Goal: Task Accomplishment & Management: Manage account settings

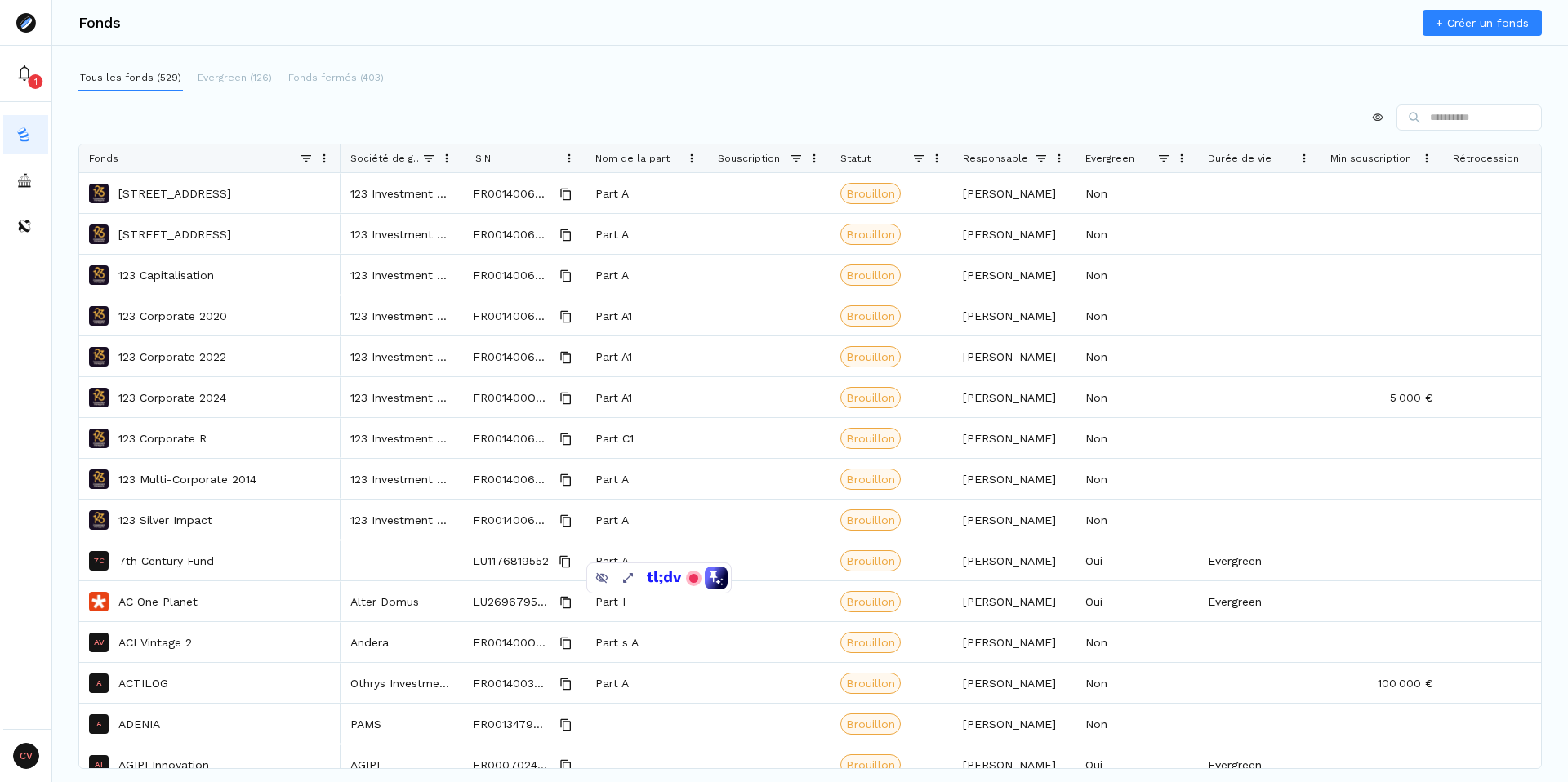
click at [451, 158] on span at bounding box center [447, 159] width 13 height 13
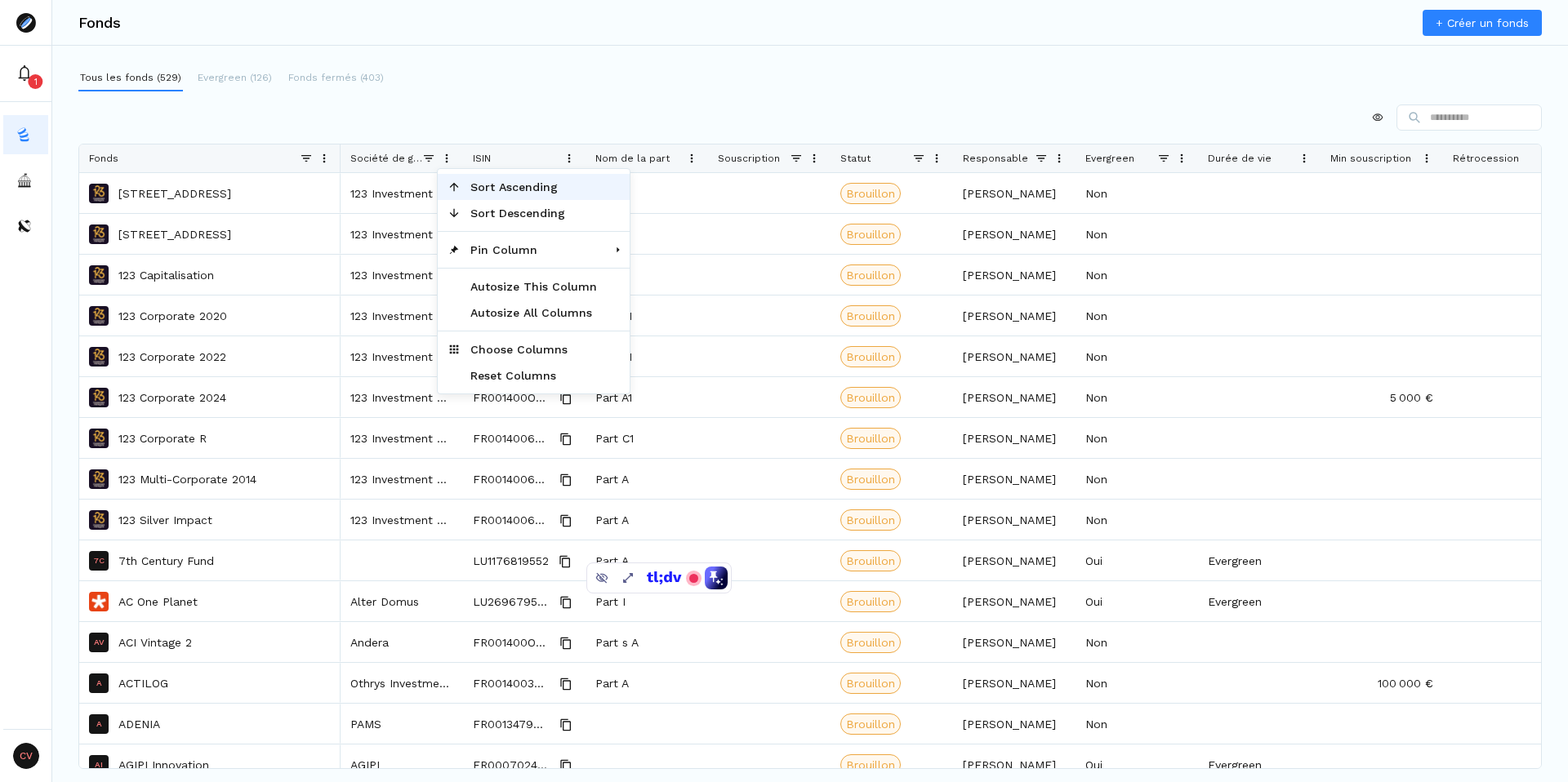
click at [535, 189] on span "Sort Ascending" at bounding box center [534, 187] width 146 height 26
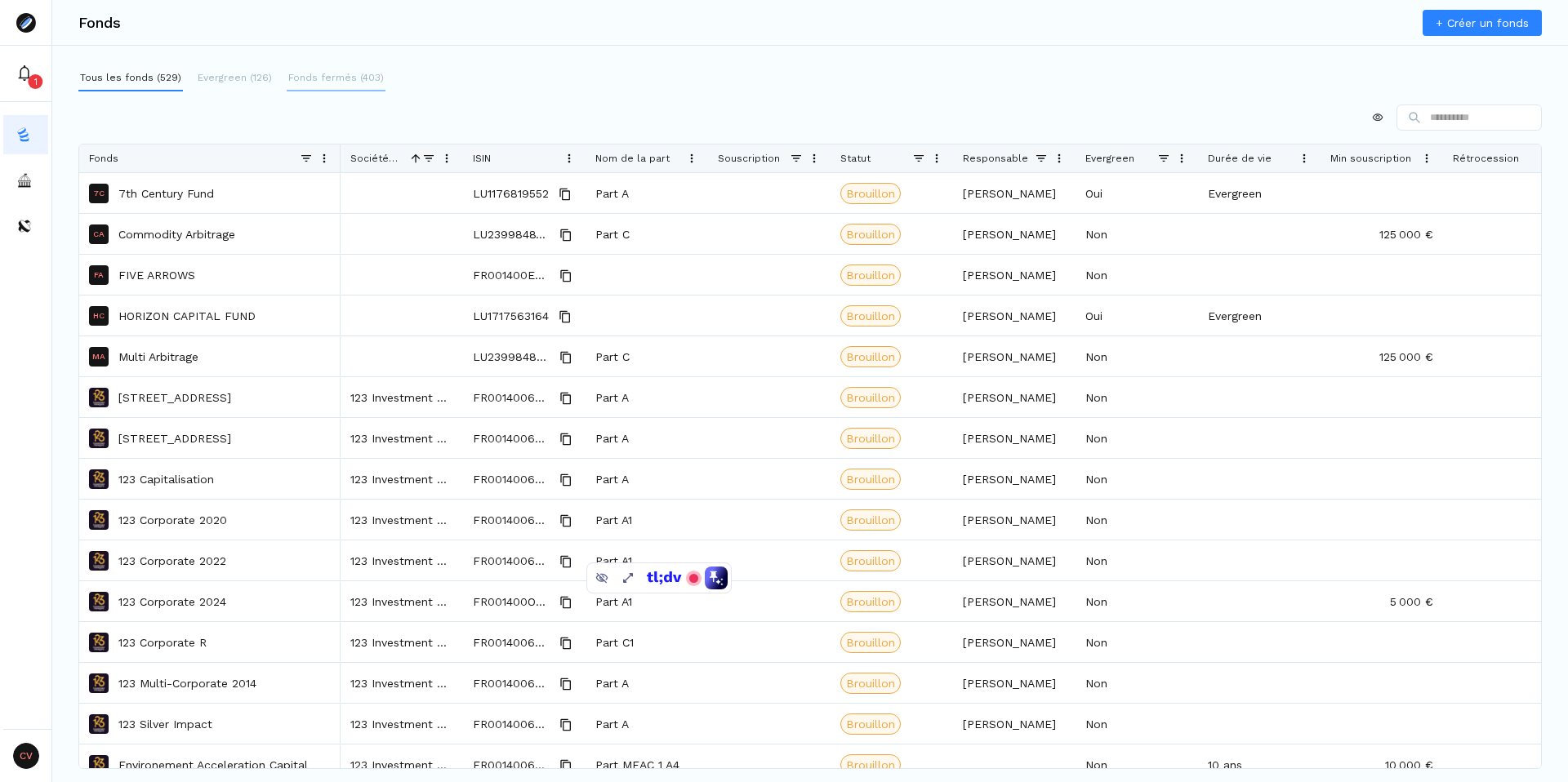
click at [306, 78] on p "Fonds fermés (403)" at bounding box center [335, 77] width 95 height 14
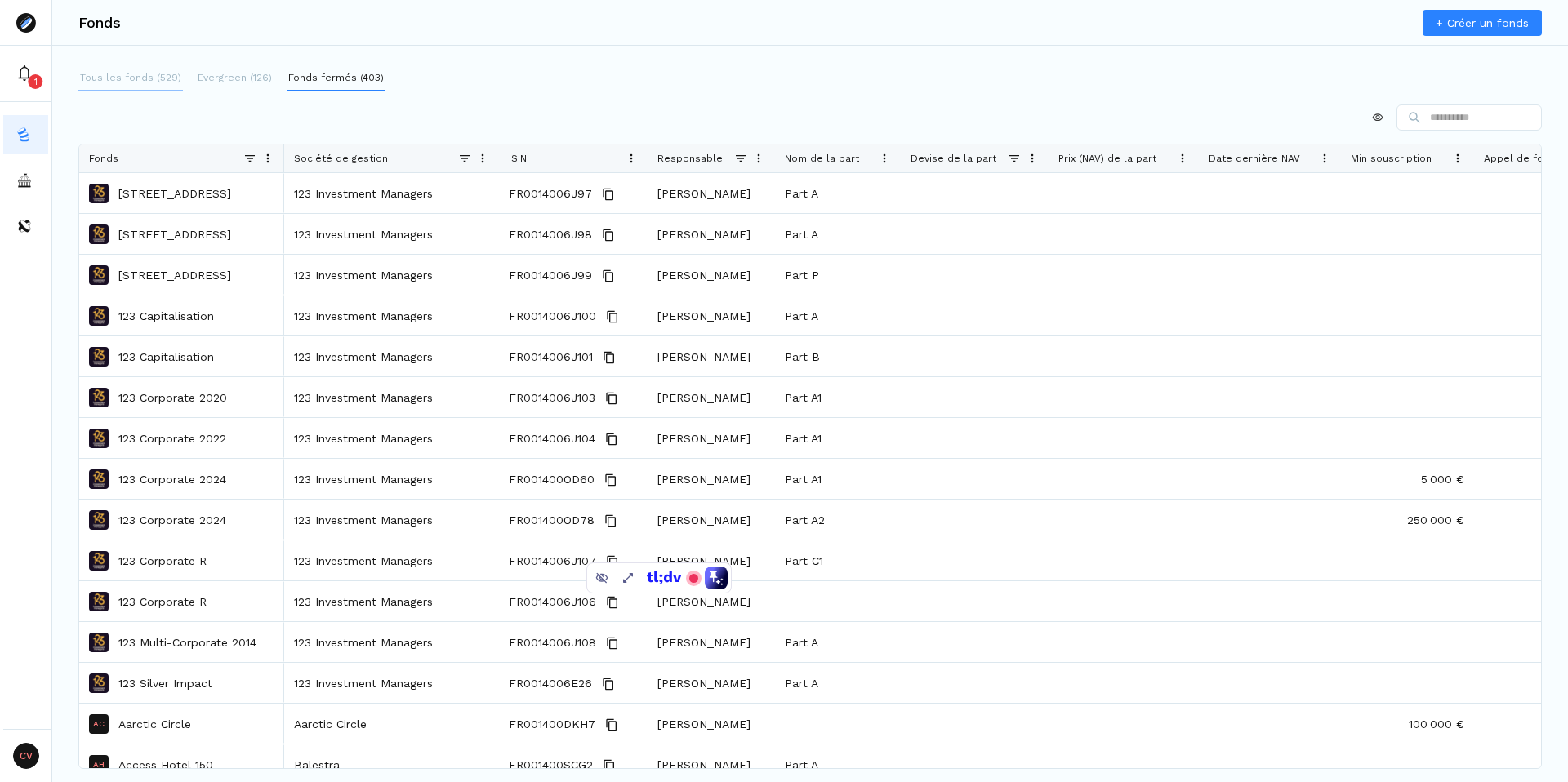
click at [134, 72] on p "Tous les fonds (529)" at bounding box center [130, 77] width 101 height 14
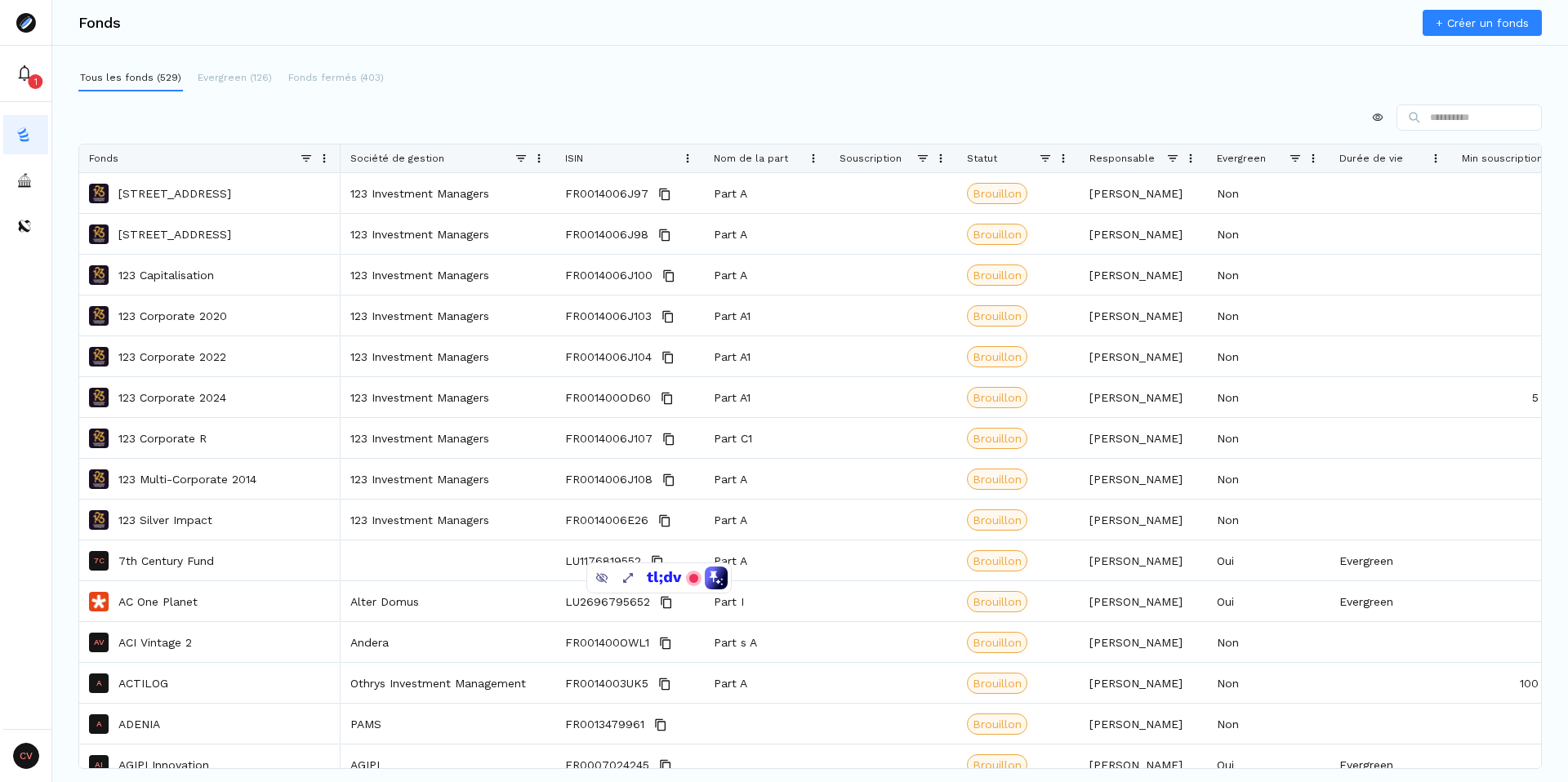
click at [519, 155] on span at bounding box center [521, 159] width 13 height 13
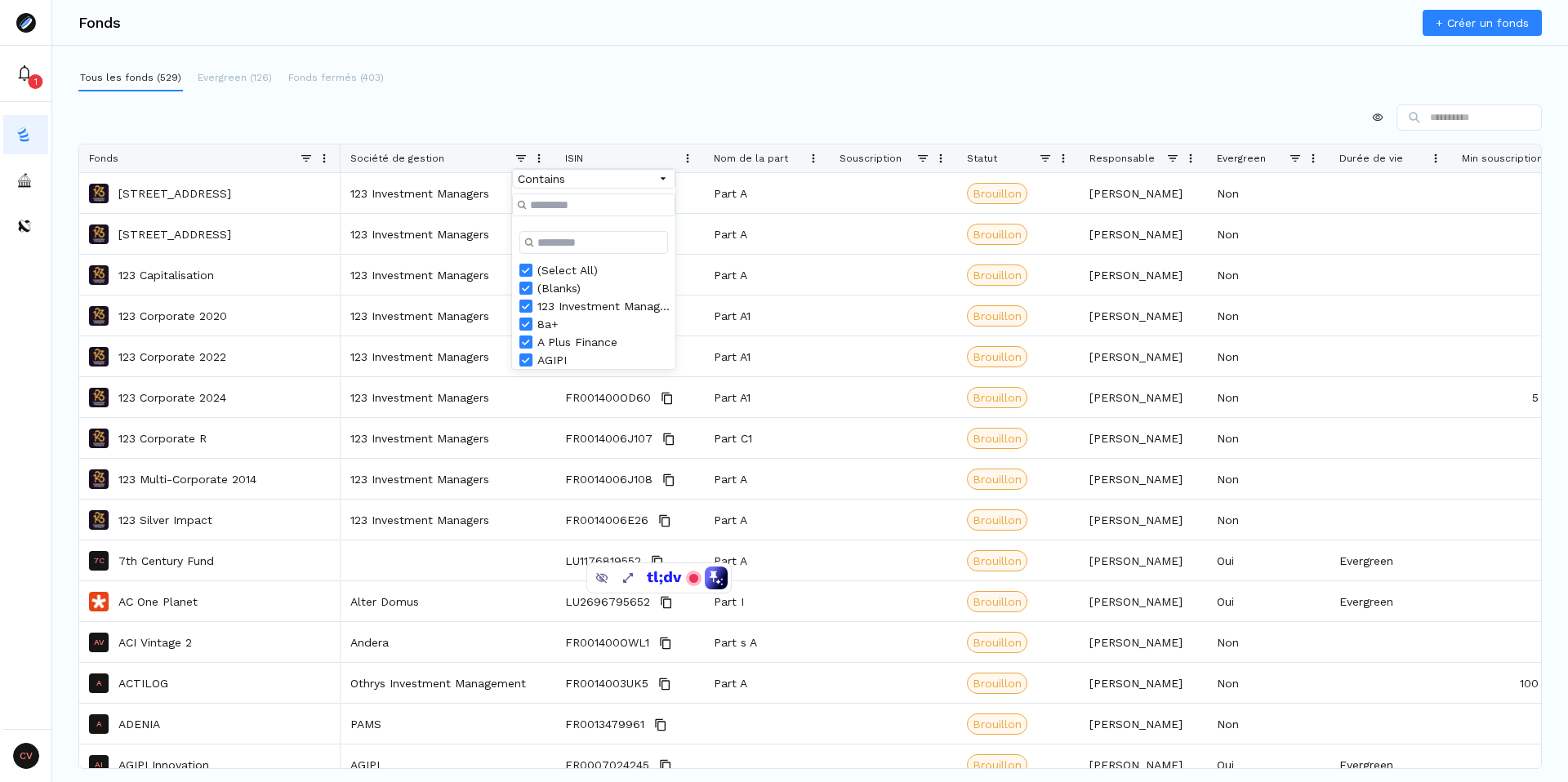
click at [573, 276] on div "(Select All)" at bounding box center [604, 271] width 133 height 13
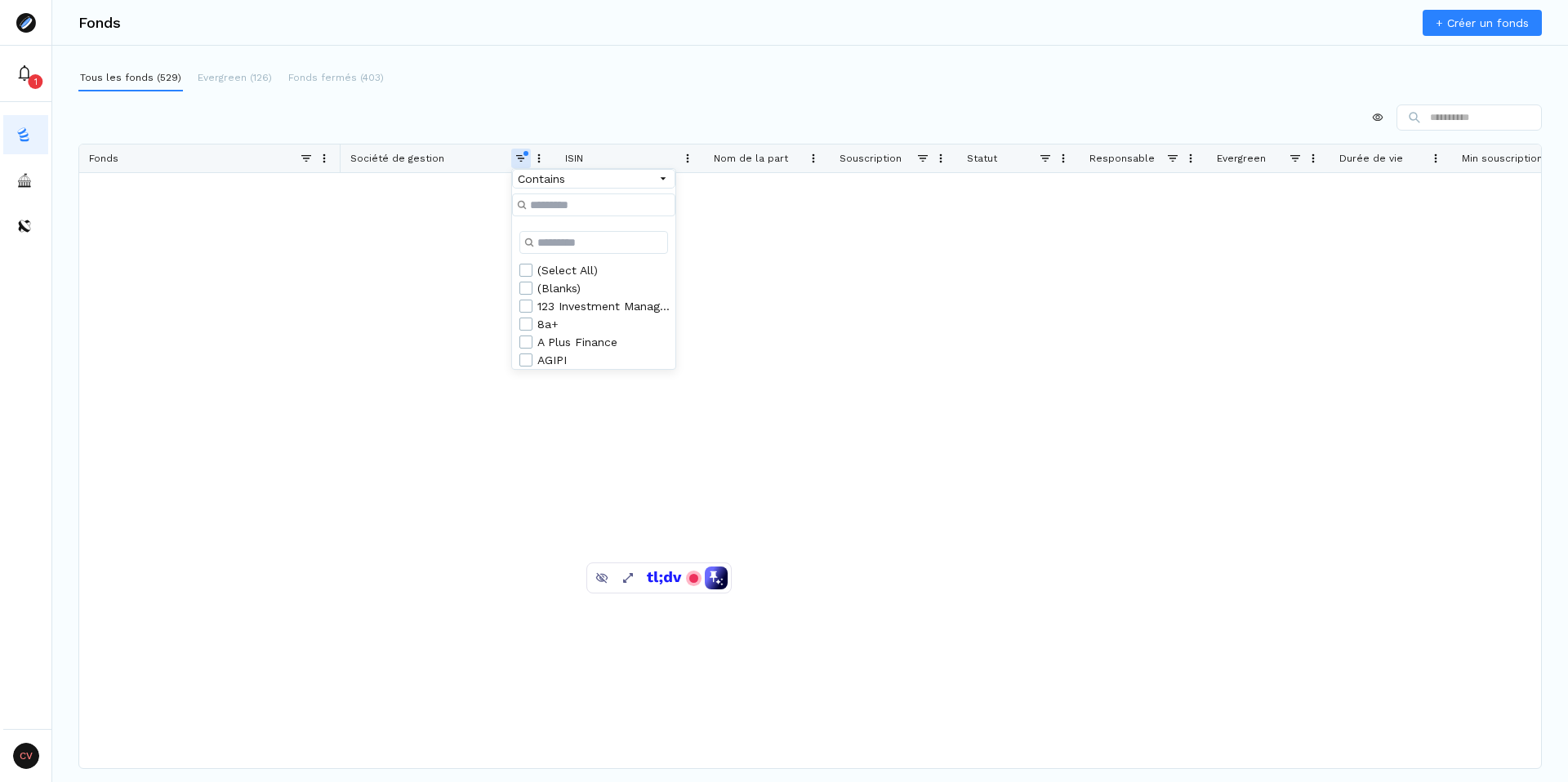
click at [548, 330] on div "8a+" at bounding box center [604, 325] width 133 height 13
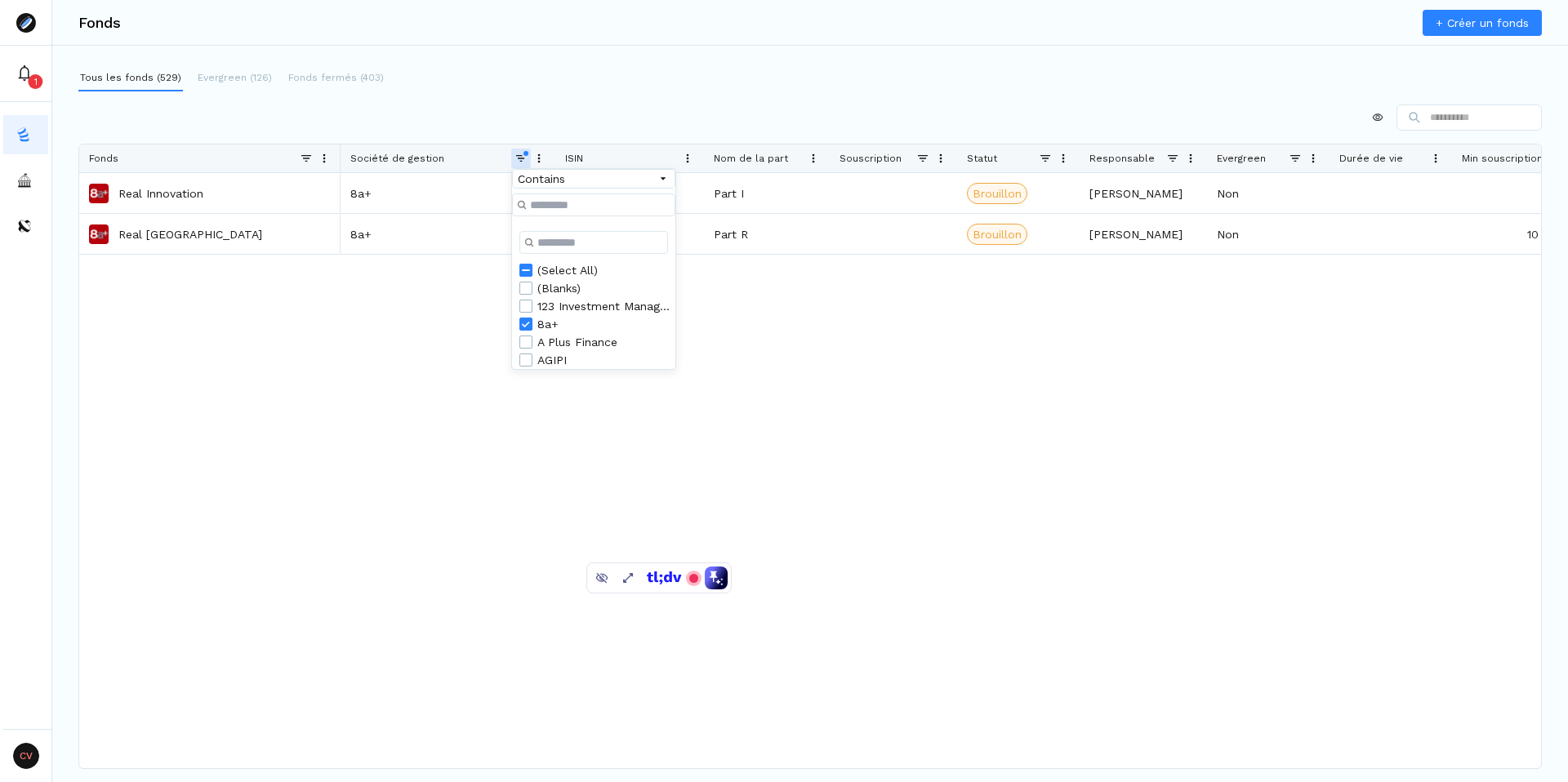
click at [520, 122] on div at bounding box center [809, 117] width 1463 height 26
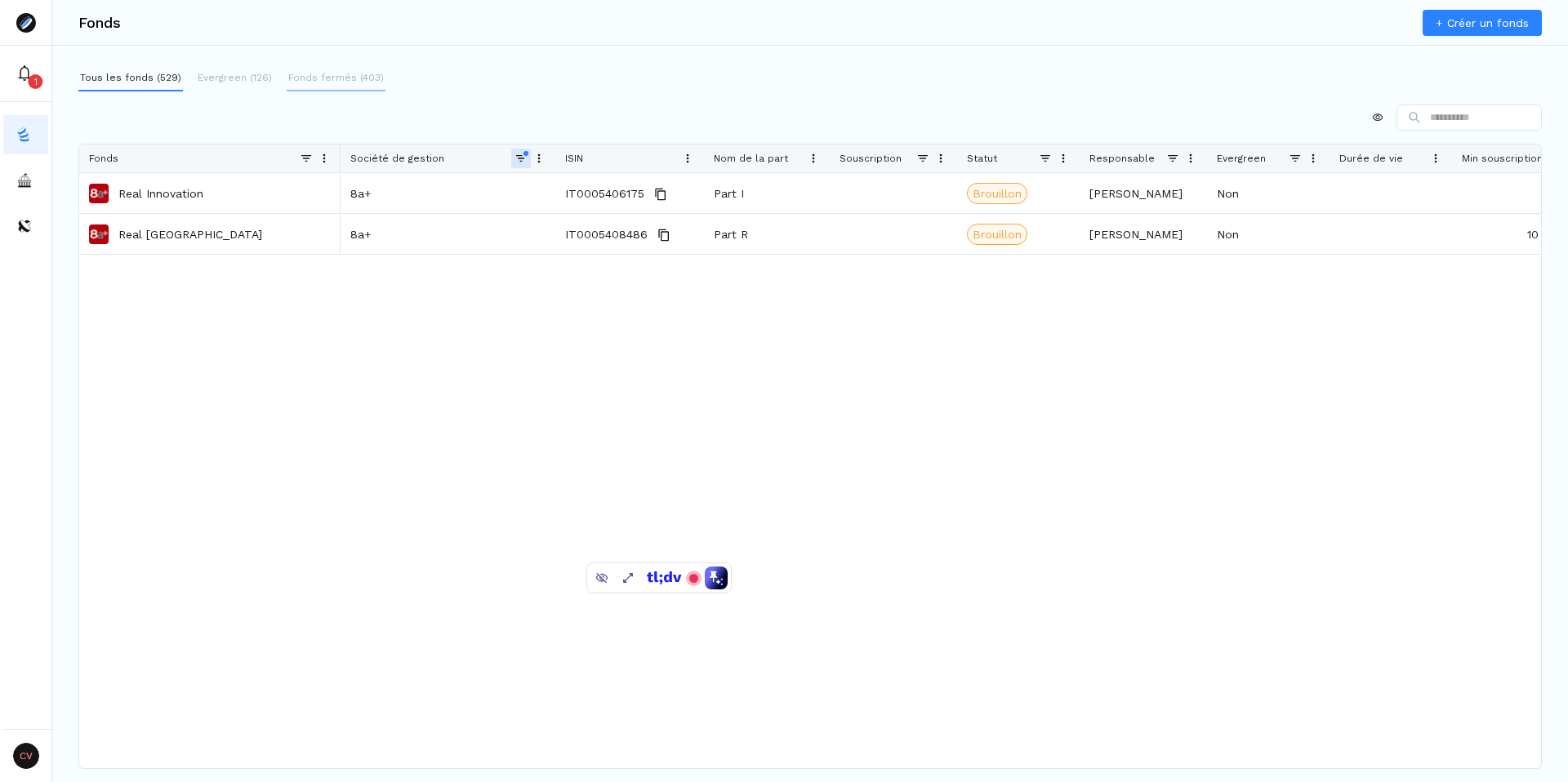
click at [305, 68] on button "Fonds fermés (403)" at bounding box center [336, 78] width 99 height 26
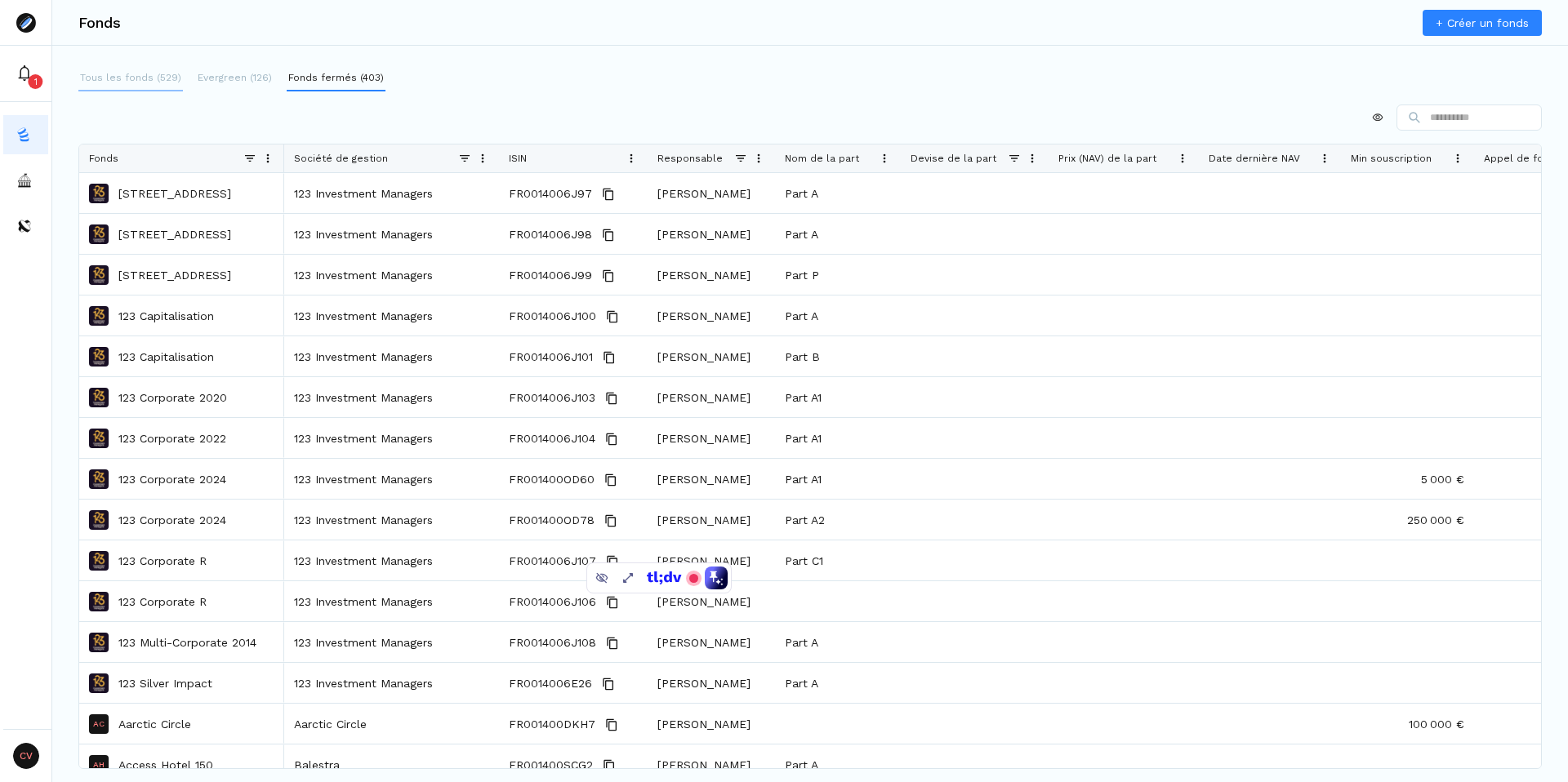
click at [144, 74] on p "Tous les fonds (529)" at bounding box center [130, 77] width 101 height 14
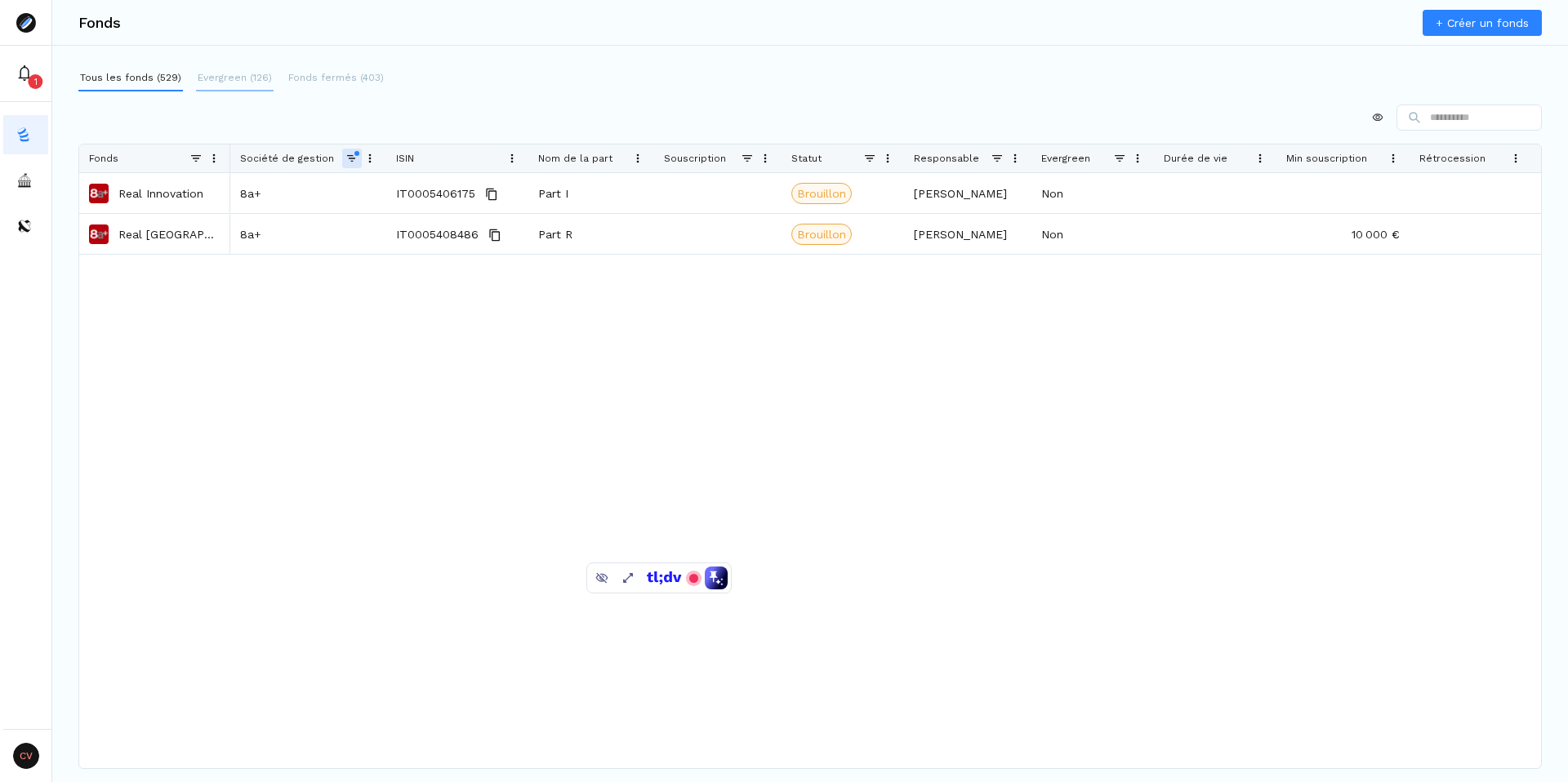
click at [239, 75] on p "Evergreen (126)" at bounding box center [234, 77] width 74 height 14
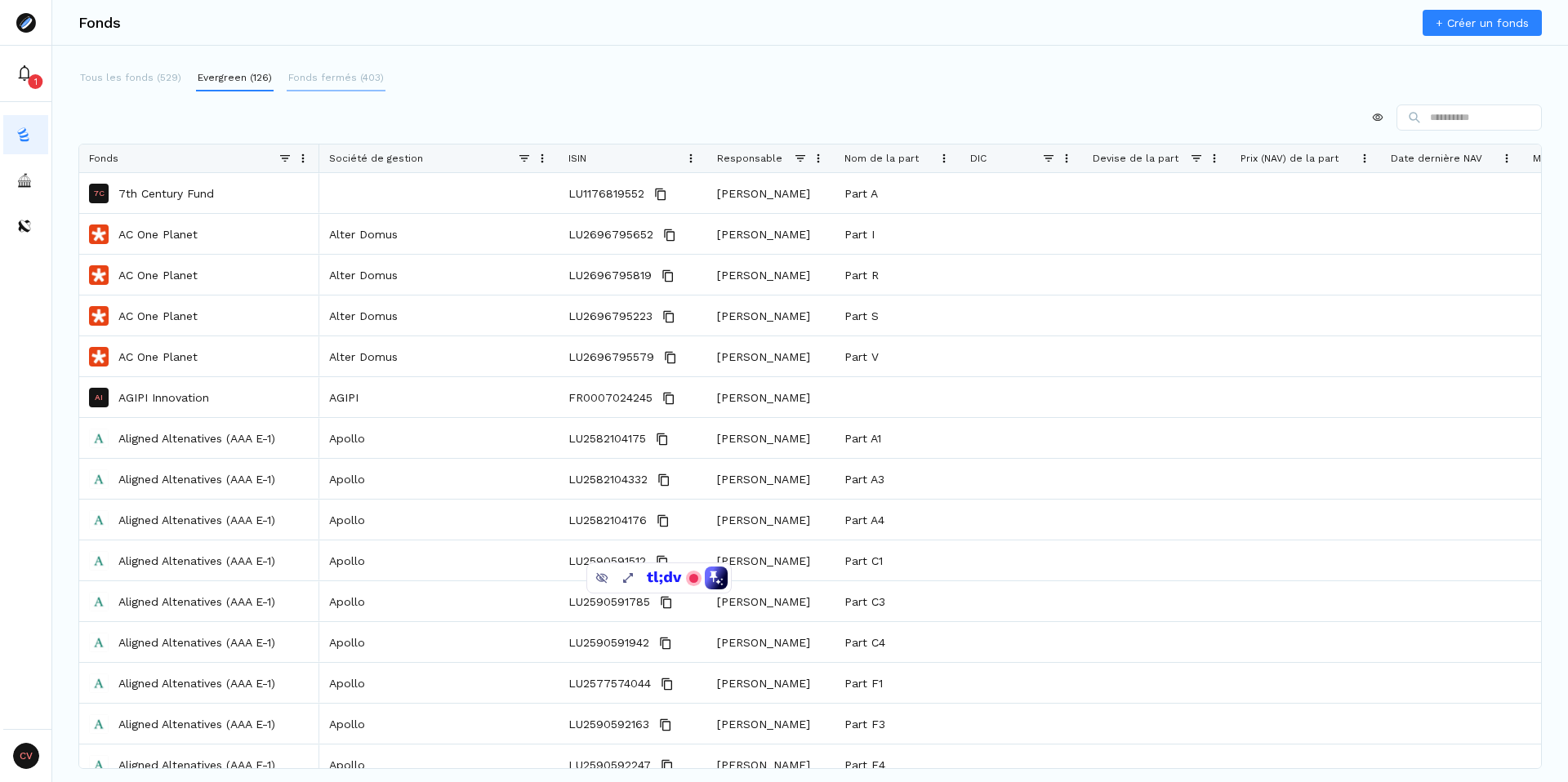
click at [323, 76] on p "Fonds fermés (403)" at bounding box center [335, 77] width 95 height 14
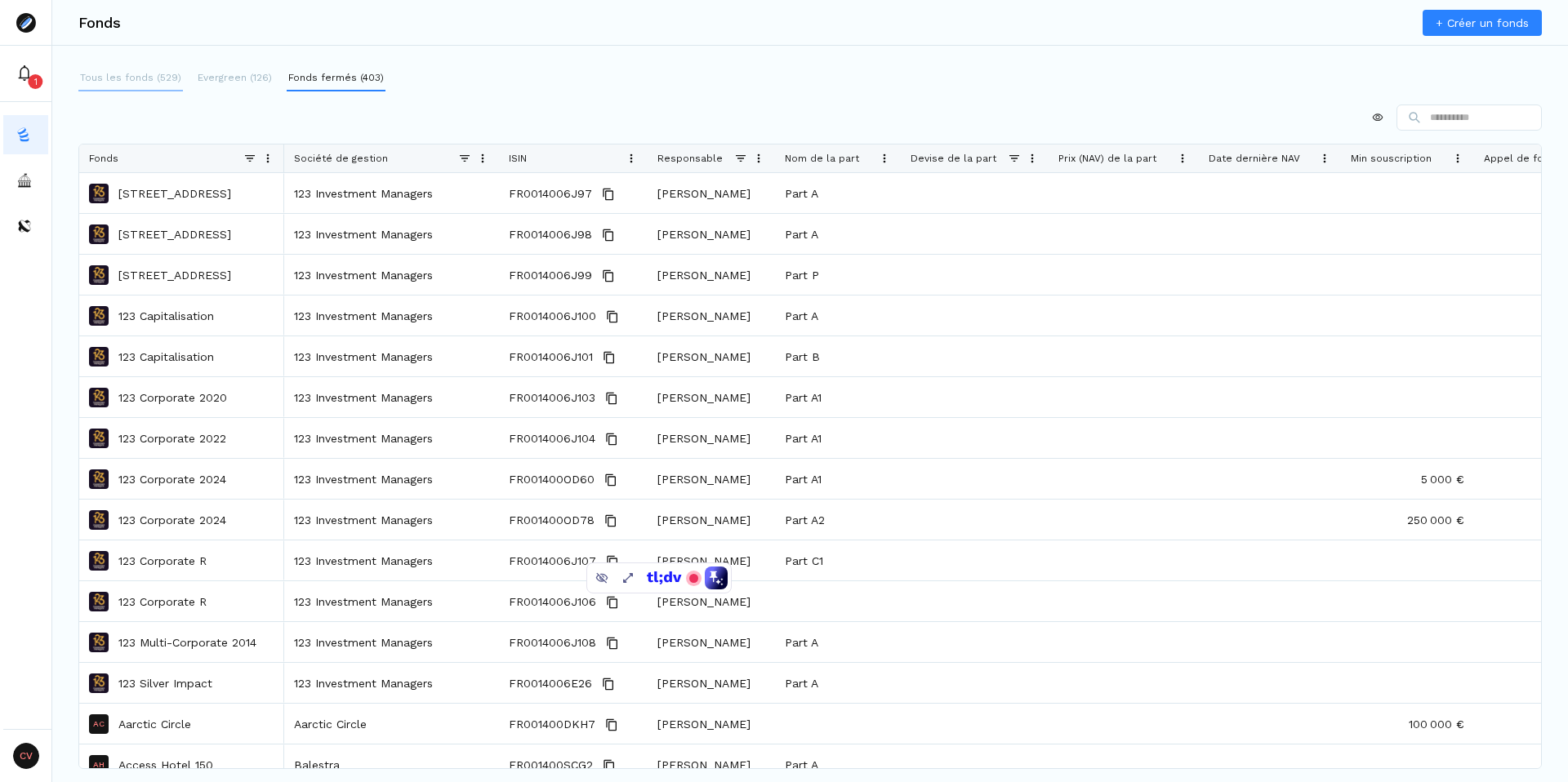
click at [142, 76] on p "Tous les fonds (529)" at bounding box center [130, 77] width 101 height 14
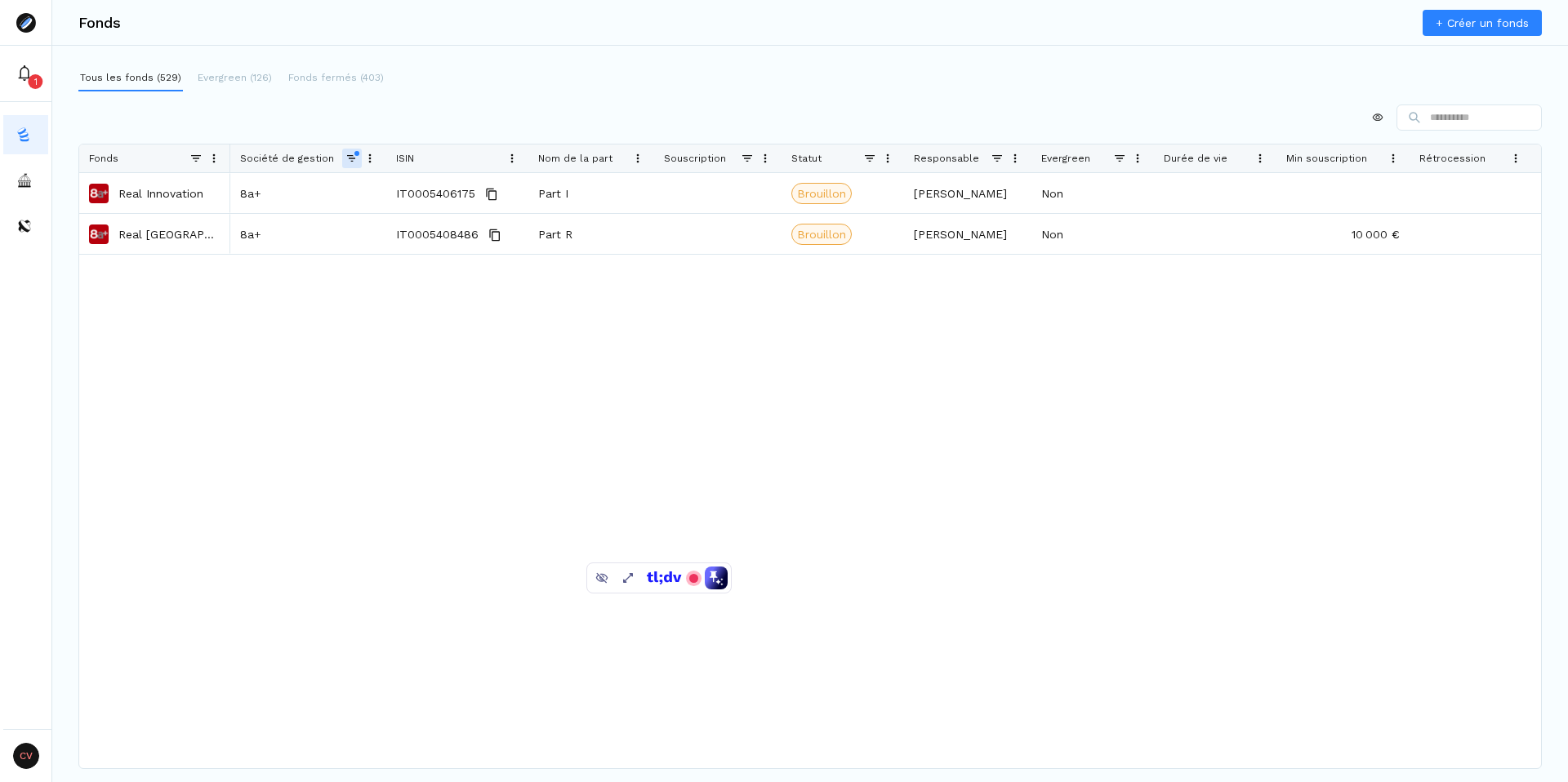
click at [353, 158] on span at bounding box center [353, 159] width 13 height 13
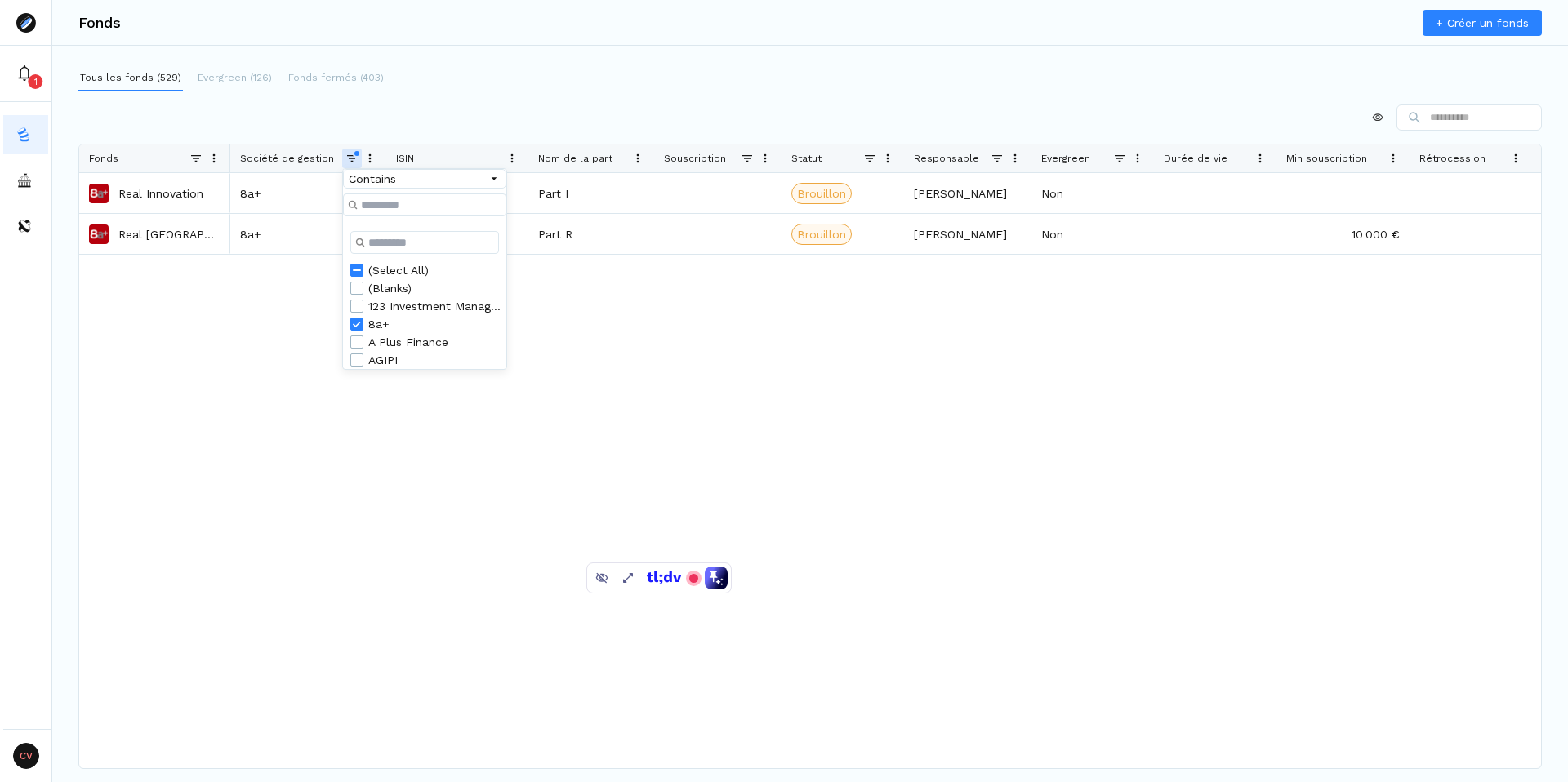
click at [375, 330] on div "8a+" at bounding box center [434, 325] width 133 height 13
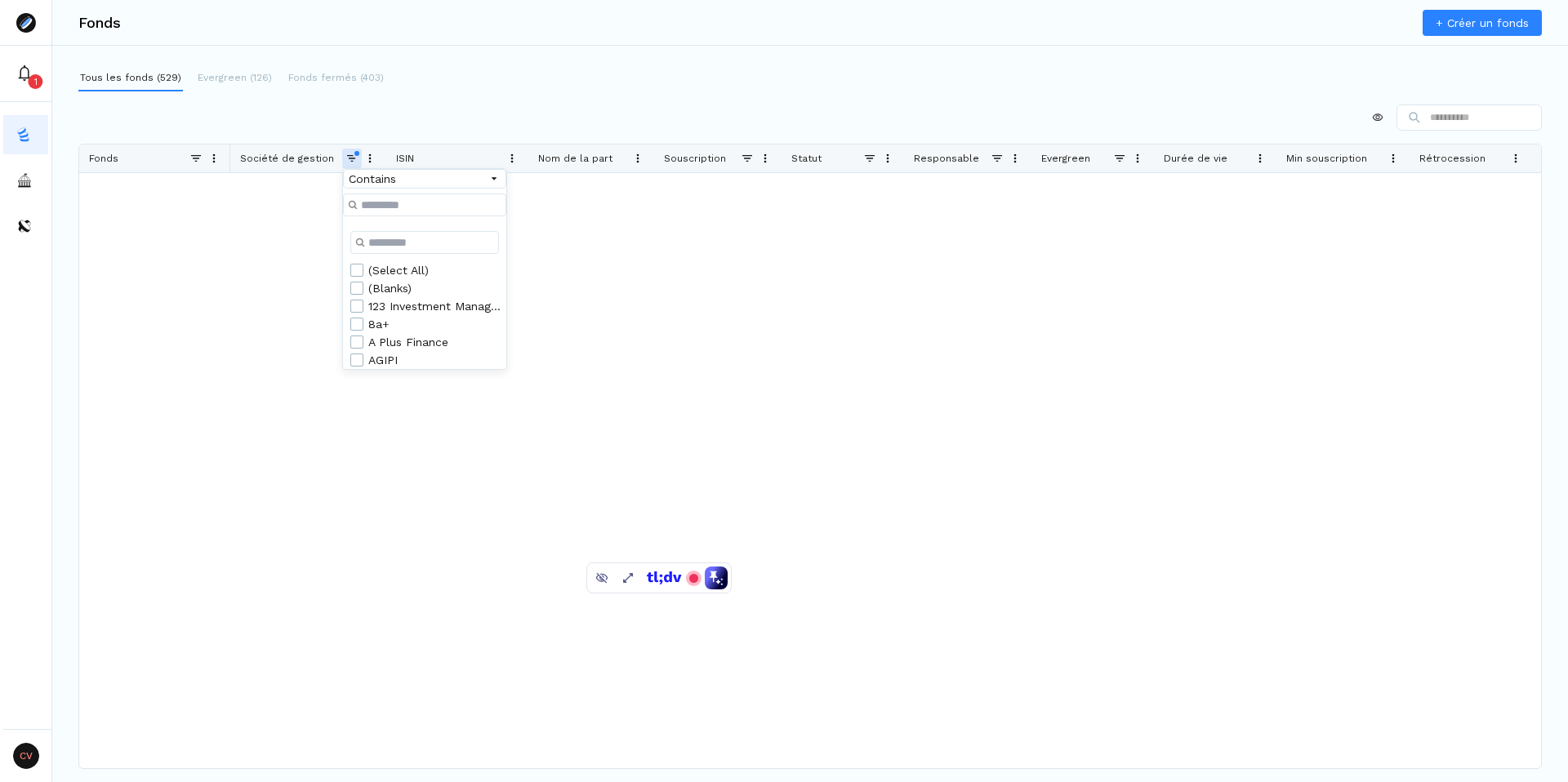
click at [403, 273] on div "(Select All)" at bounding box center [434, 271] width 133 height 13
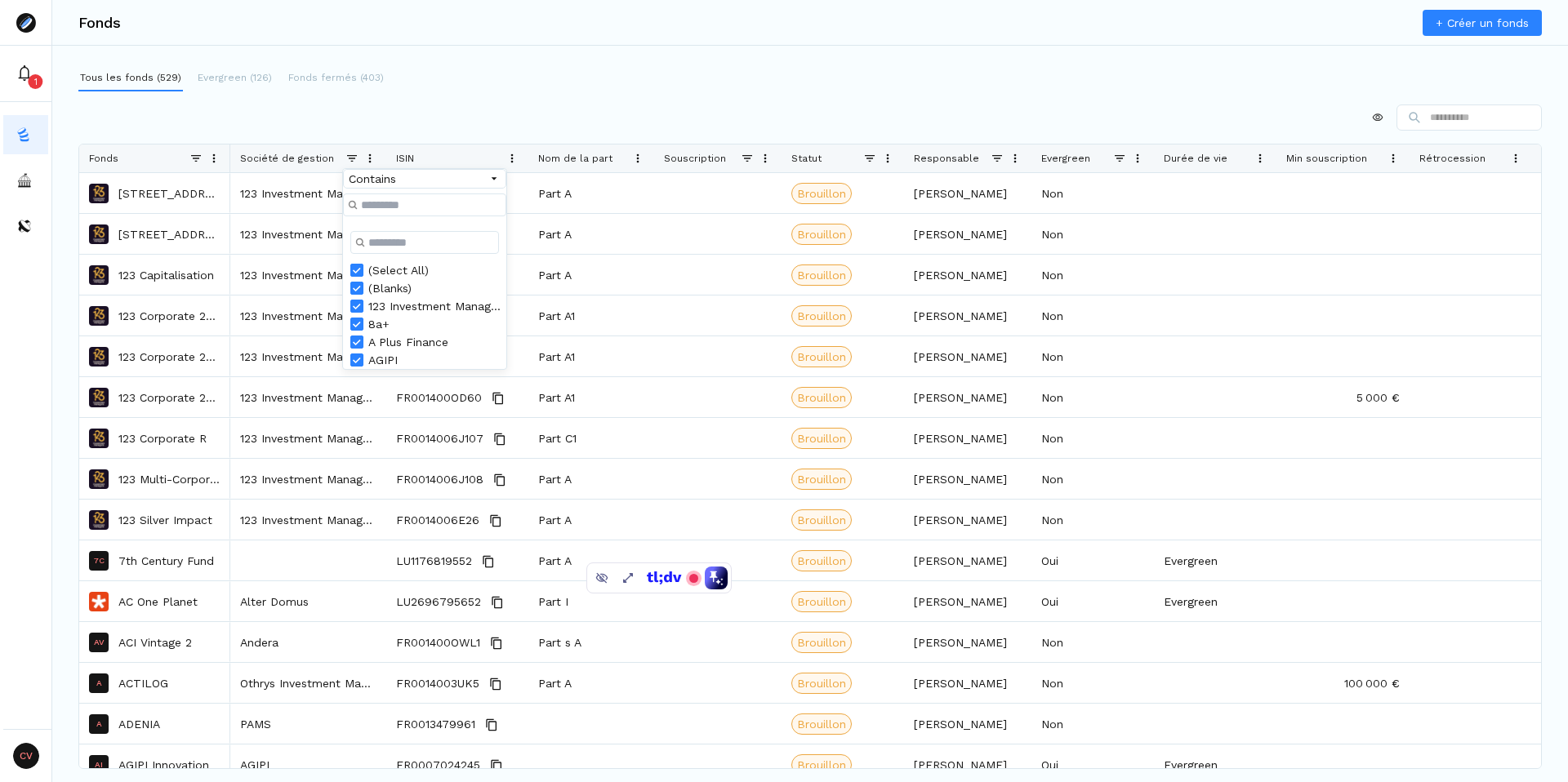
click at [537, 95] on div "Tous les fonds (529) Evergreen (126) Fonds fermés (403) Column Filtered. Press …" at bounding box center [809, 398] width 1515 height 665
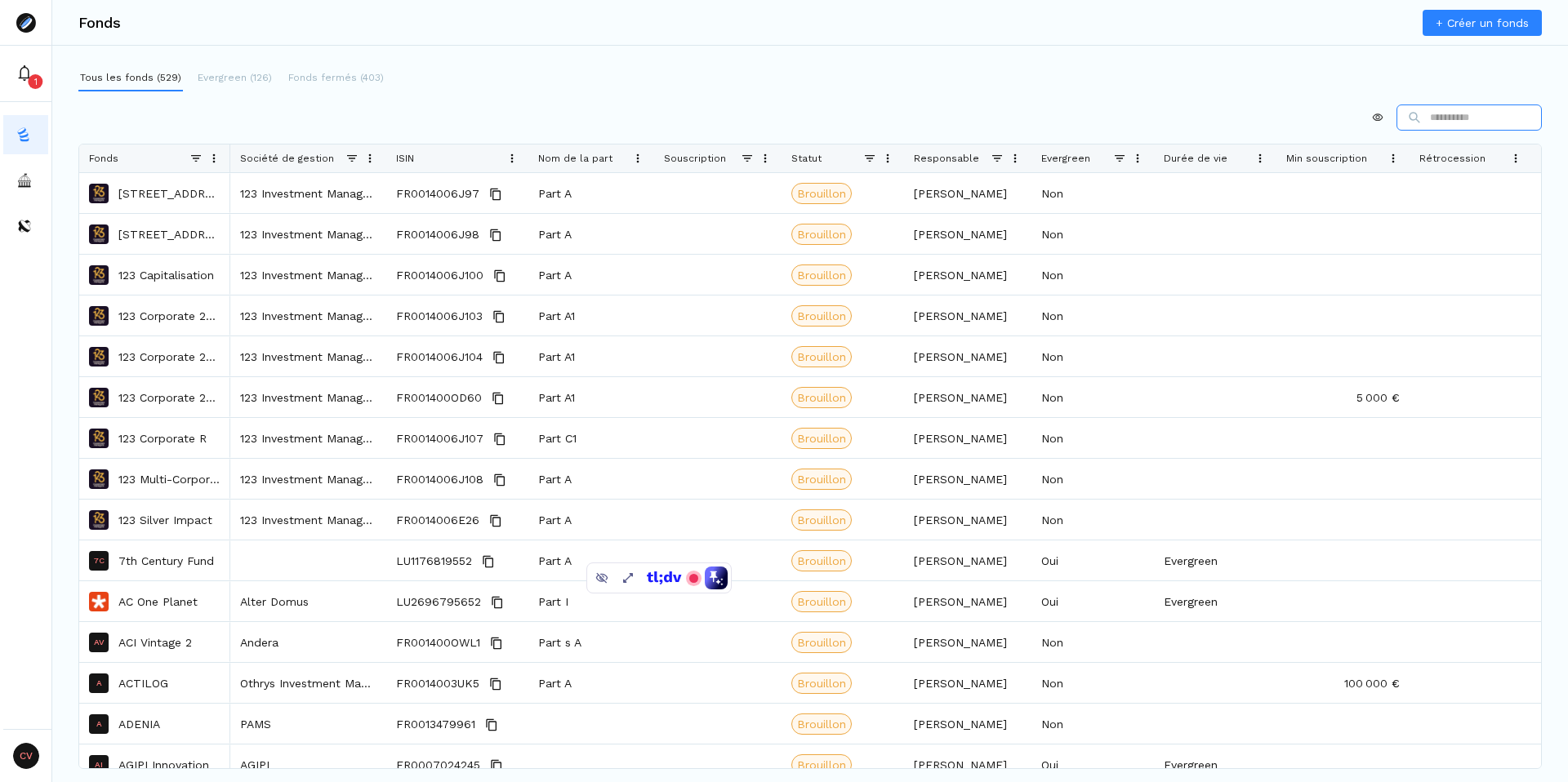
click at [1424, 106] on input at bounding box center [1469, 117] width 145 height 26
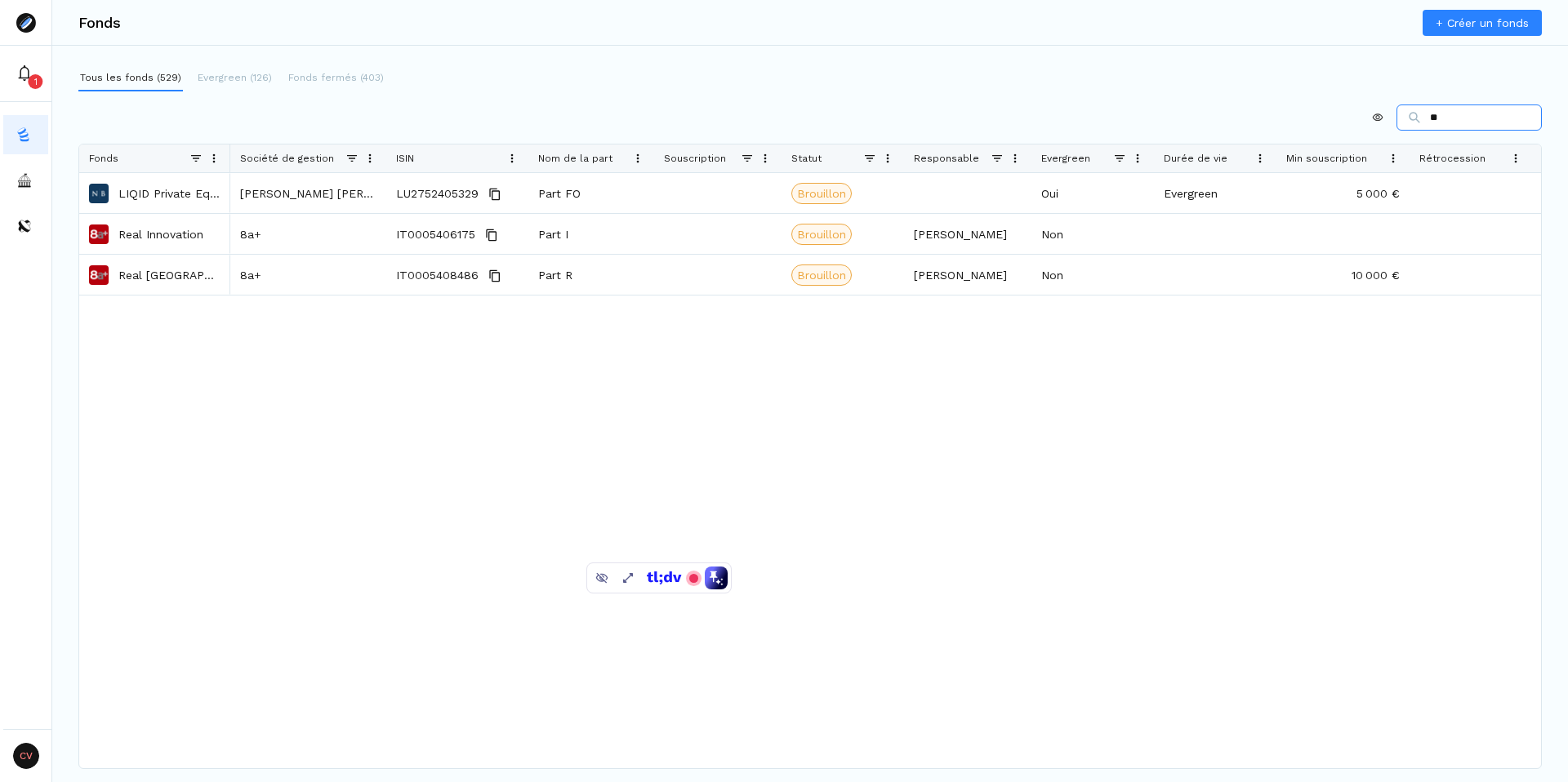
type input "*"
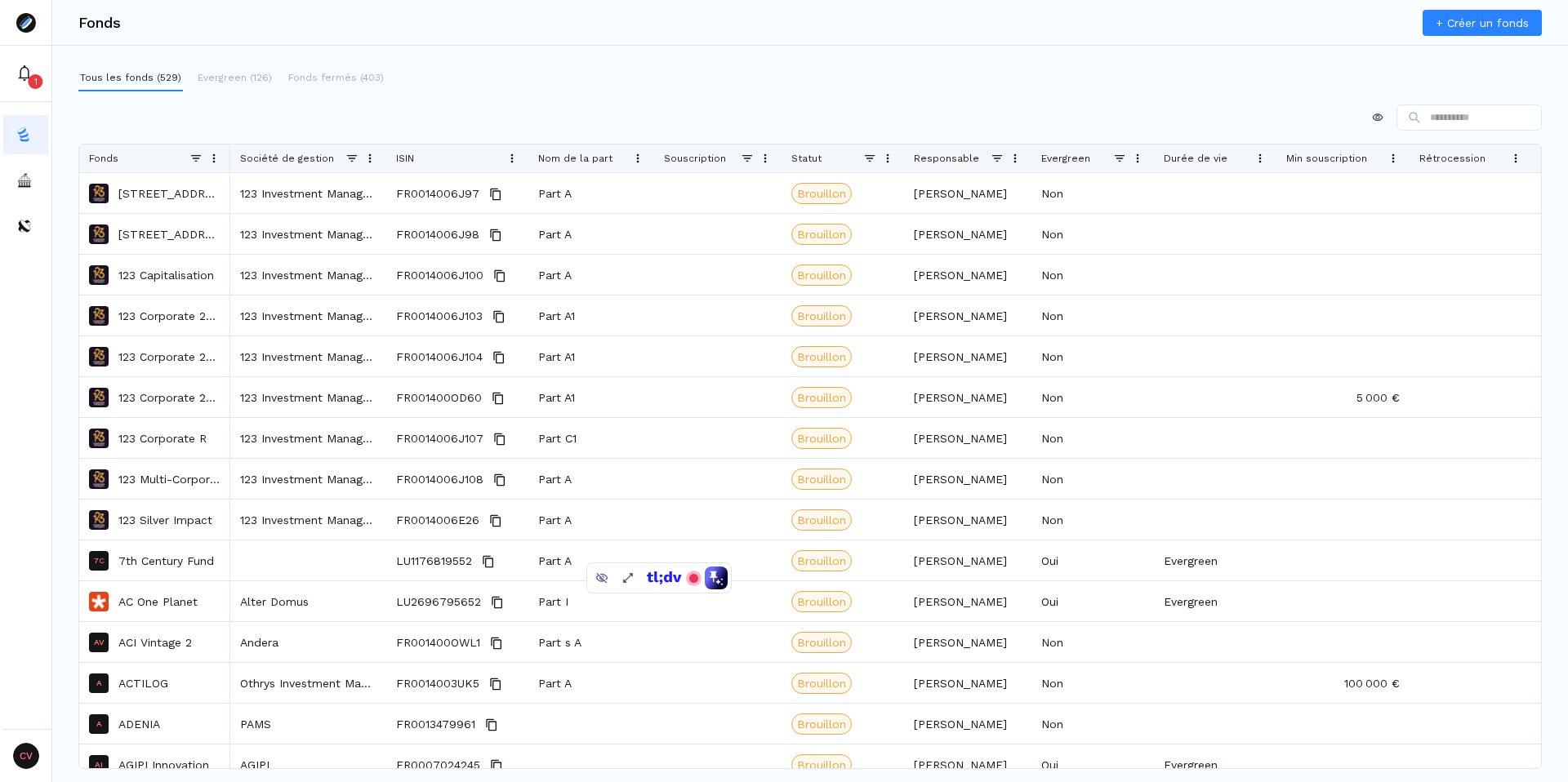
click at [363, 114] on div at bounding box center [809, 117] width 1463 height 26
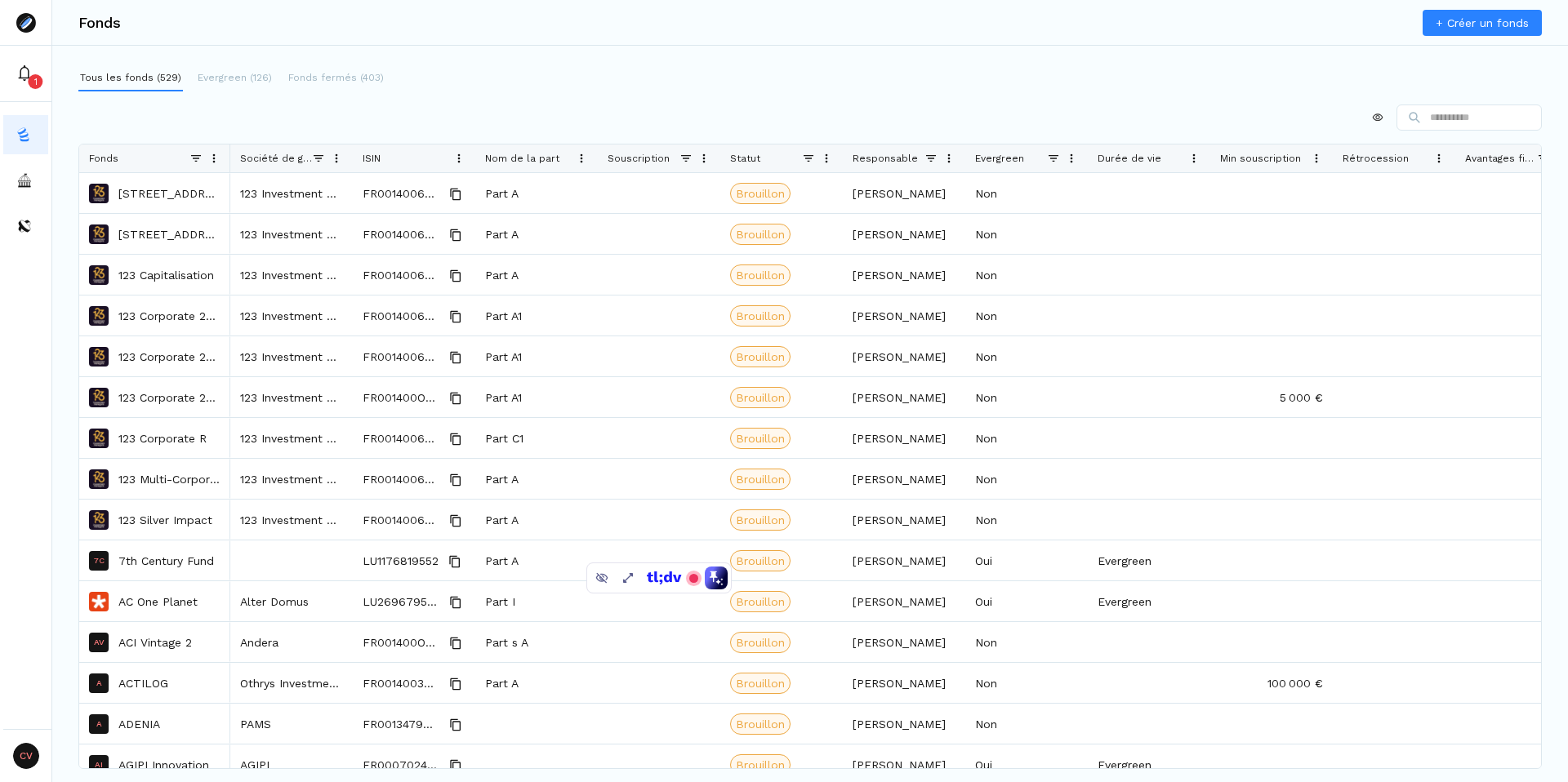
click at [418, 107] on div at bounding box center [809, 117] width 1463 height 26
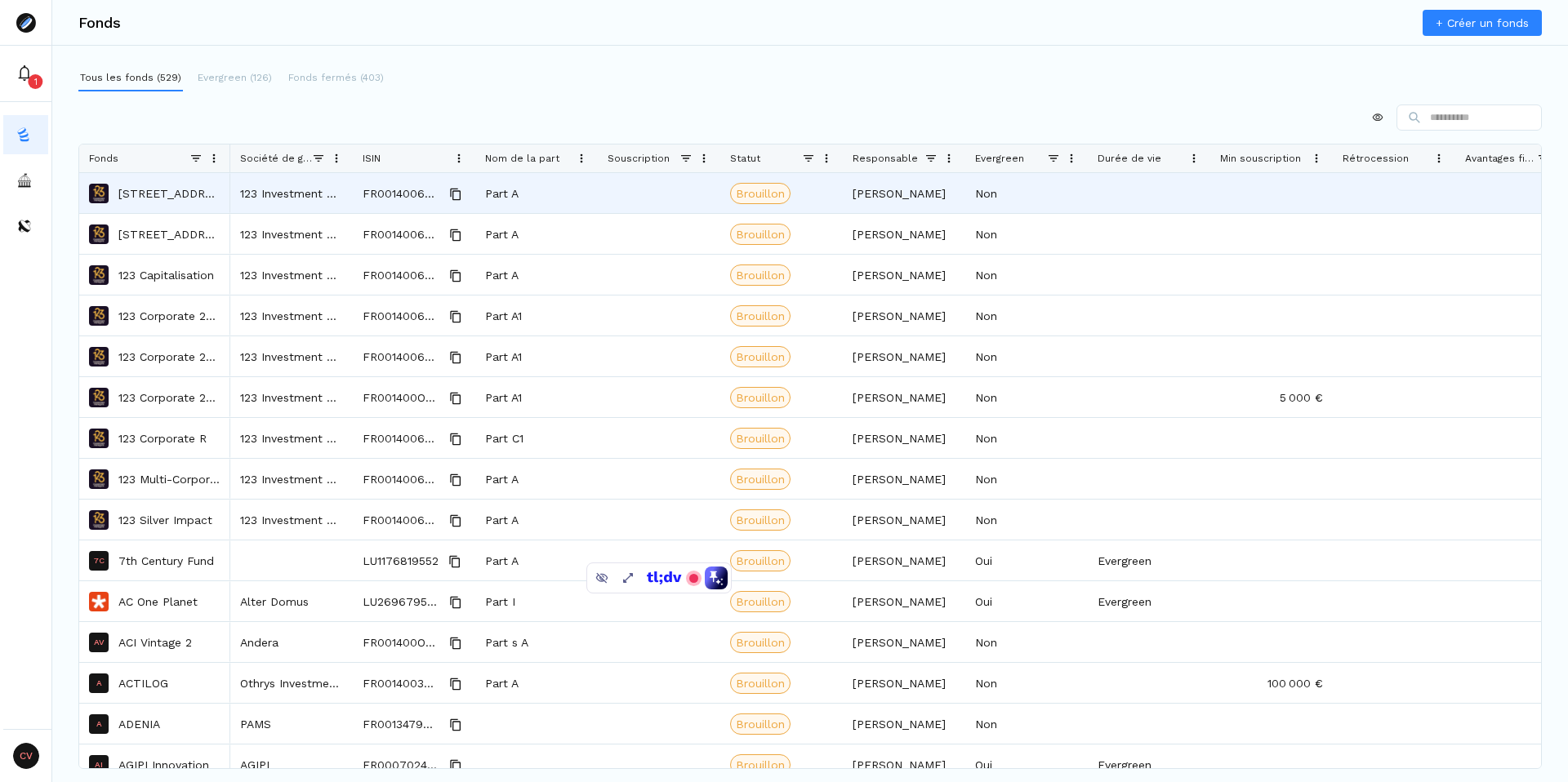
click at [167, 200] on p "123 Aeroasset 2" at bounding box center [170, 193] width 102 height 16
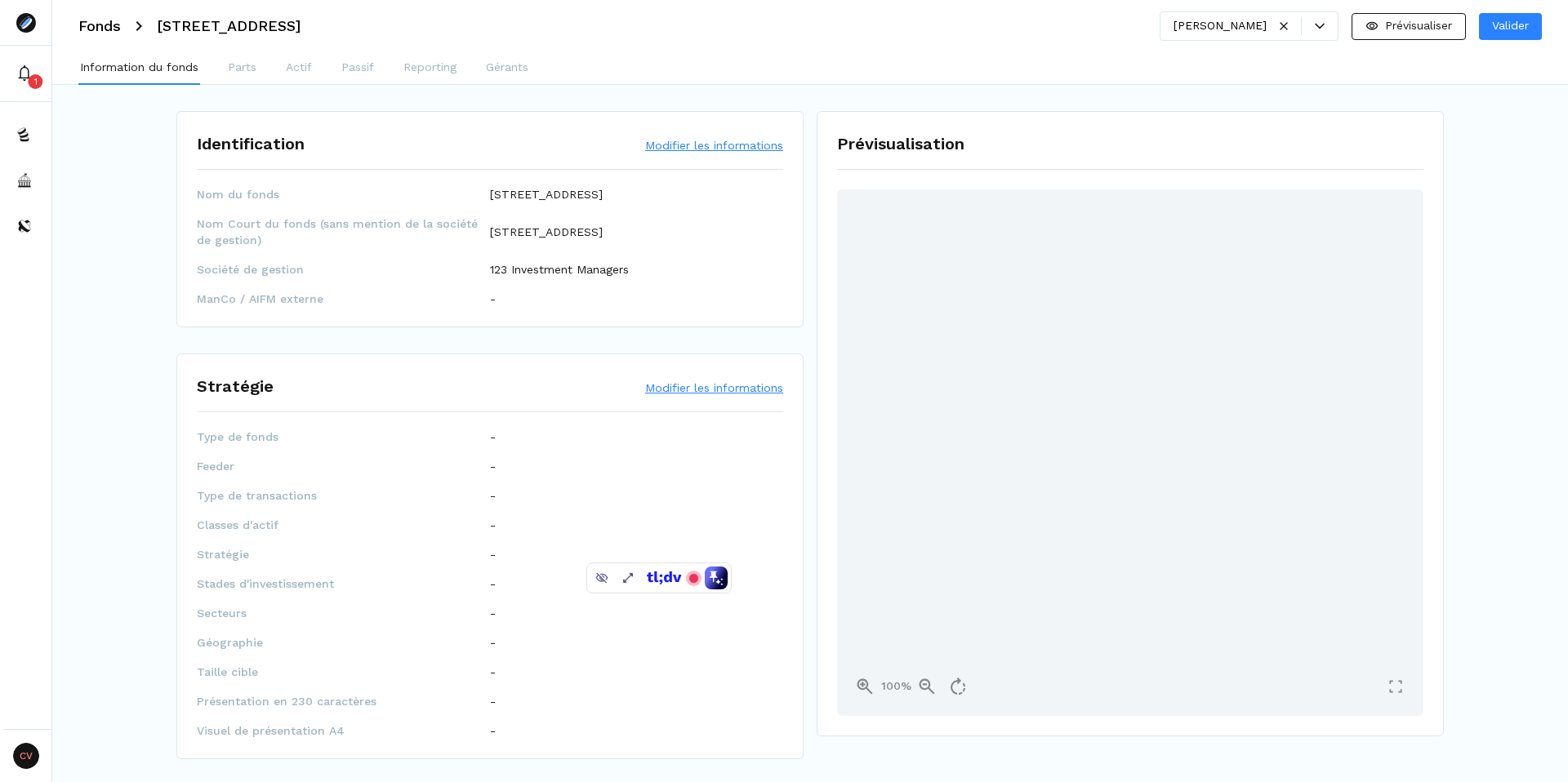
click at [727, 143] on button "Modifier les informations" at bounding box center [714, 144] width 138 height 16
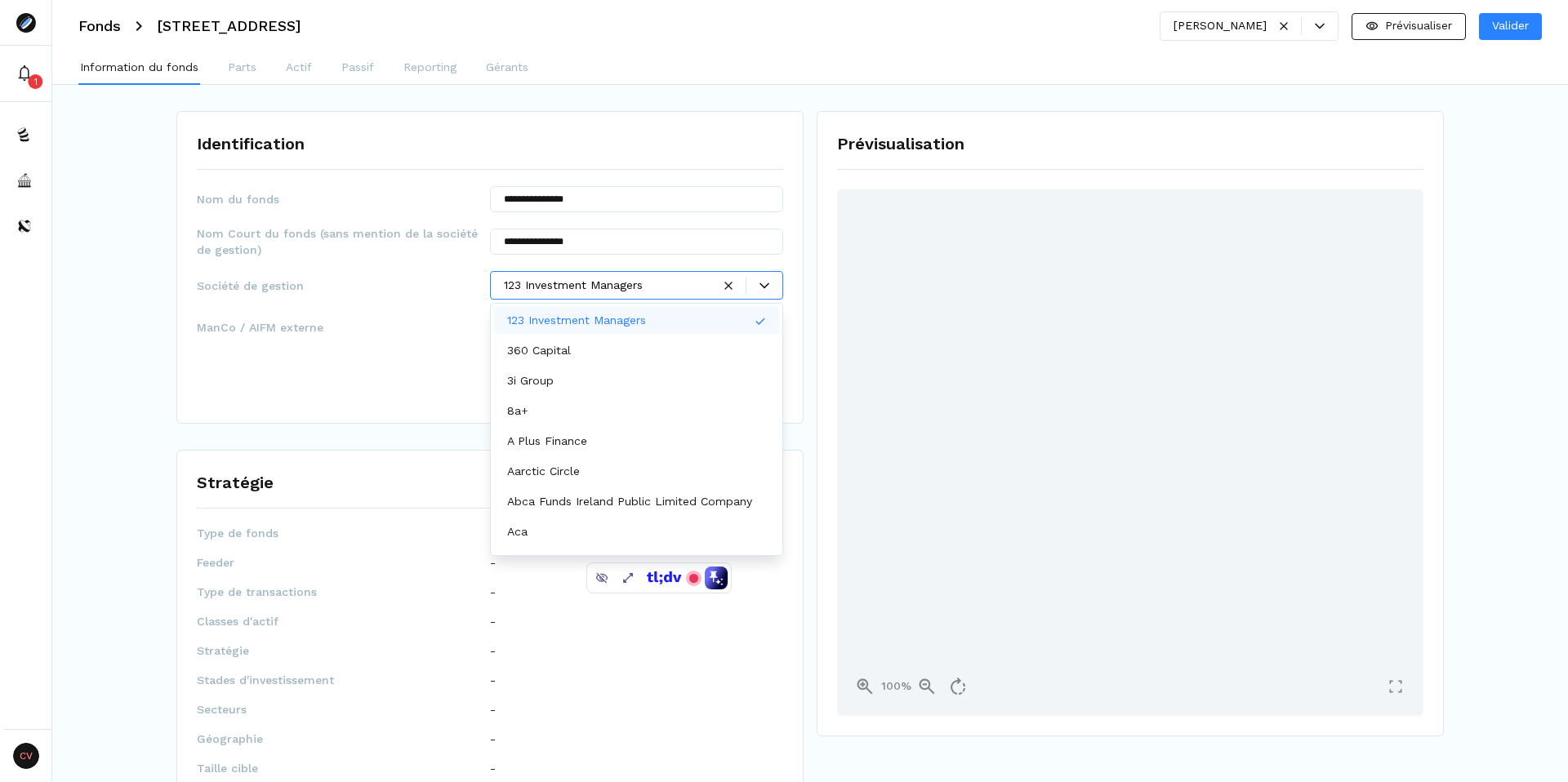
click at [588, 290] on div at bounding box center [607, 285] width 207 height 17
click at [434, 282] on span "Société de gestion" at bounding box center [343, 285] width 293 height 16
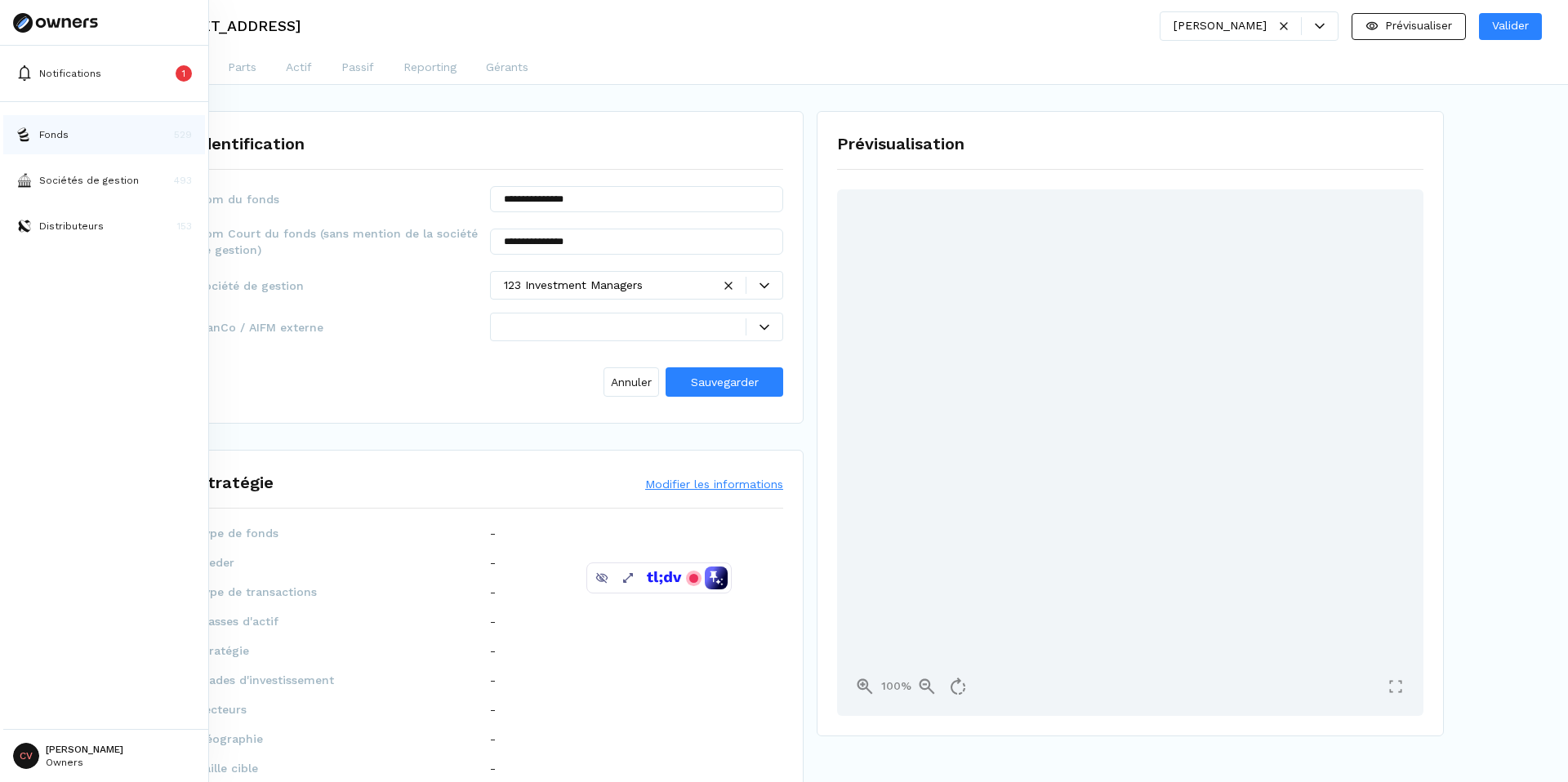
click at [77, 136] on button "Fonds 529" at bounding box center [103, 135] width 201 height 39
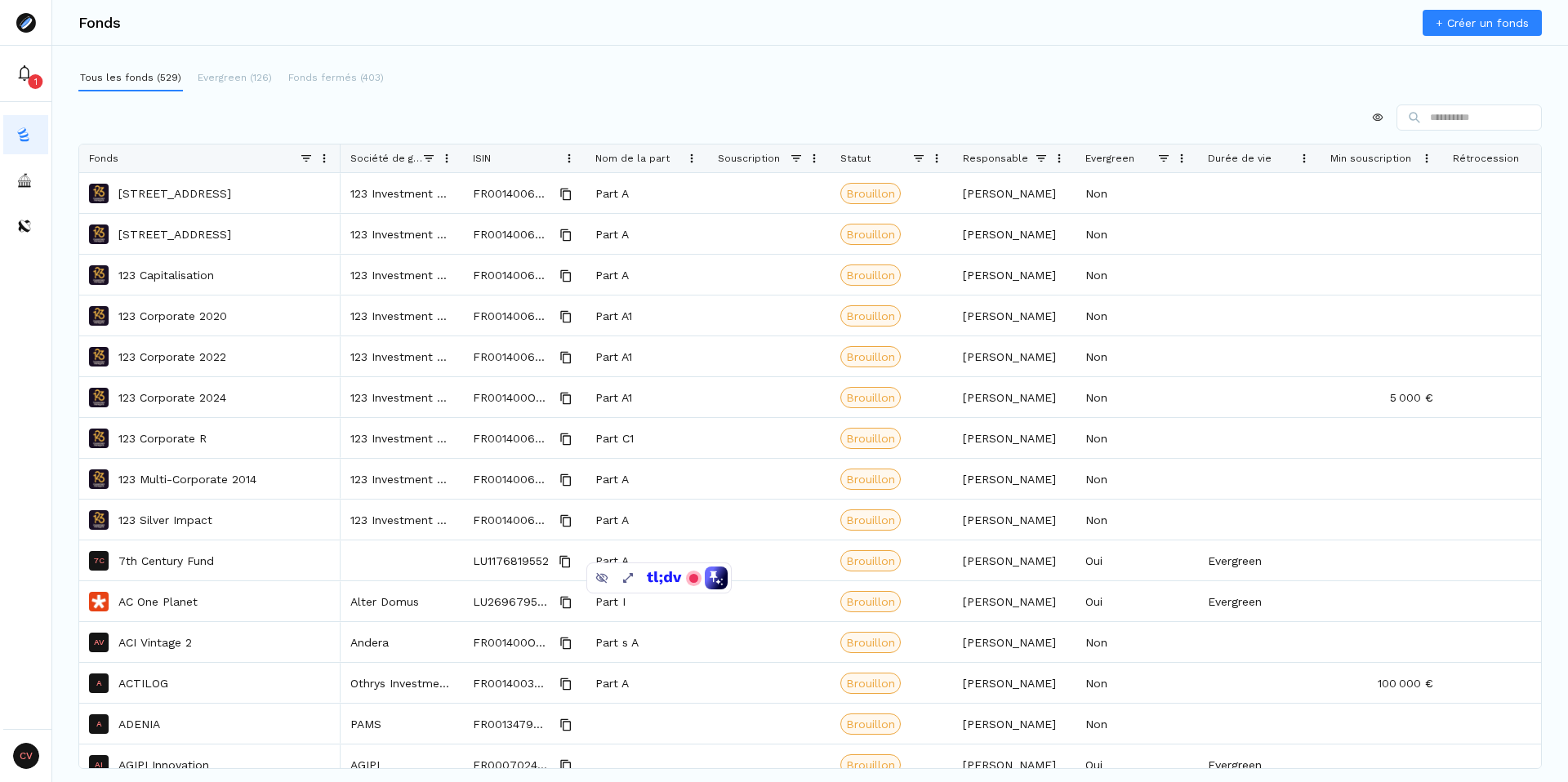
click at [1152, 85] on div "Tous les fonds (529) Evergreen (126) Fonds fermés (403)" at bounding box center [809, 78] width 1463 height 26
click at [1374, 110] on div at bounding box center [809, 117] width 1463 height 26
click at [1367, 117] on html "1 CV Charlelie Vallet Owners Fonds + Créer un fonds Tous les fonds (529) Evergr…" at bounding box center [784, 391] width 1568 height 782
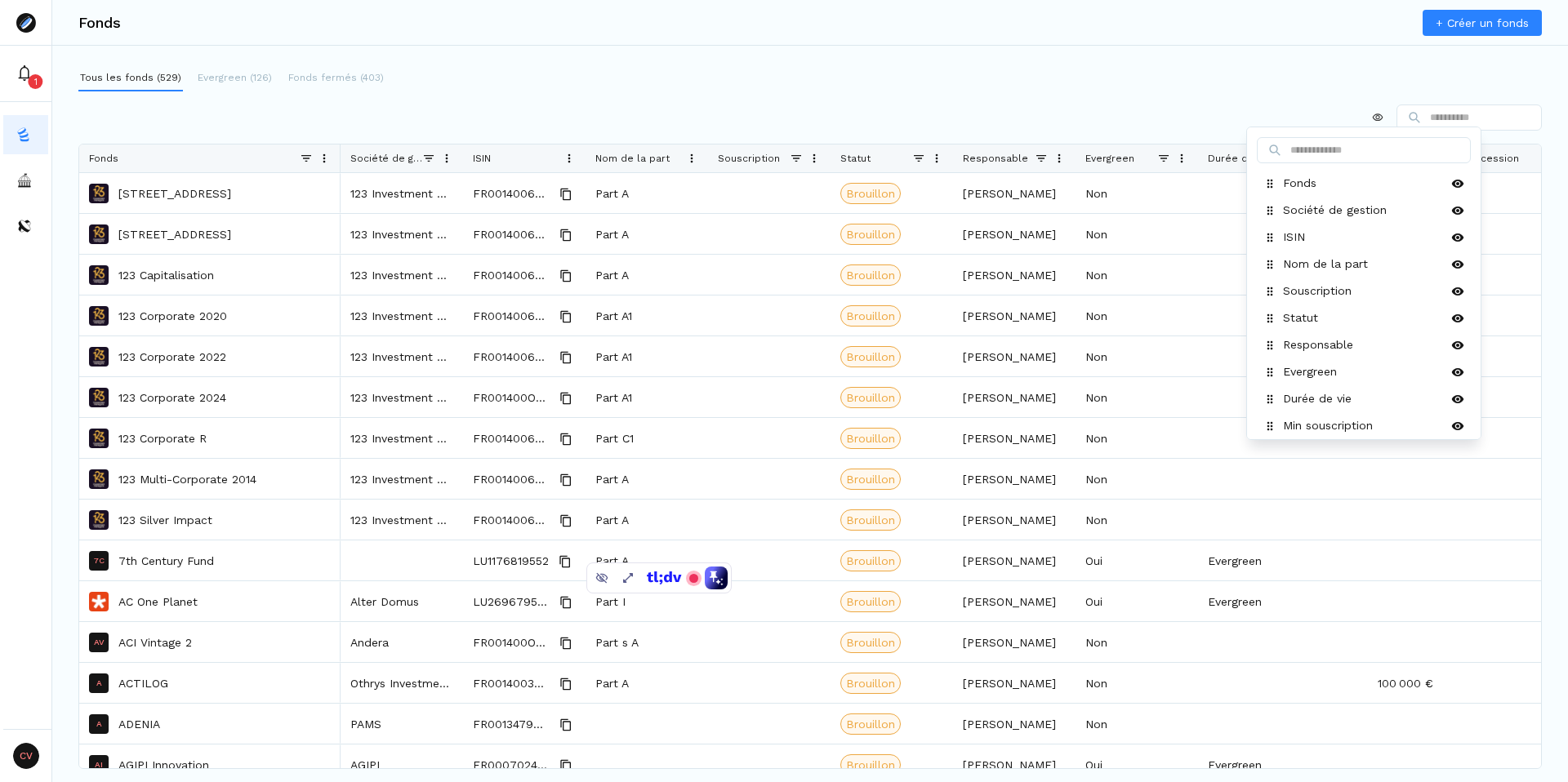
click at [1197, 105] on html "1 CV Charlelie Vallet Owners Fonds + Créer un fonds Tous les fonds (529) Evergr…" at bounding box center [784, 391] width 1568 height 782
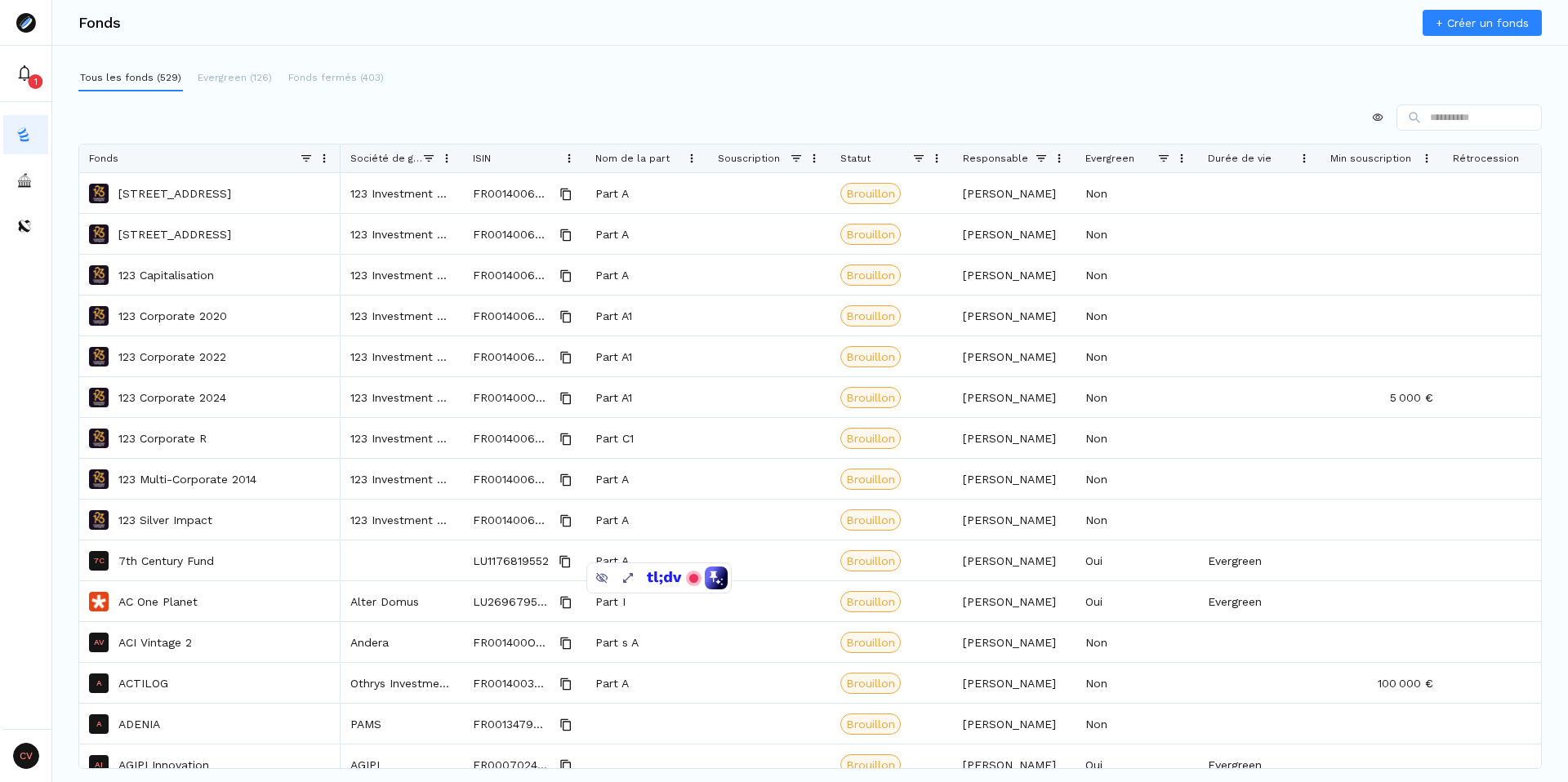
click at [697, 102] on div "Tous les fonds (529) Evergreen (126) Fonds fermés (403) Drag here to set row gr…" at bounding box center [809, 398] width 1515 height 665
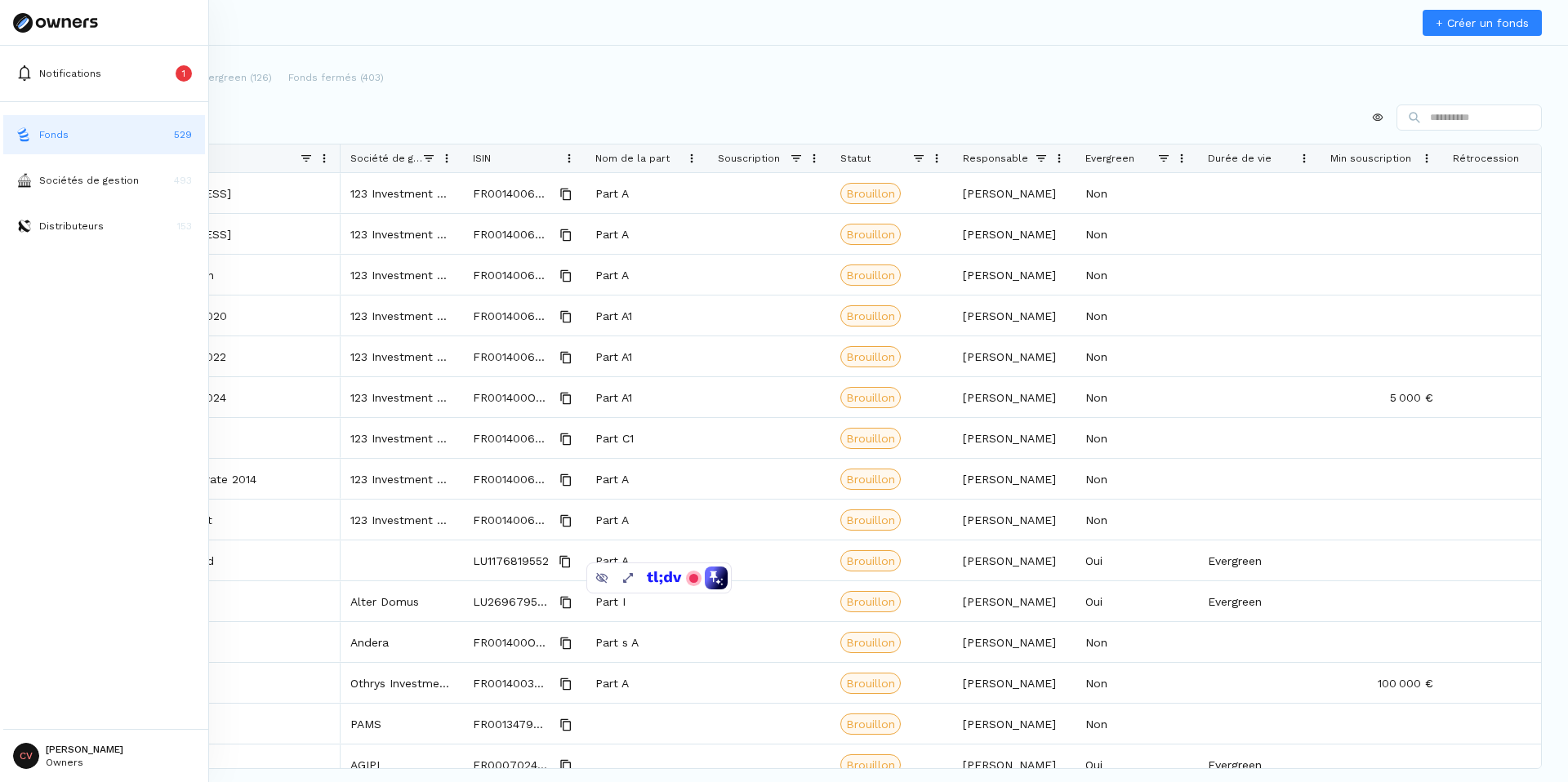
click at [26, 142] on img at bounding box center [24, 134] width 16 height 16
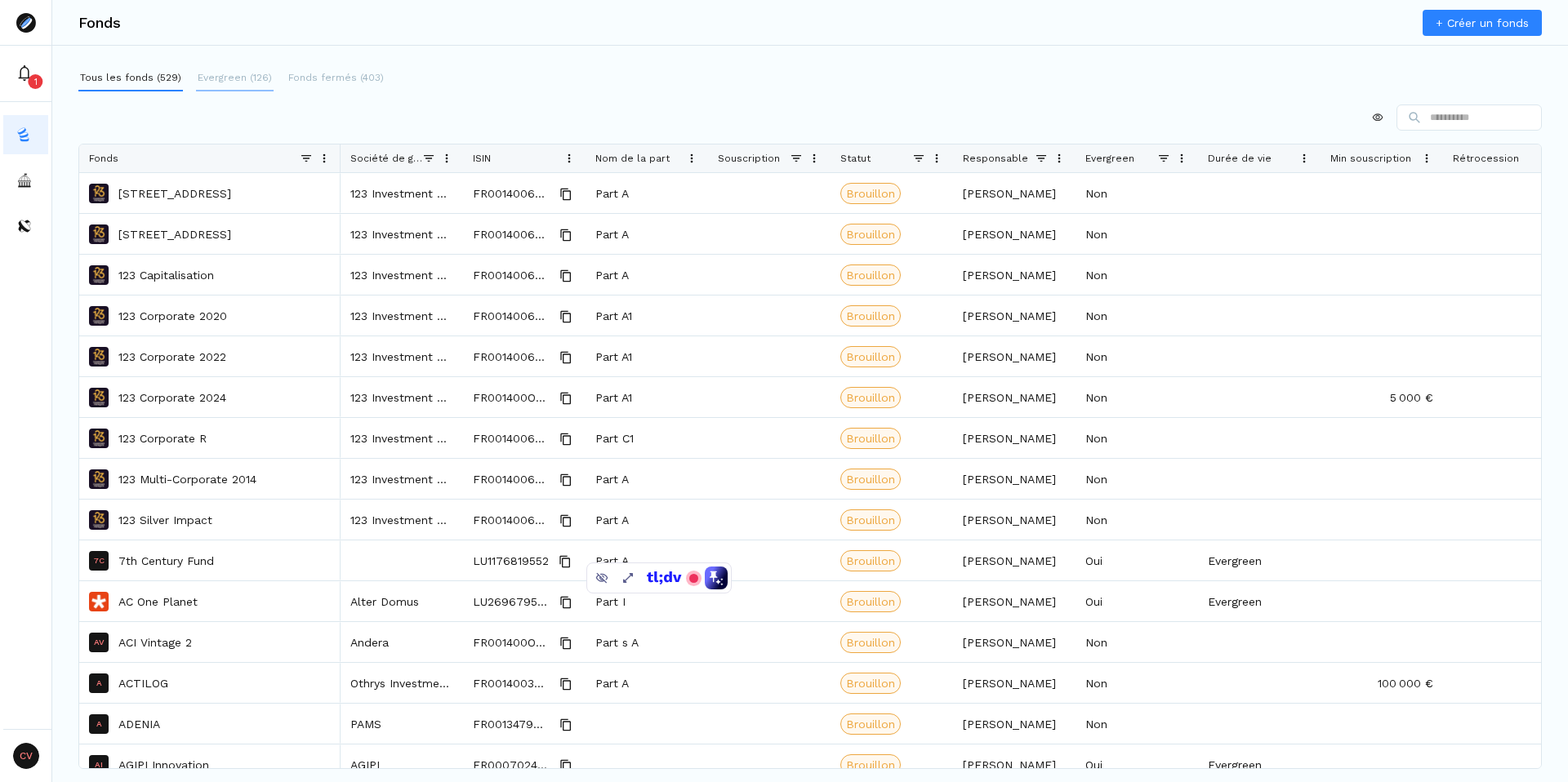
click at [233, 83] on p "Evergreen (126)" at bounding box center [234, 77] width 74 height 14
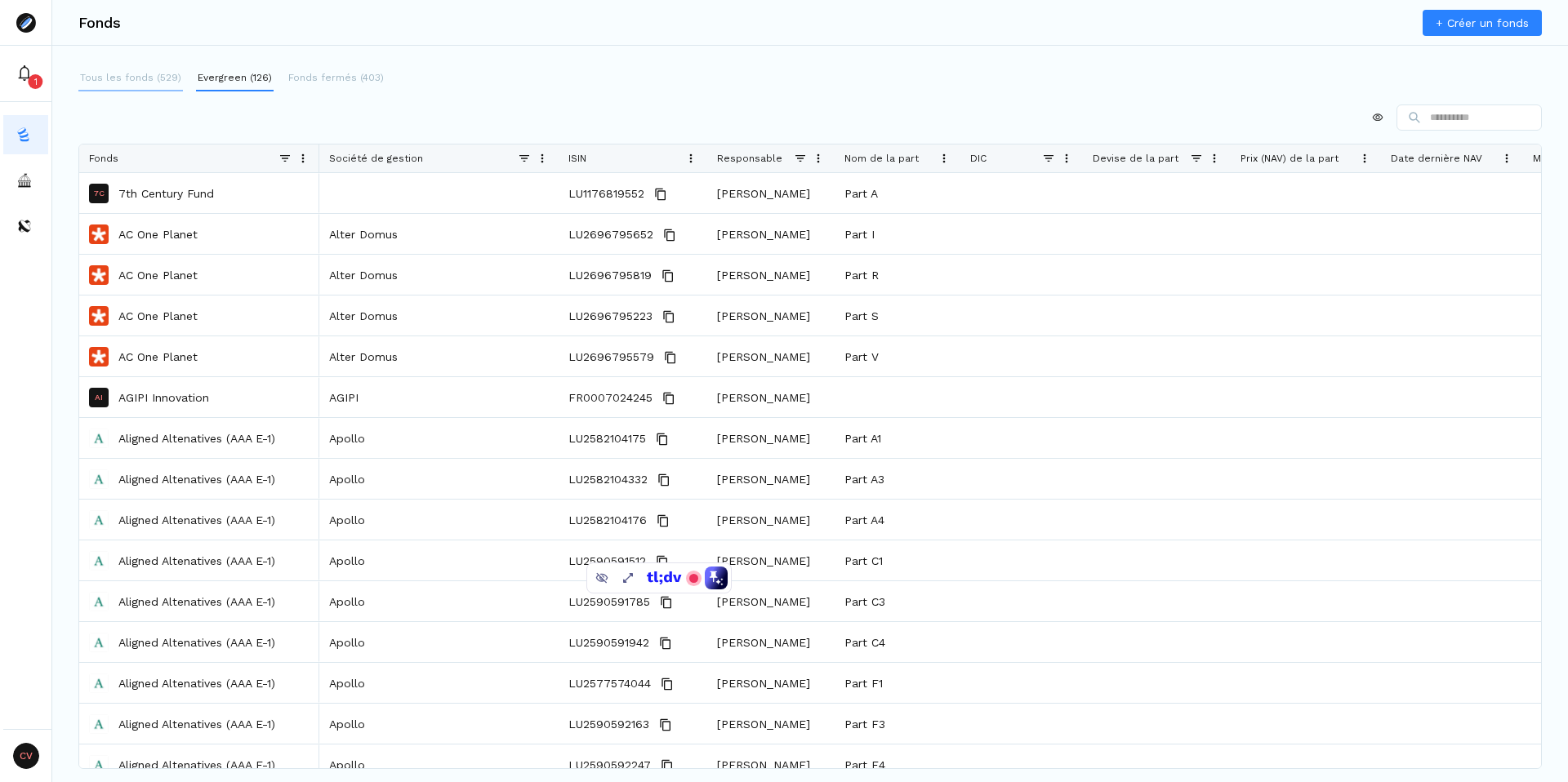
click at [145, 89] on button "Tous les fonds (529)" at bounding box center [130, 78] width 105 height 26
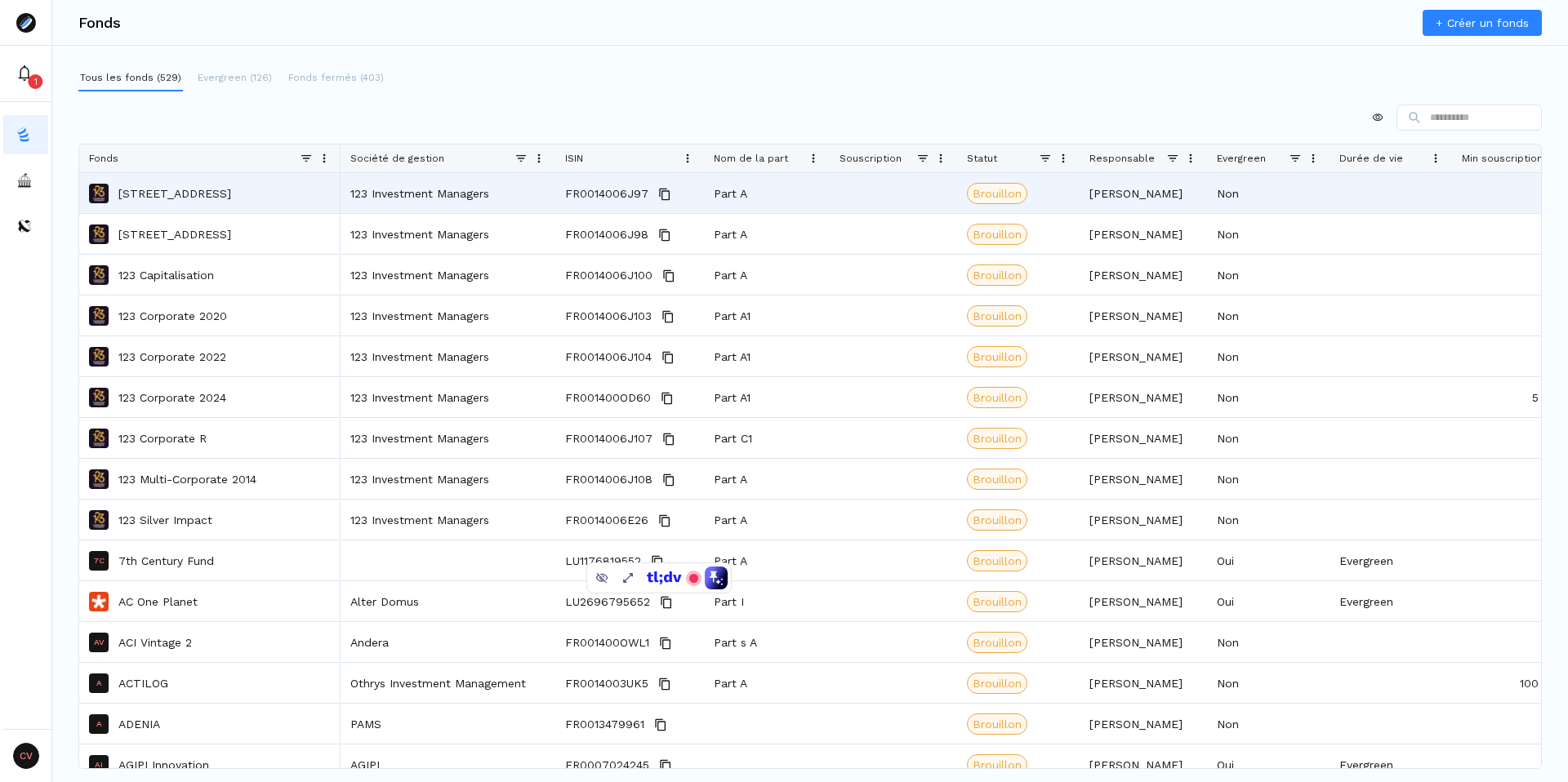
click at [536, 166] on div "Société de gestion" at bounding box center [448, 158] width 196 height 28
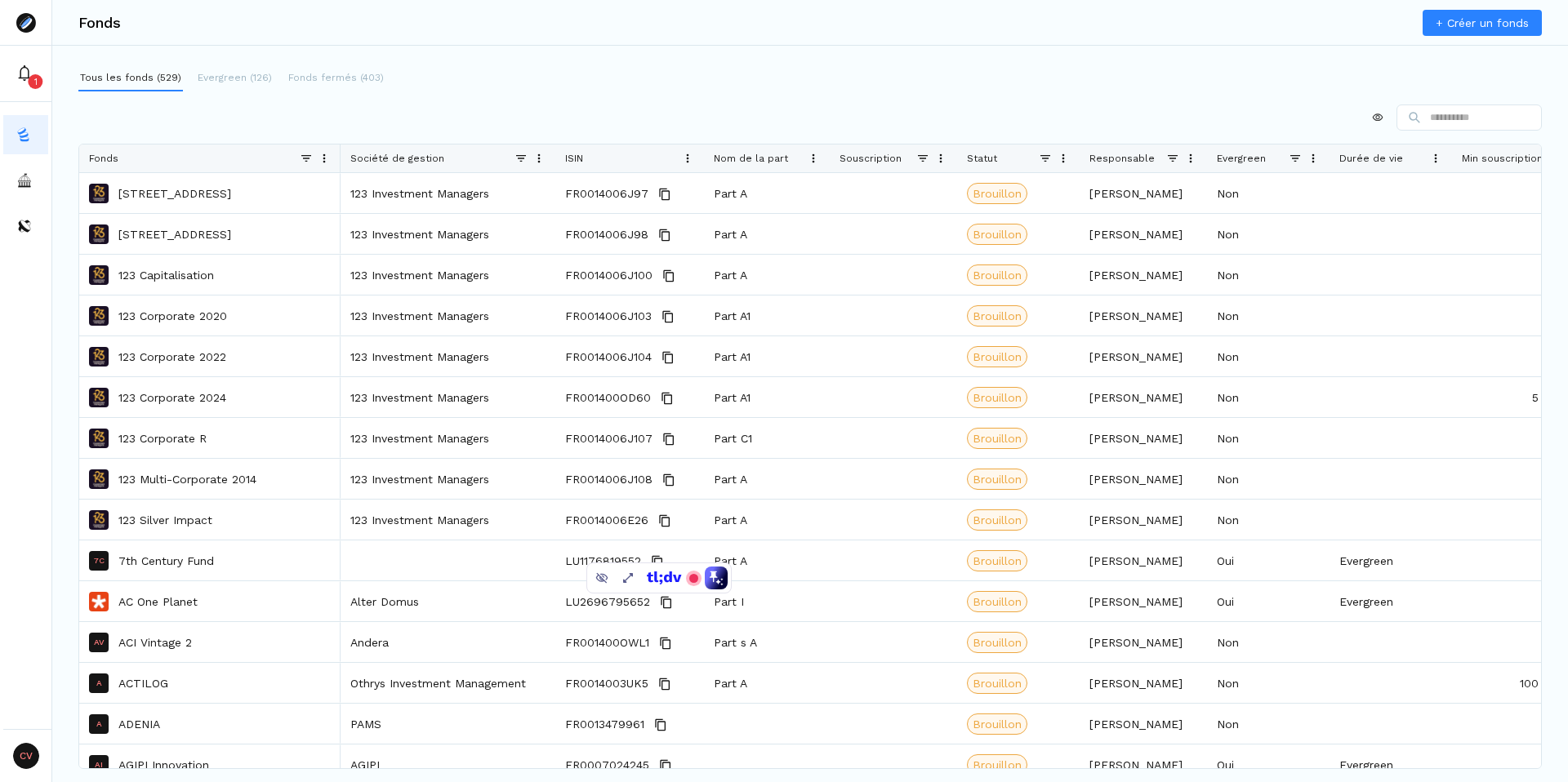
click at [543, 135] on div "Press ENTER to sort. Press ALT DOWN to open column menu. Press CTRL ENTER to op…" at bounding box center [809, 417] width 1463 height 625
click at [536, 149] on div "Société de gestion" at bounding box center [448, 158] width 196 height 28
click at [545, 157] on div "Société de gestion" at bounding box center [448, 158] width 215 height 28
click at [538, 167] on div "Société de gestion" at bounding box center [448, 158] width 196 height 28
click at [541, 158] on span at bounding box center [539, 159] width 13 height 13
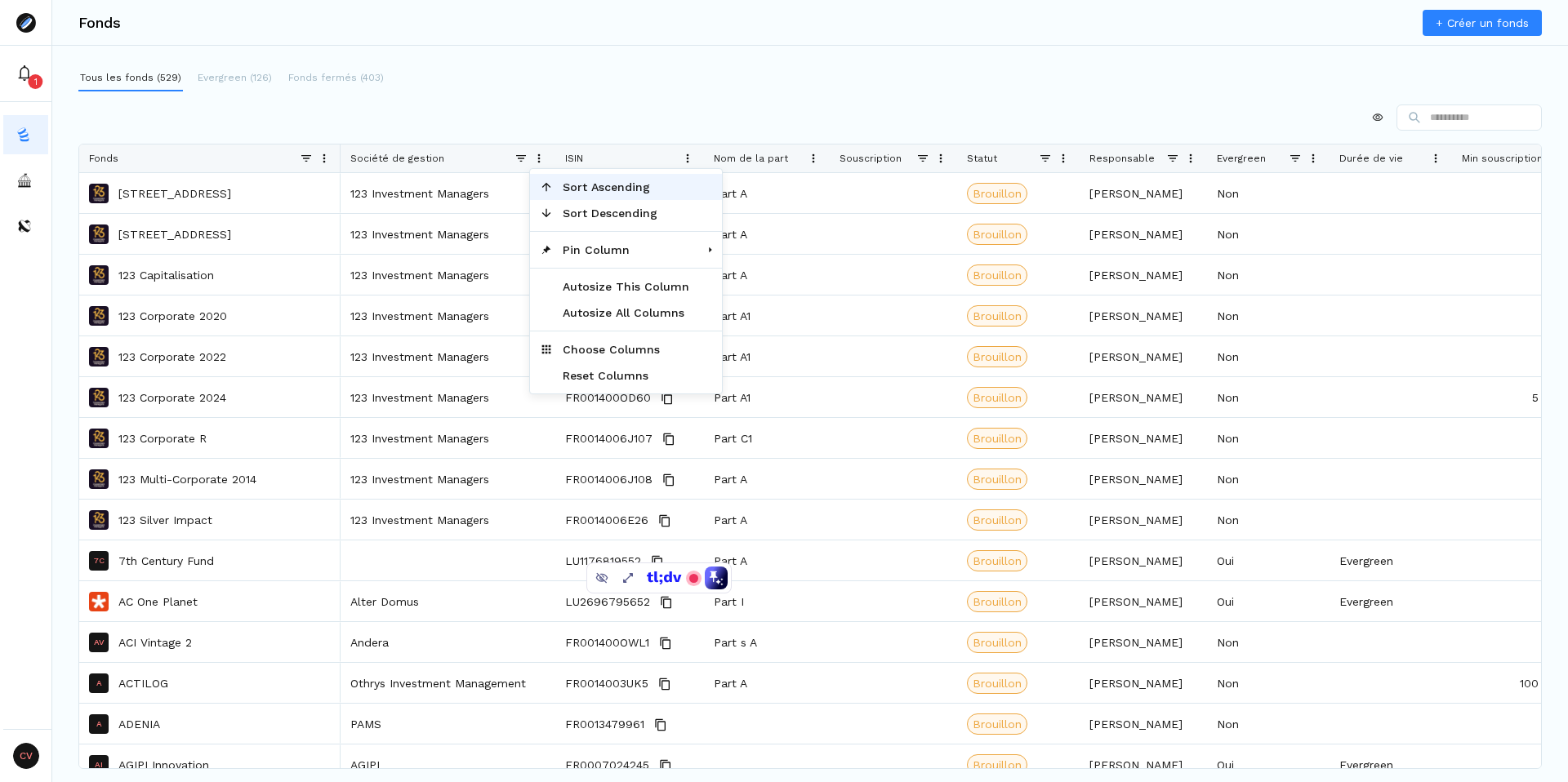
click at [577, 192] on span "Sort Ascending" at bounding box center [626, 187] width 146 height 26
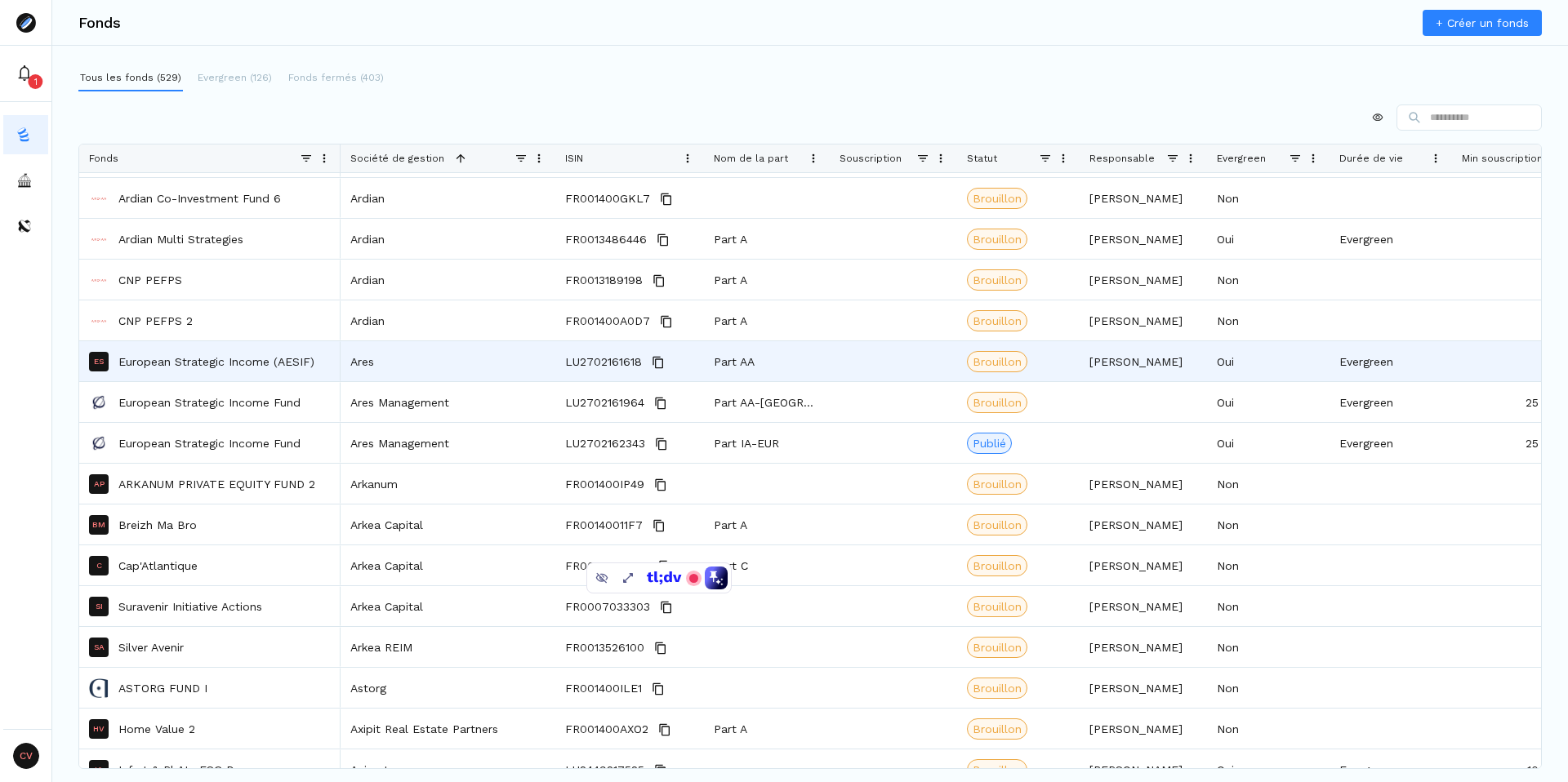
click at [247, 363] on p "European Strategic Income (AESIF)" at bounding box center [216, 361] width 196 height 16
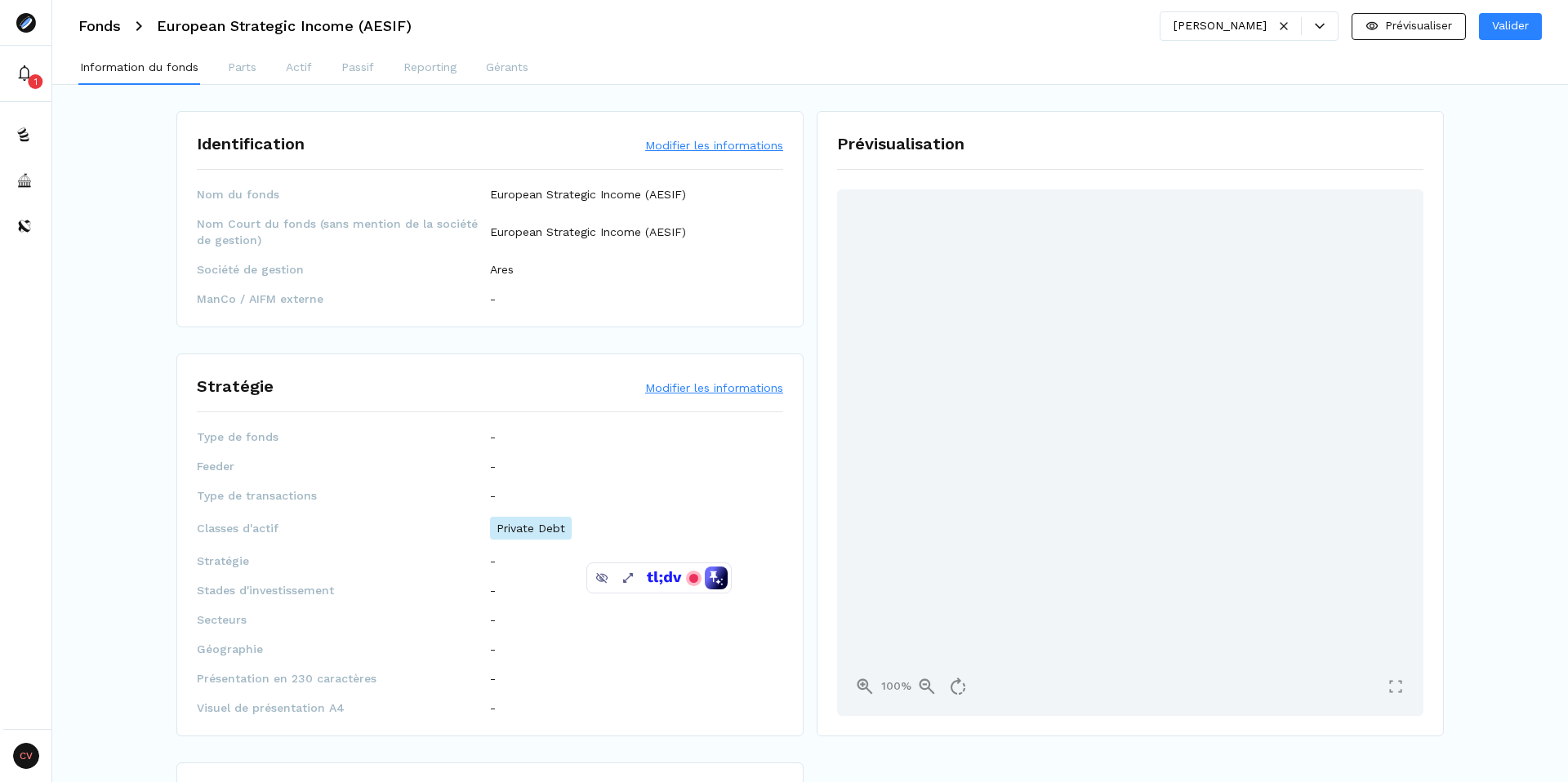
click at [759, 143] on button "Modifier les informations" at bounding box center [714, 144] width 138 height 16
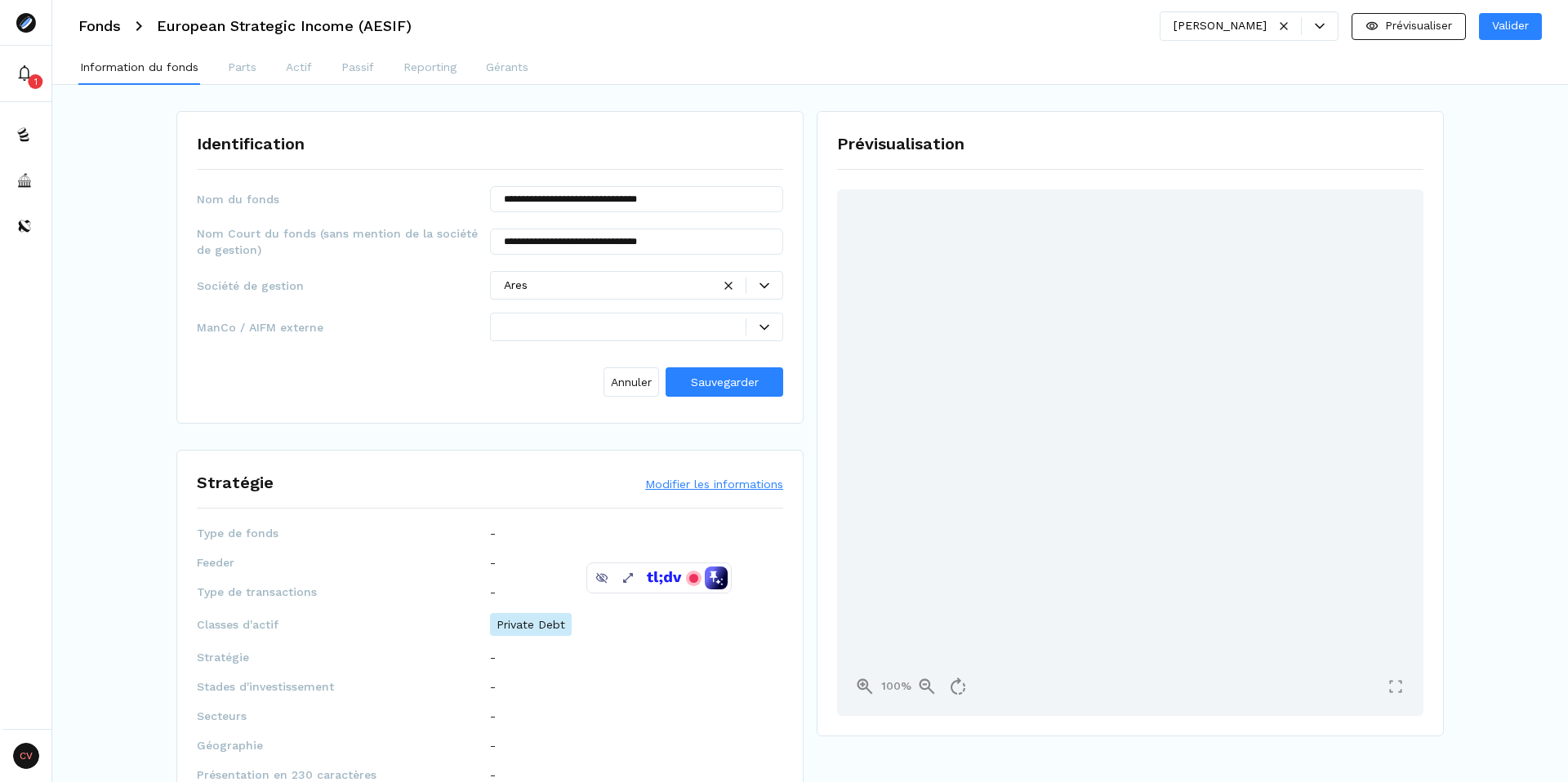
click at [550, 292] on div at bounding box center [607, 285] width 207 height 17
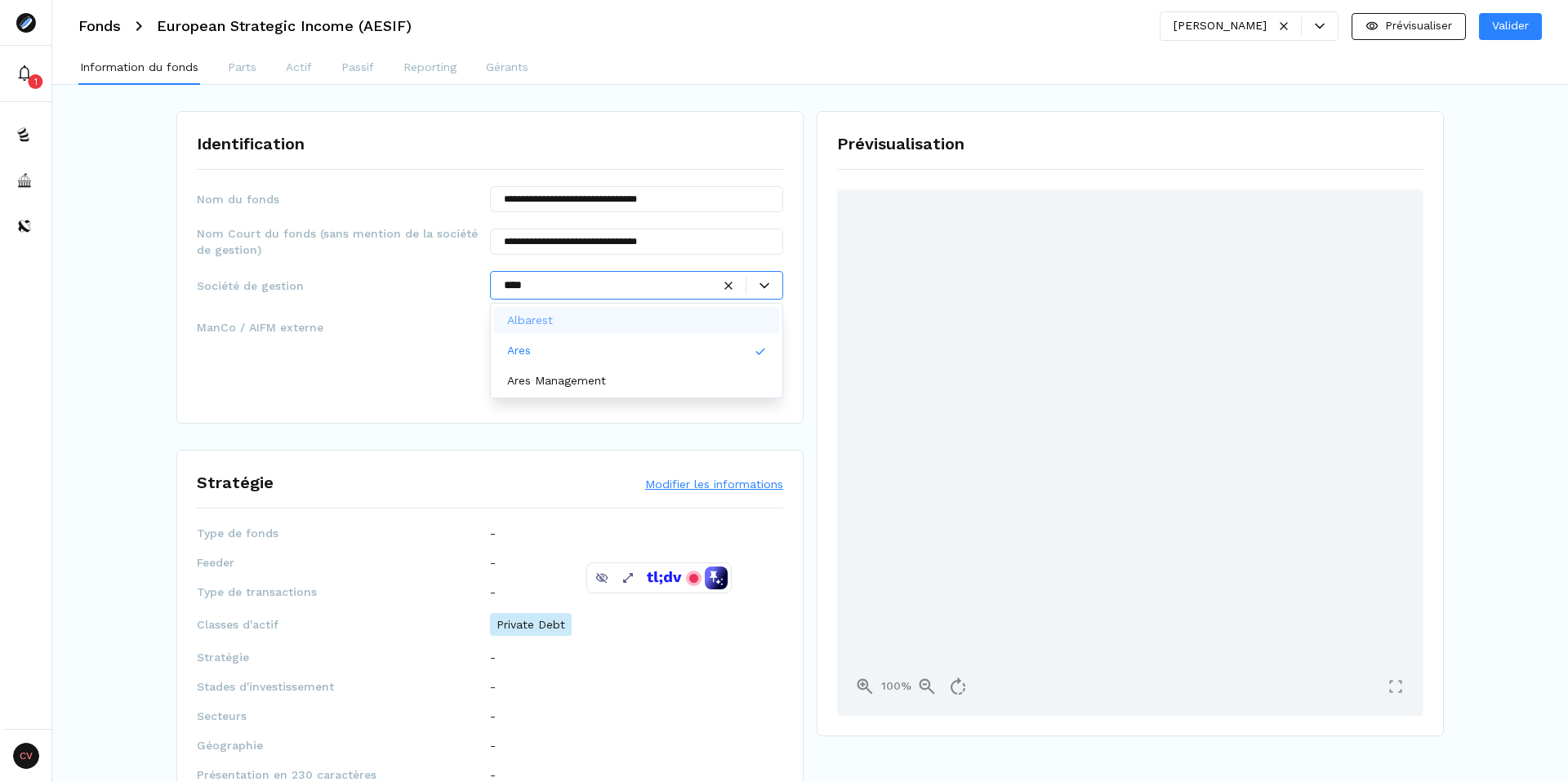
type input "****"
click at [588, 383] on p "Ares Management" at bounding box center [556, 381] width 99 height 17
click at [529, 380] on div "Annuler Sauvegarder" at bounding box center [489, 378] width 587 height 49
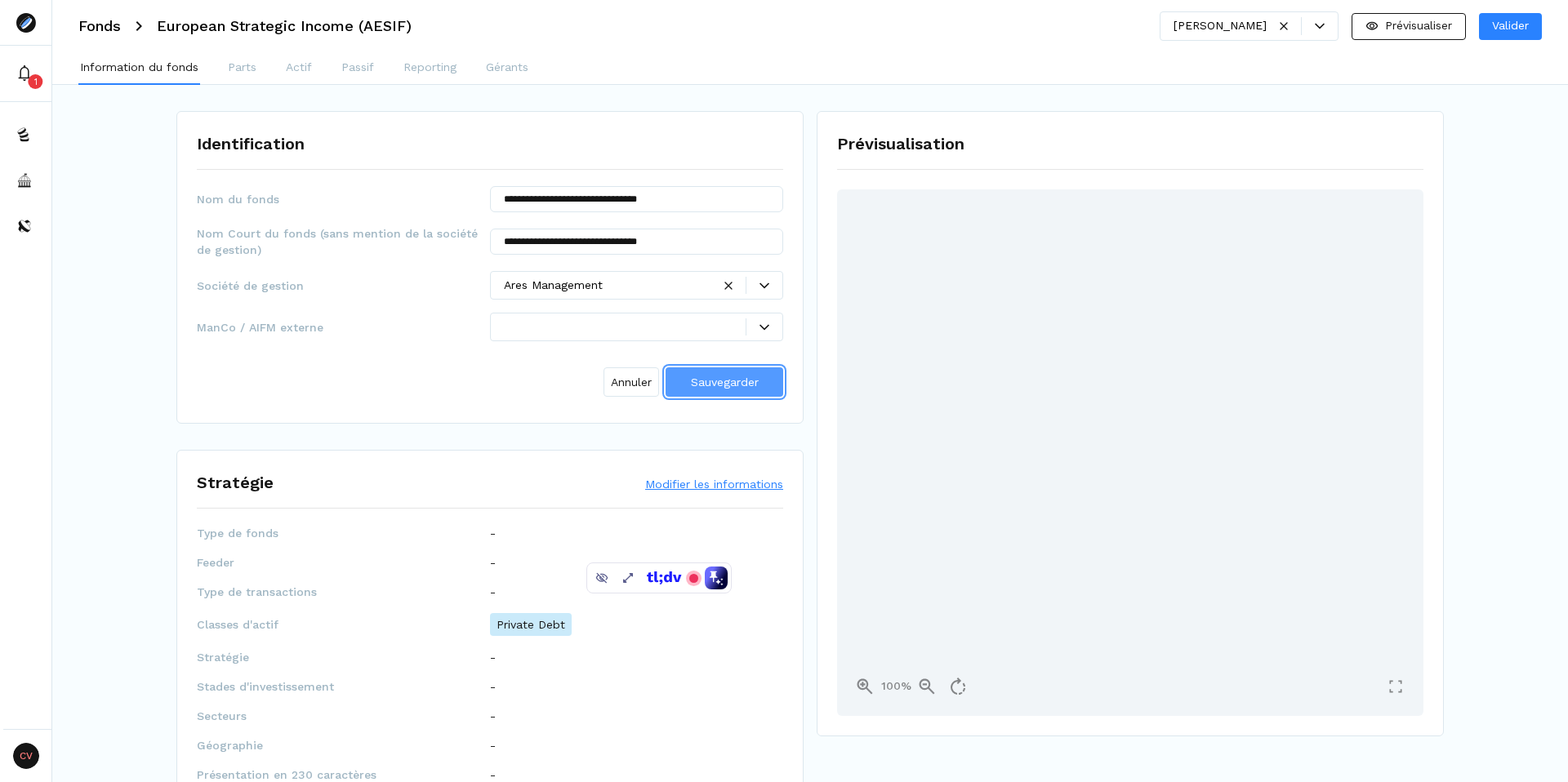
click at [712, 390] on span "Sauvegarder" at bounding box center [724, 382] width 67 height 17
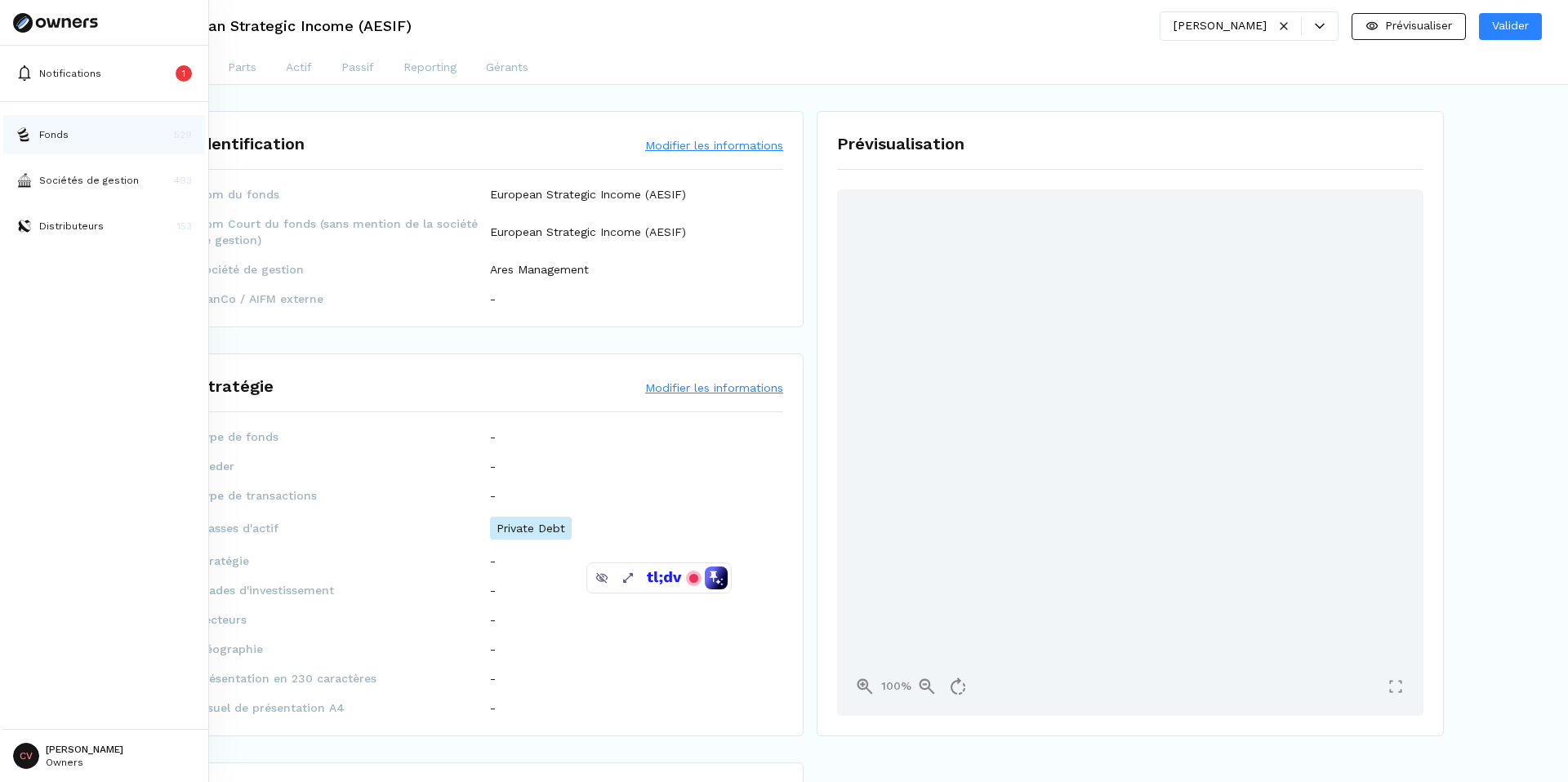
click at [29, 131] on img at bounding box center [24, 134] width 16 height 16
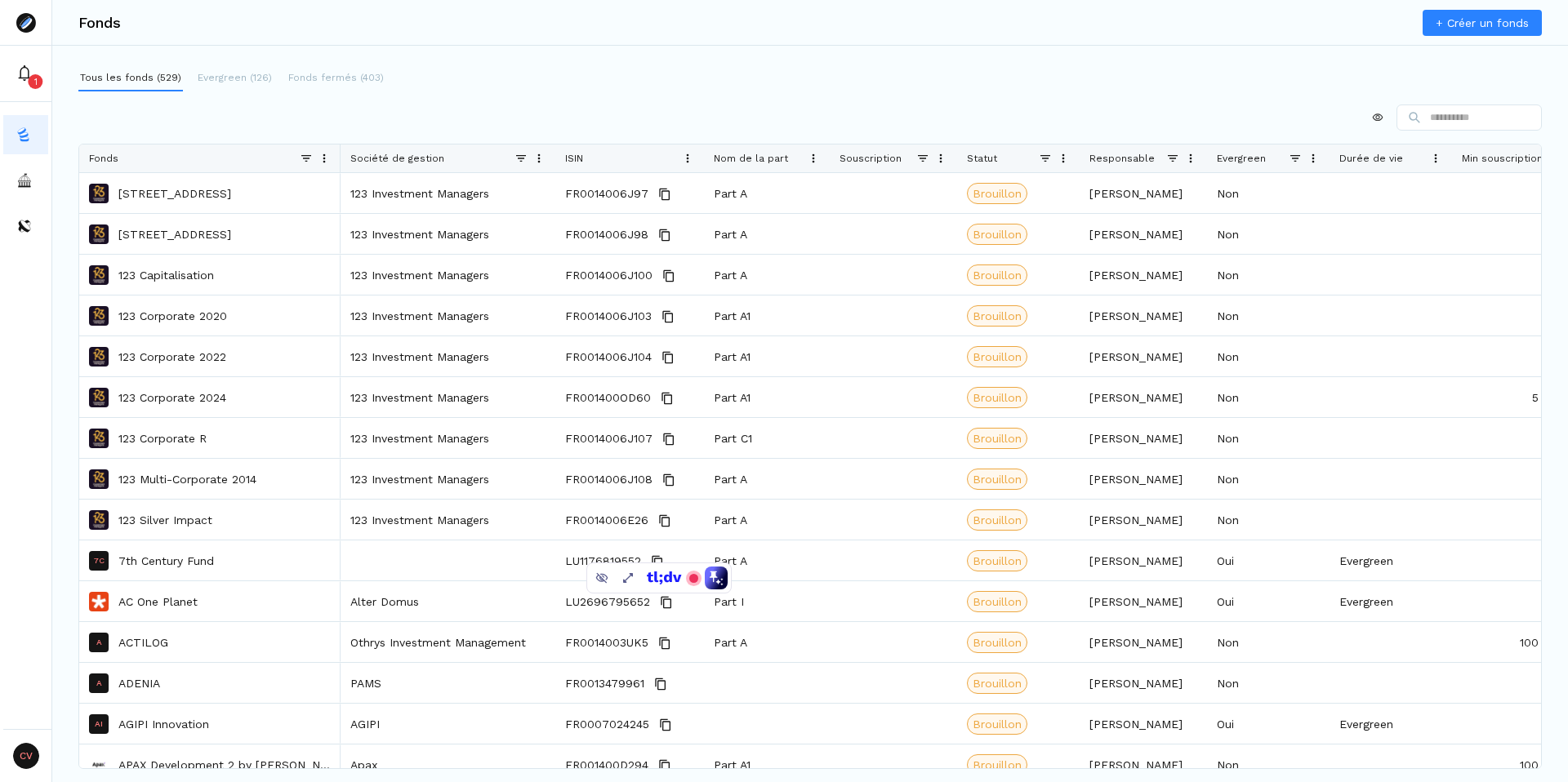
click at [1449, 118] on input at bounding box center [1469, 117] width 145 height 26
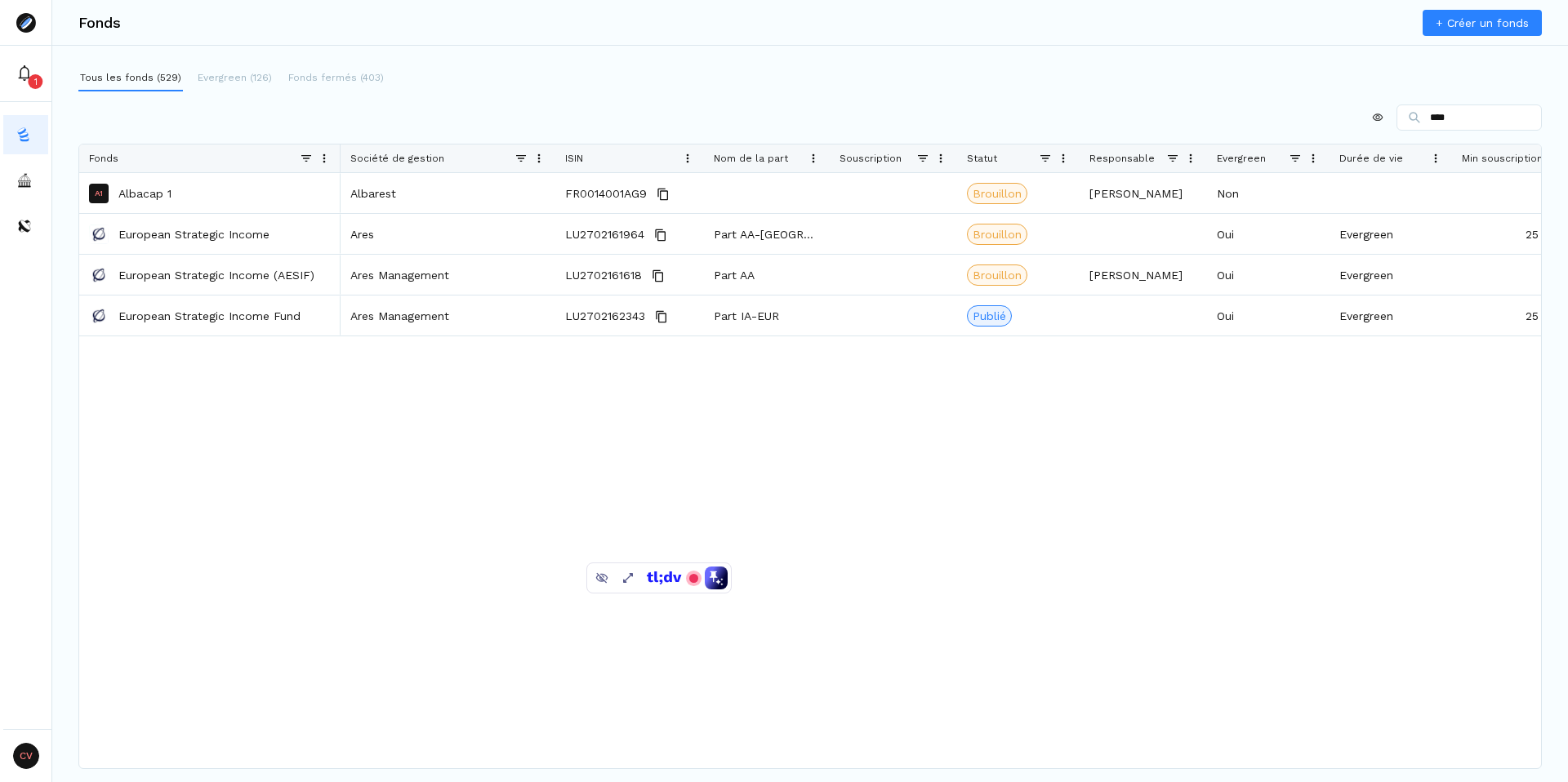
type input "****"
click at [511, 125] on div "****" at bounding box center [809, 117] width 1463 height 26
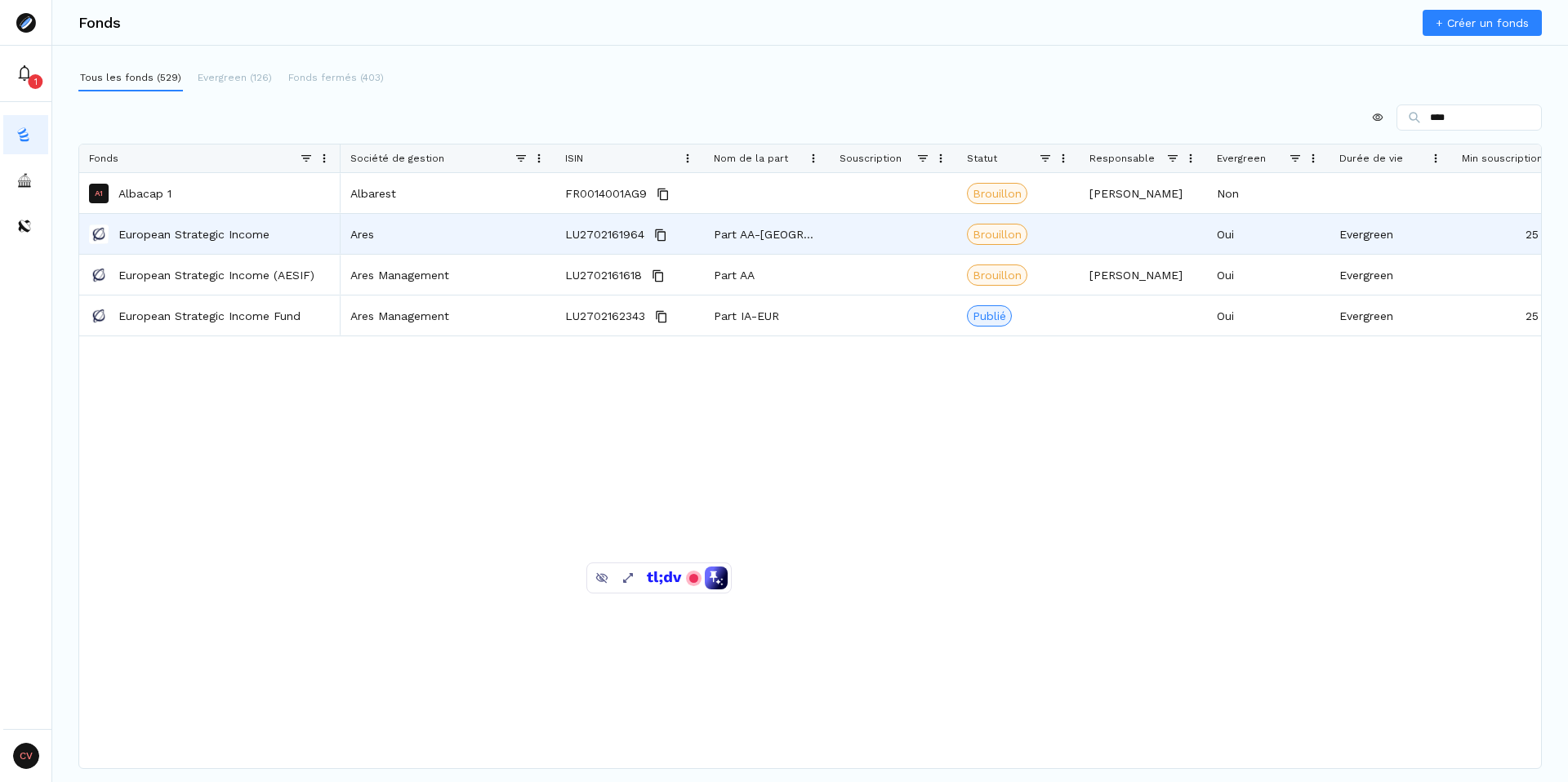
click at [239, 235] on p "European Strategic Income" at bounding box center [194, 234] width 151 height 16
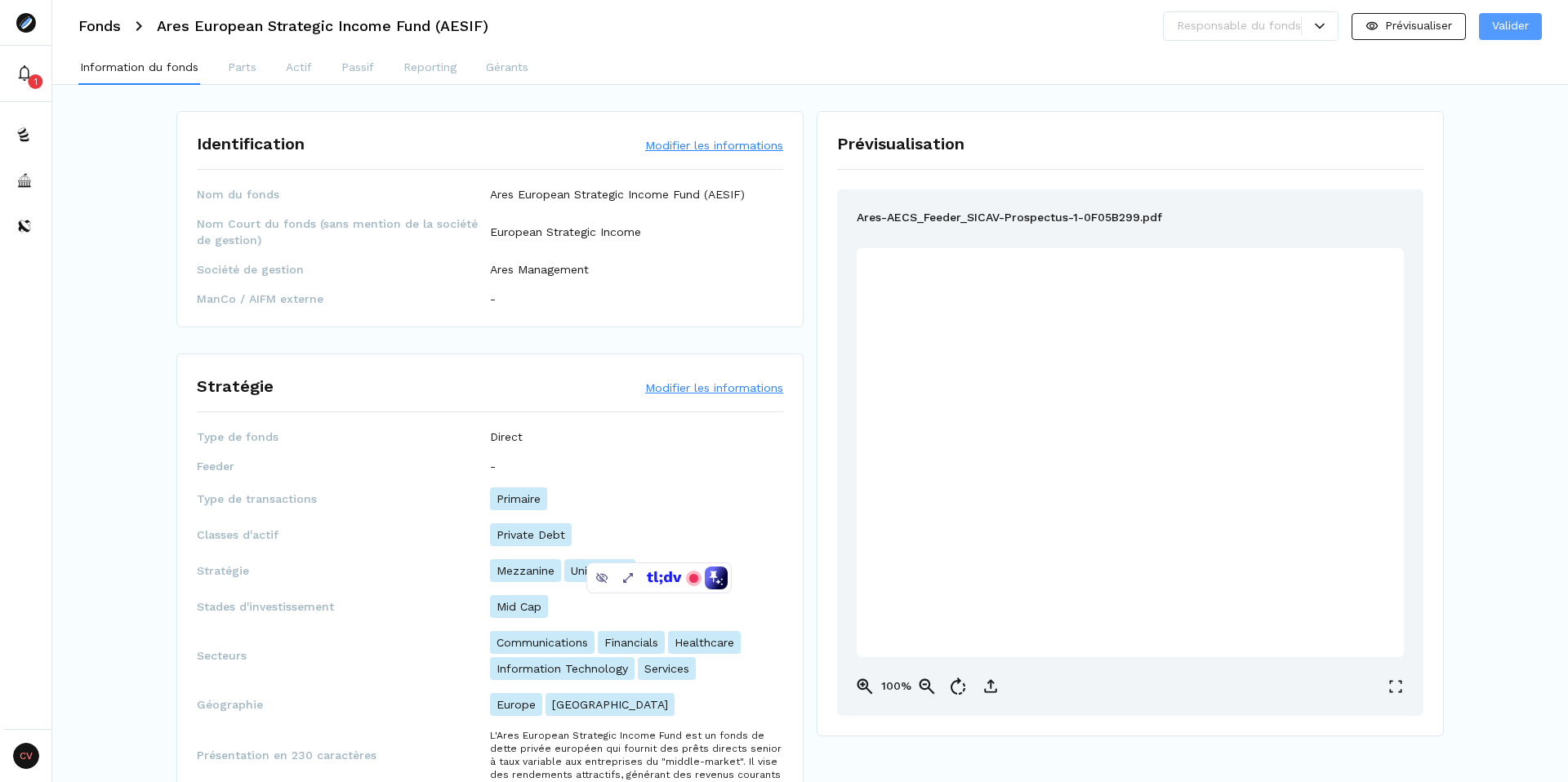
click at [1526, 33] on p "Valider" at bounding box center [1510, 26] width 37 height 17
click at [1511, 30] on p "Publier" at bounding box center [1509, 26] width 38 height 17
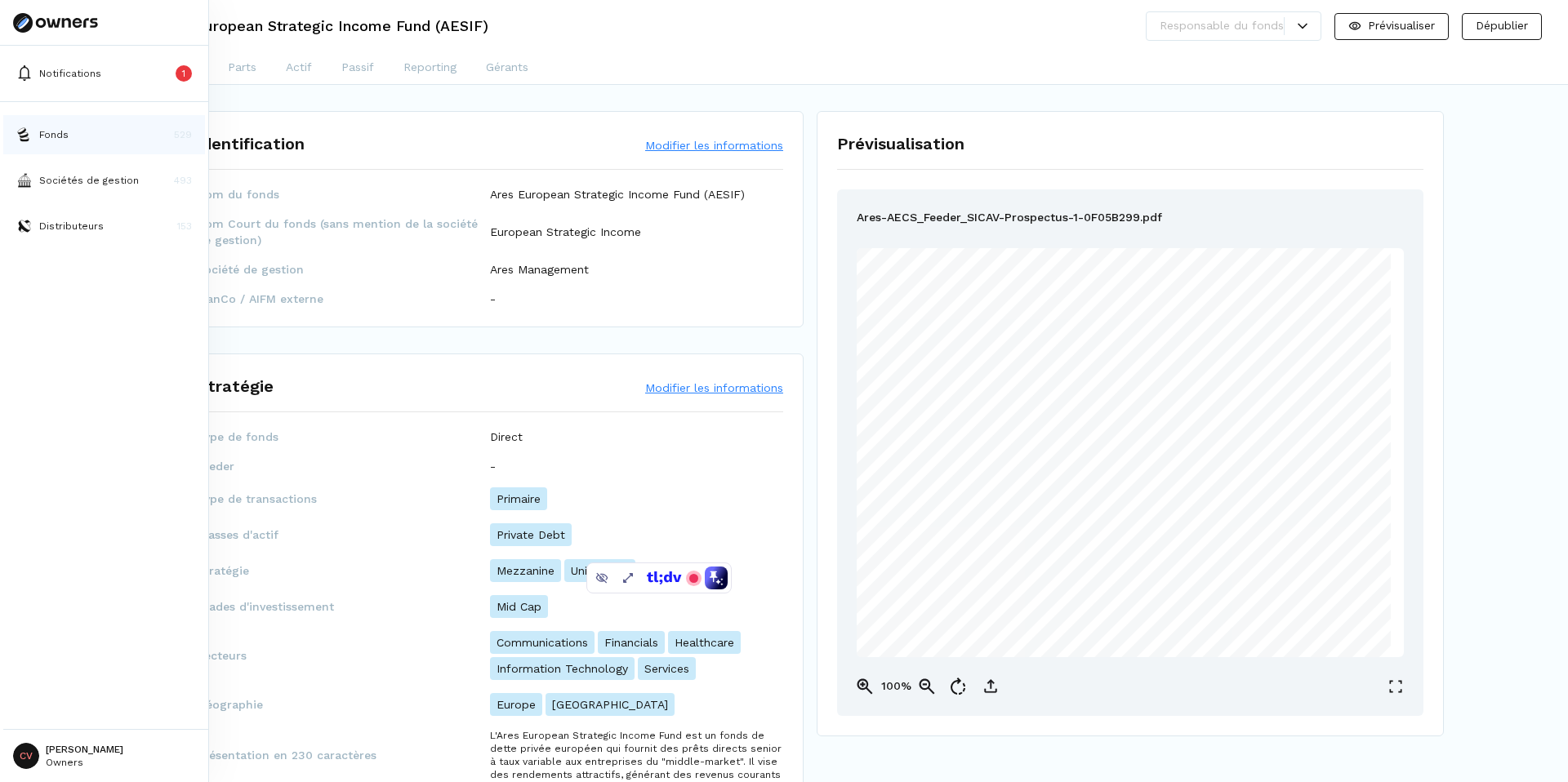
click at [44, 133] on p "Fonds" at bounding box center [54, 134] width 30 height 14
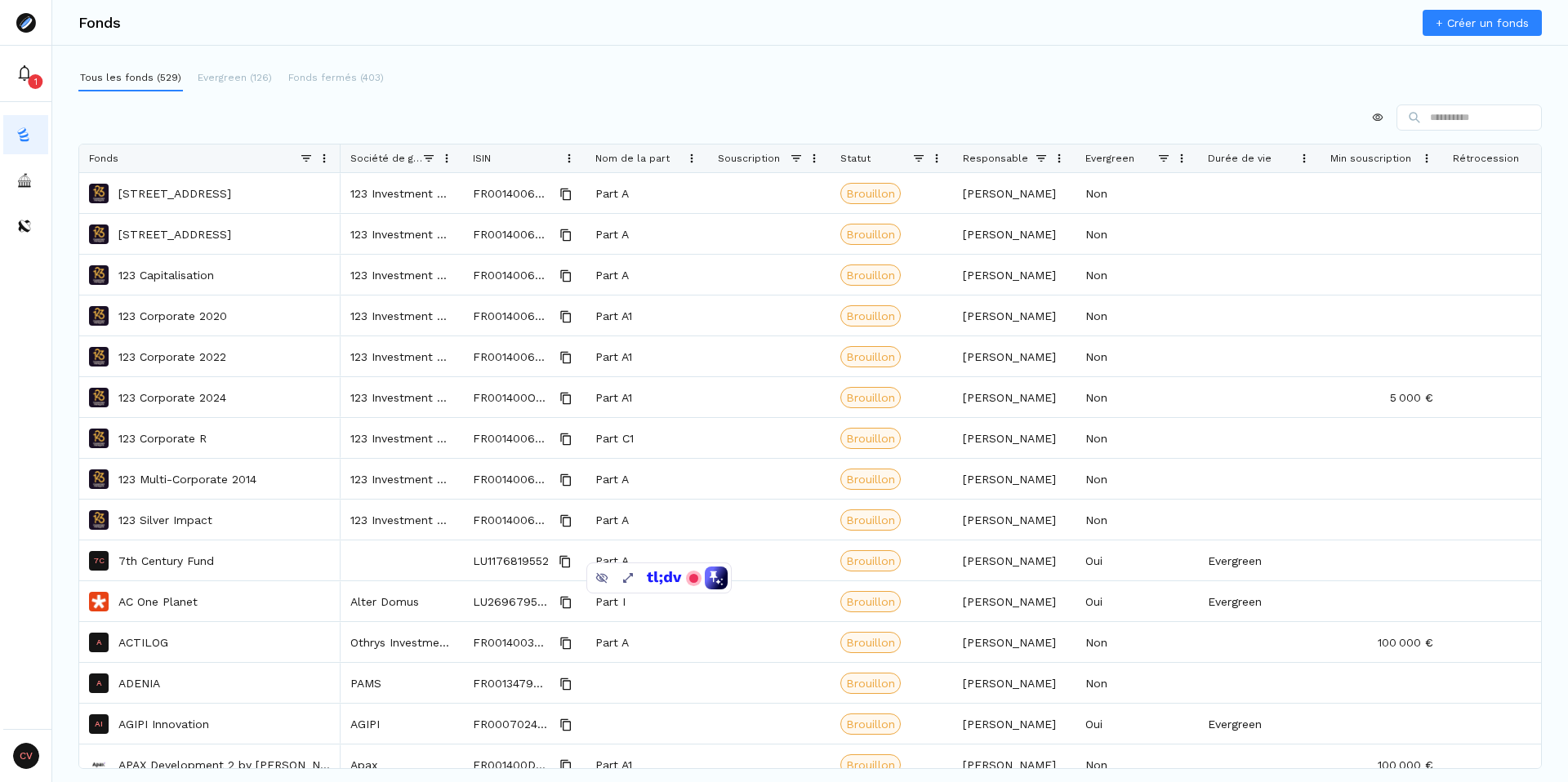
click at [586, 105] on div at bounding box center [809, 117] width 1463 height 26
click at [246, 82] on p "Evergreen (126)" at bounding box center [234, 77] width 74 height 14
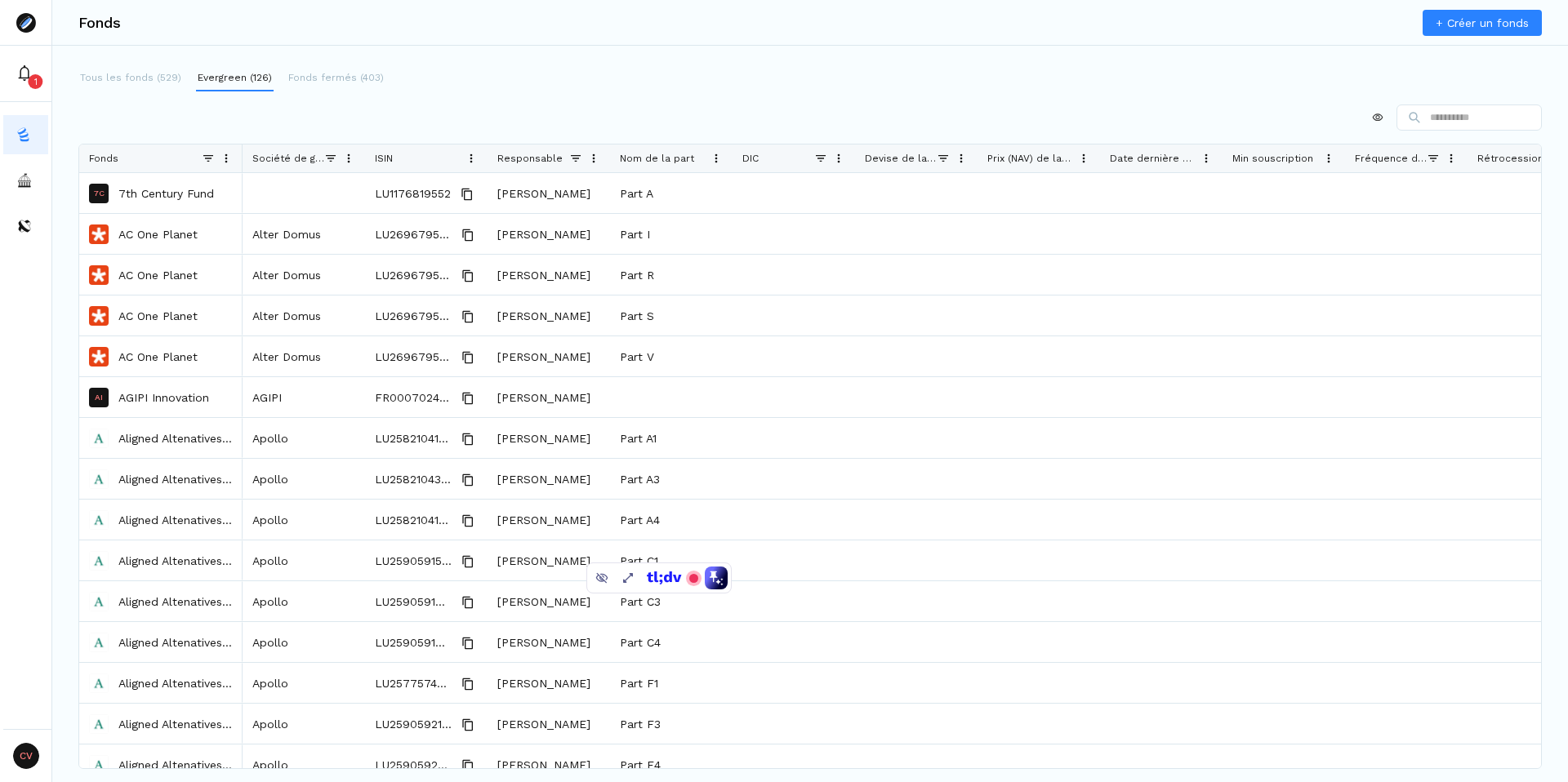
click at [349, 84] on p "Fonds fermés (403)" at bounding box center [335, 77] width 95 height 14
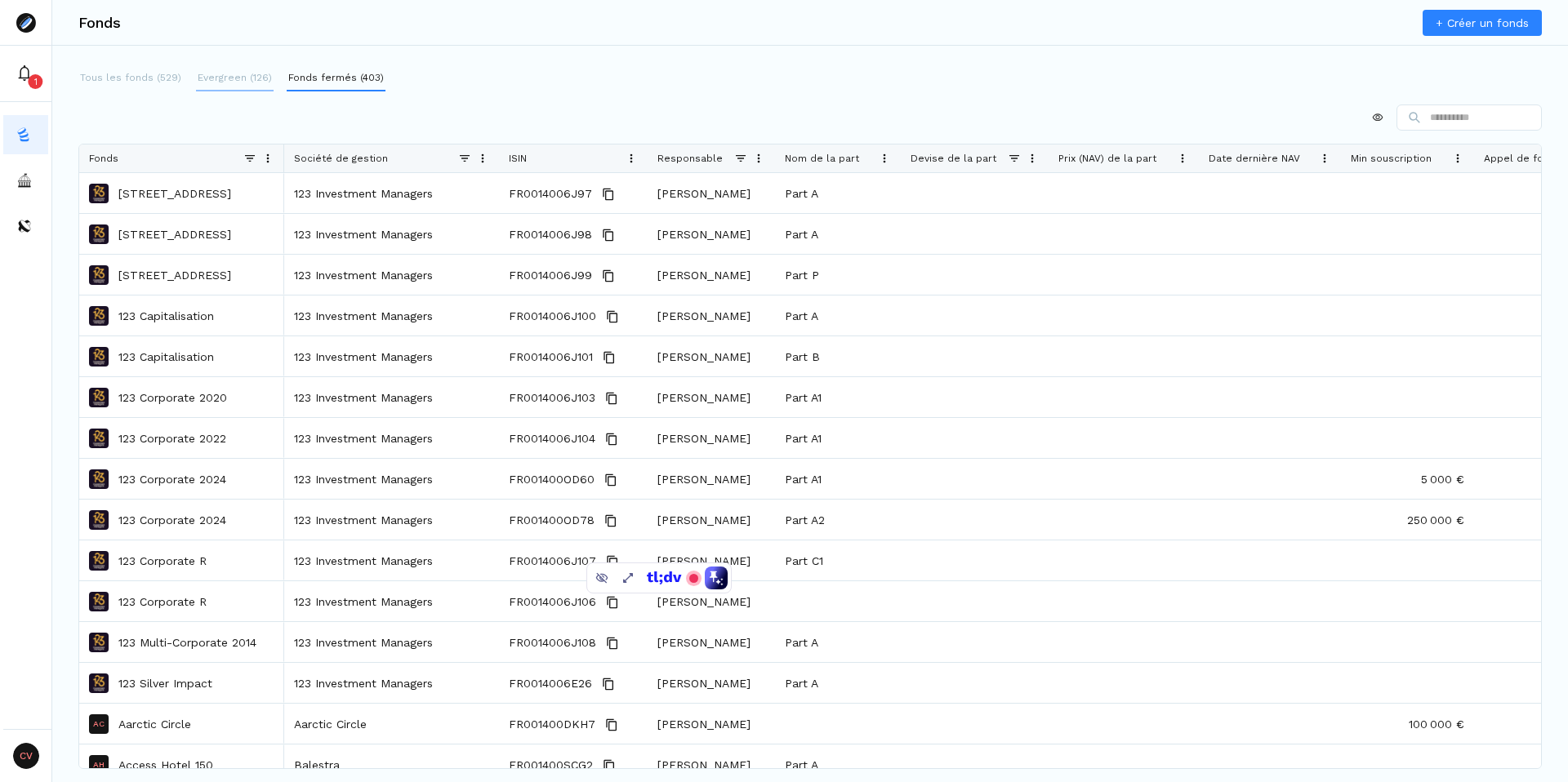
click at [246, 85] on button "Evergreen (126)" at bounding box center [234, 78] width 78 height 26
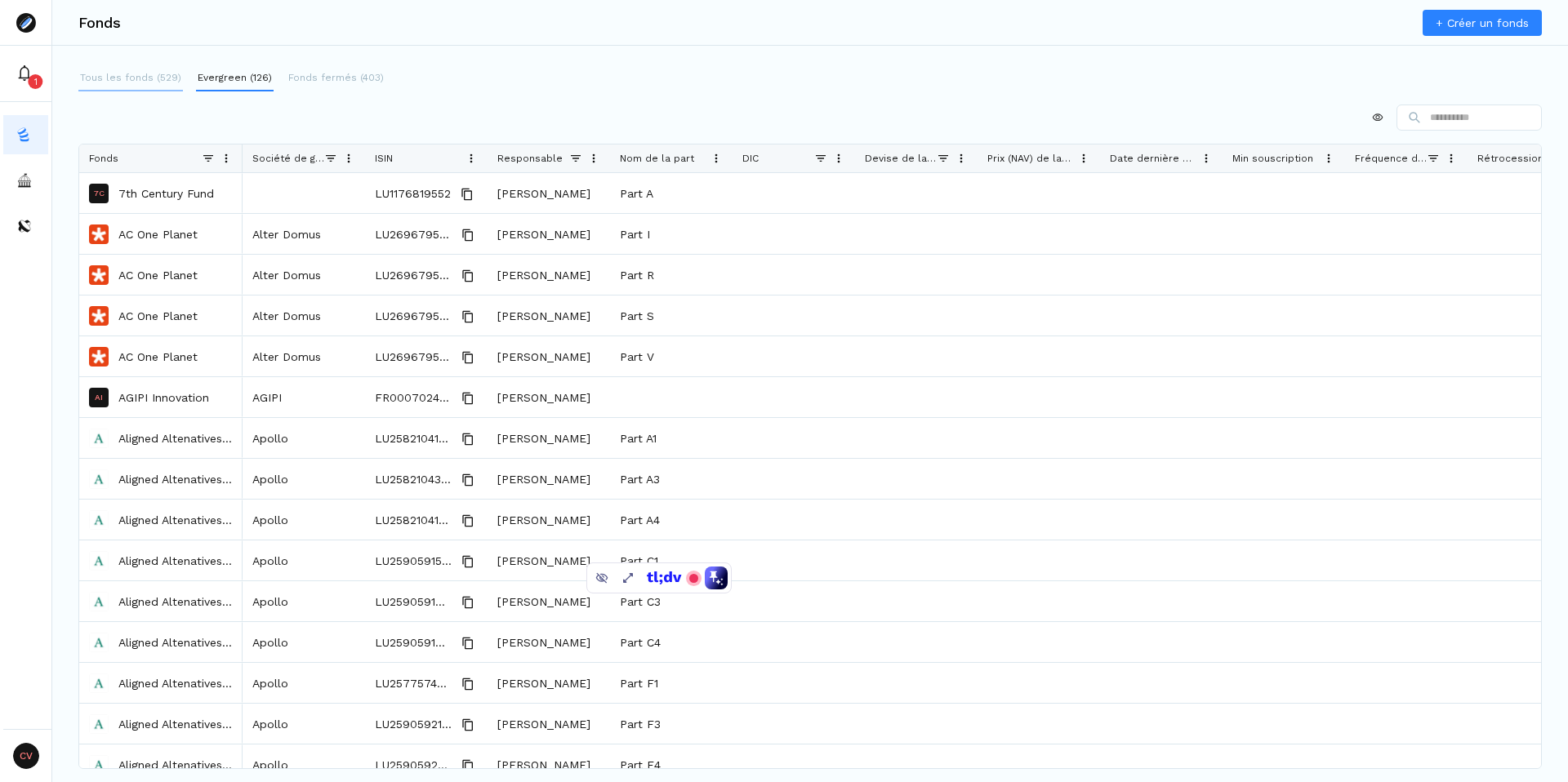
click at [93, 71] on p "Tous les fonds (529)" at bounding box center [130, 77] width 101 height 14
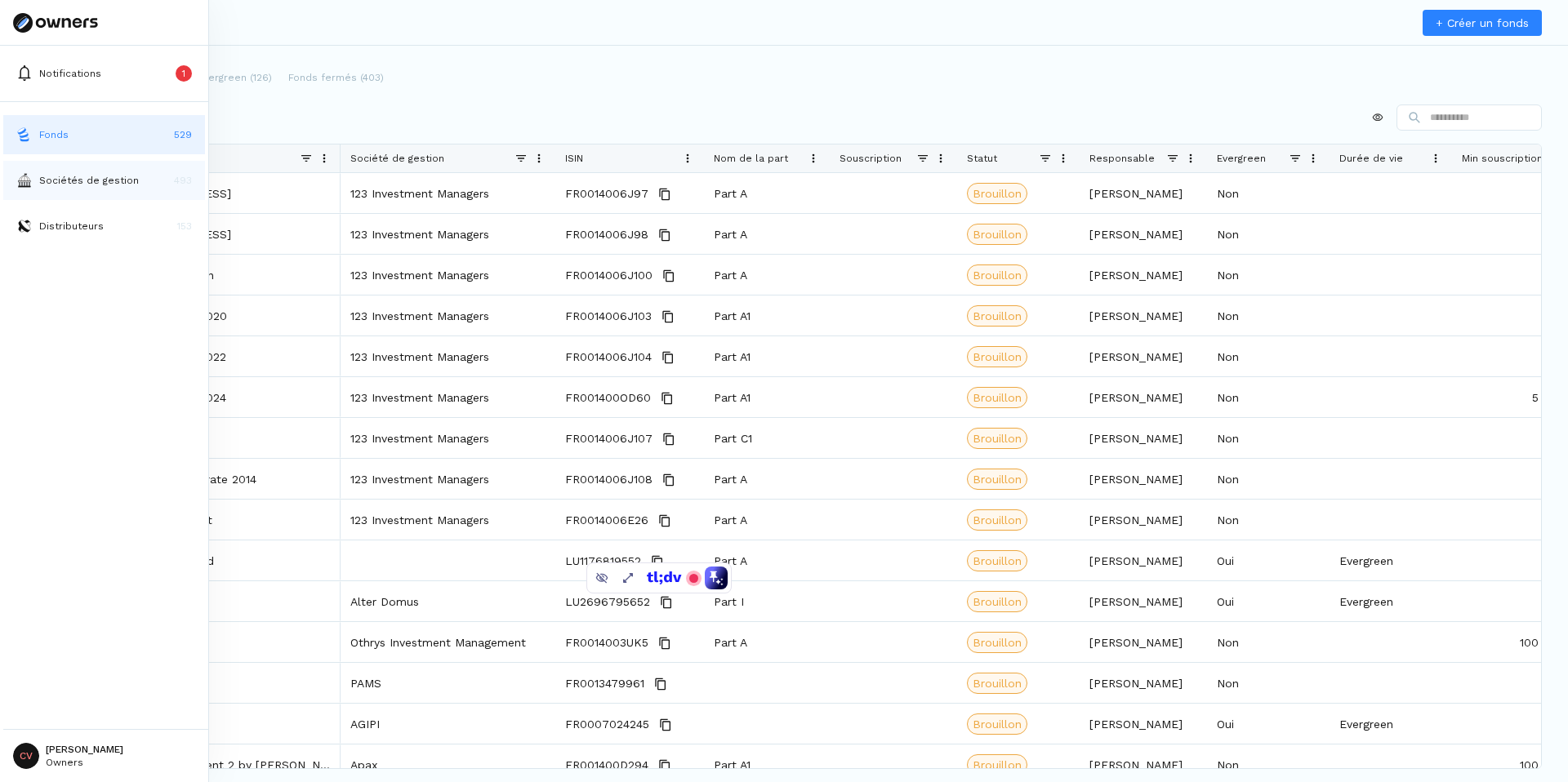
click at [35, 175] on button "Sociétés de gestion 493" at bounding box center [103, 180] width 201 height 39
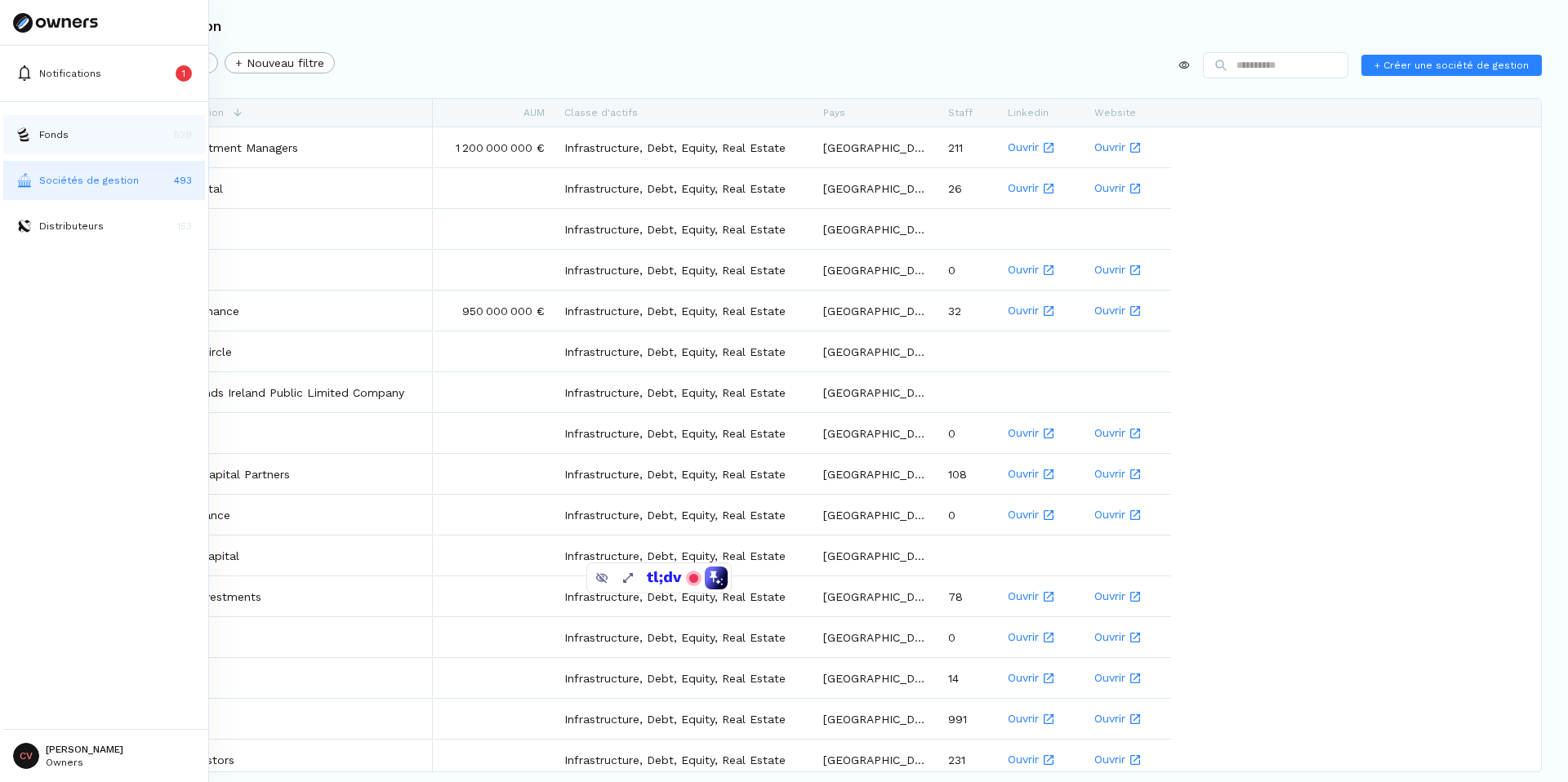
click at [69, 137] on button "Fonds 529" at bounding box center [103, 135] width 201 height 39
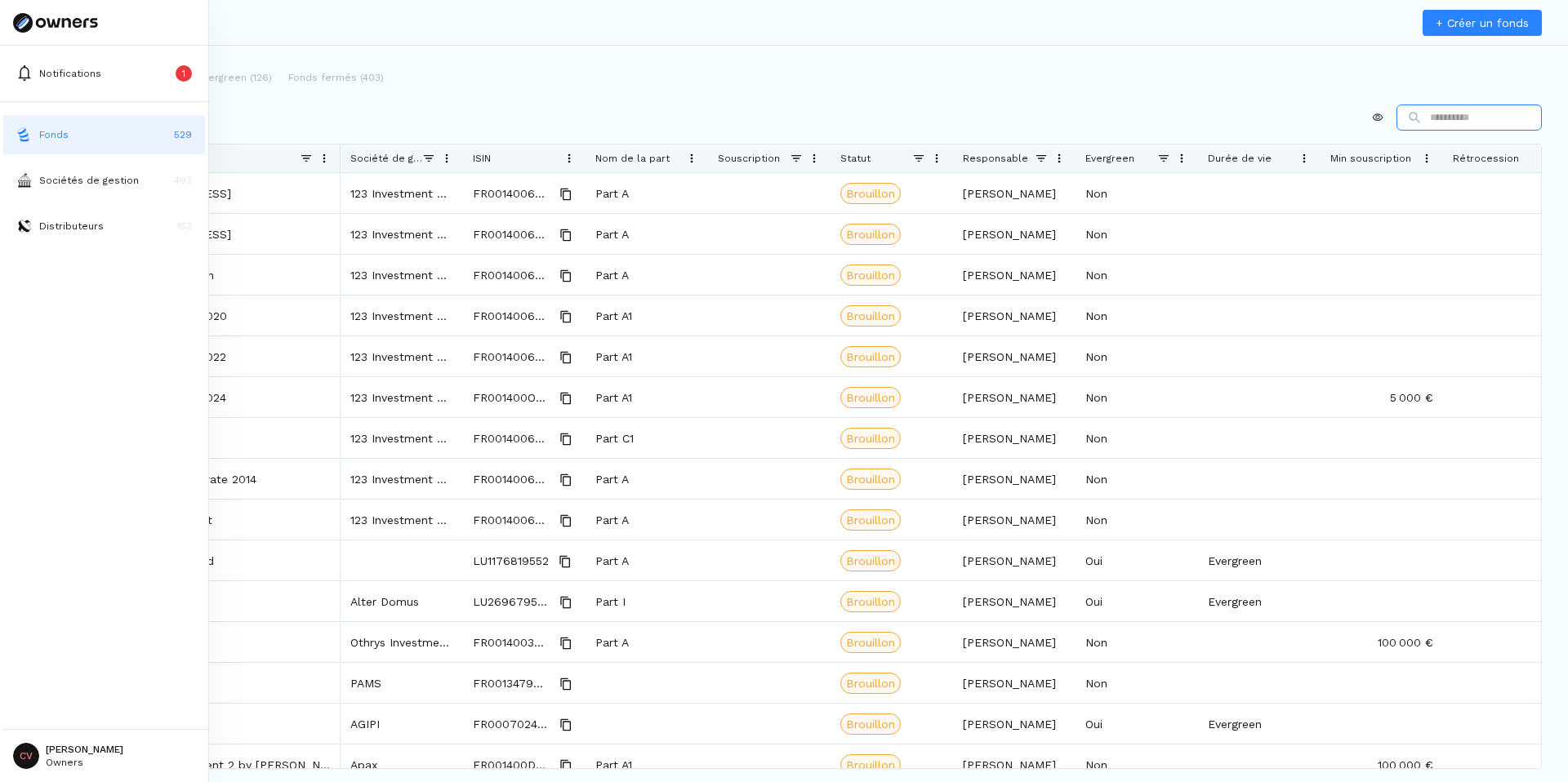
click at [17, 138] on img at bounding box center [24, 134] width 16 height 16
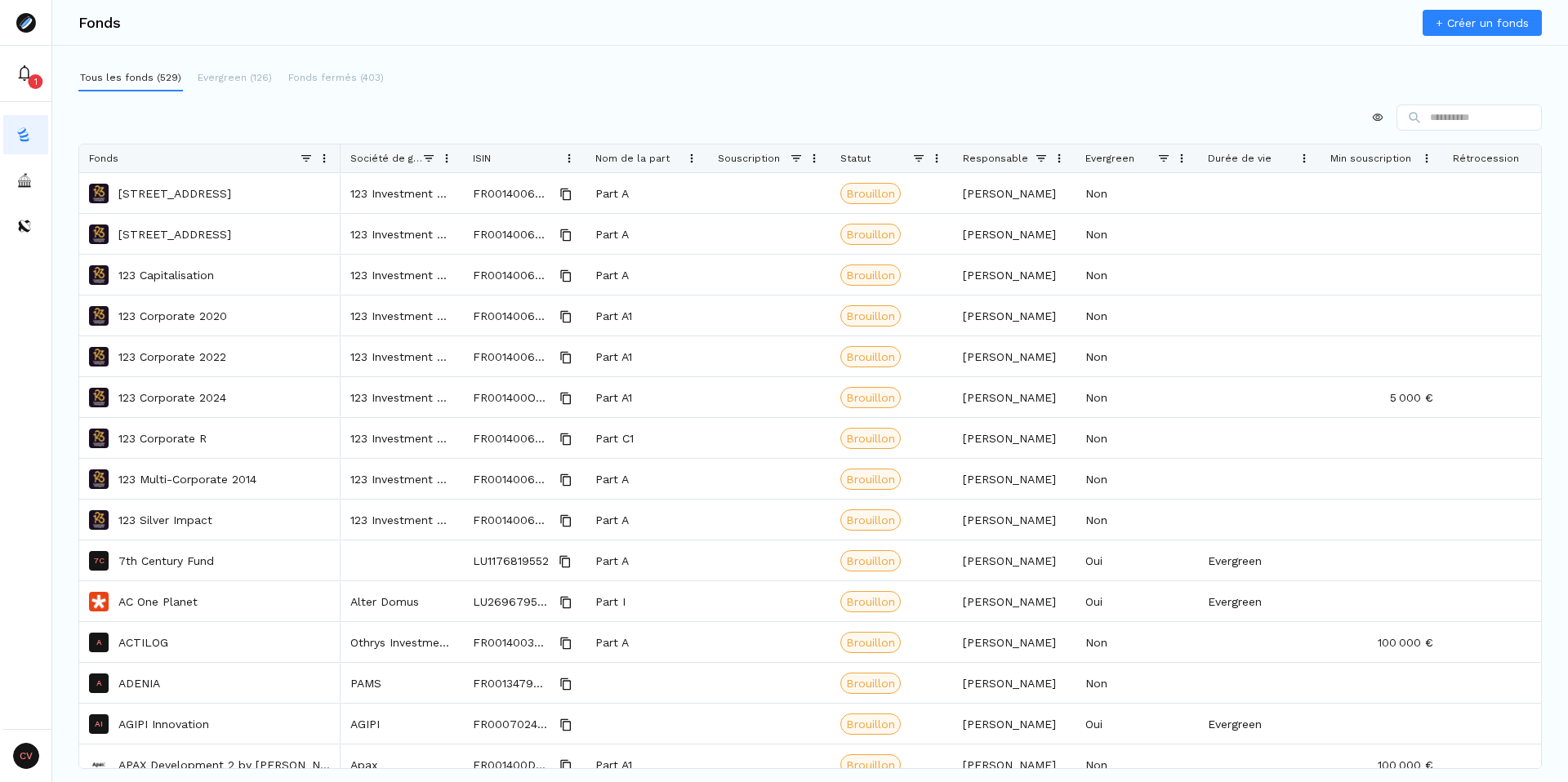
click at [390, 119] on div at bounding box center [809, 117] width 1463 height 26
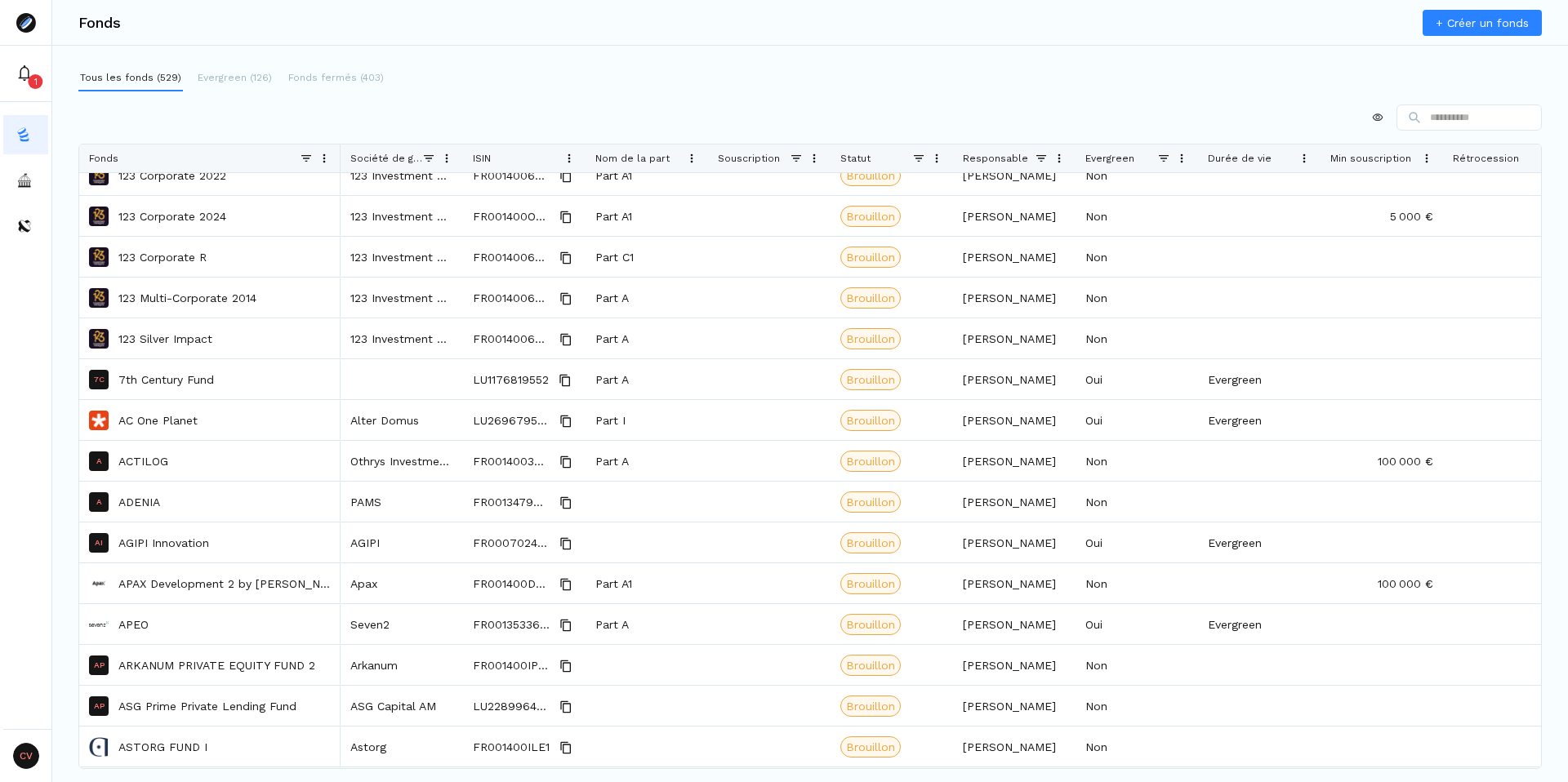
scroll to position [181, 0]
click at [625, 97] on div "Tous les fonds (529) Evergreen (126) Fonds fermés (403) Drag here to set row gr…" at bounding box center [809, 398] width 1515 height 665
click at [553, 112] on div at bounding box center [809, 117] width 1463 height 26
click at [557, 120] on div at bounding box center [809, 117] width 1463 height 26
click at [547, 100] on div "Tous les fonds (529) Evergreen (126) Fonds fermés (403) Drag here to set row gr…" at bounding box center [809, 398] width 1515 height 665
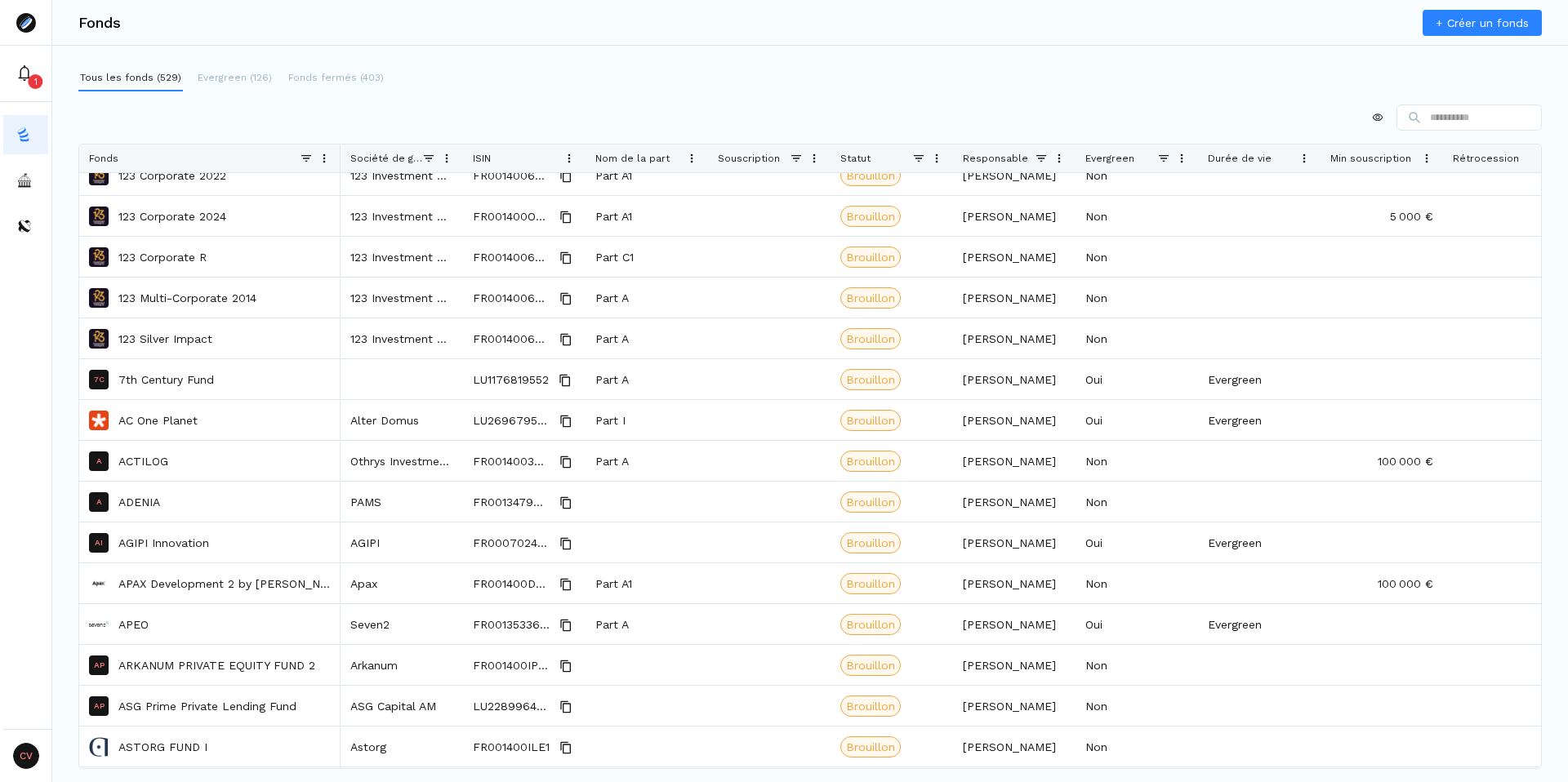
click at [551, 110] on div at bounding box center [809, 117] width 1463 height 26
click at [496, 113] on div at bounding box center [809, 117] width 1463 height 26
click at [508, 124] on div at bounding box center [809, 117] width 1463 height 26
click at [640, 109] on div at bounding box center [809, 117] width 1463 height 26
click at [275, 79] on div "Tous les fonds (529) Evergreen (126) Fonds fermés (403)" at bounding box center [231, 78] width 307 height 26
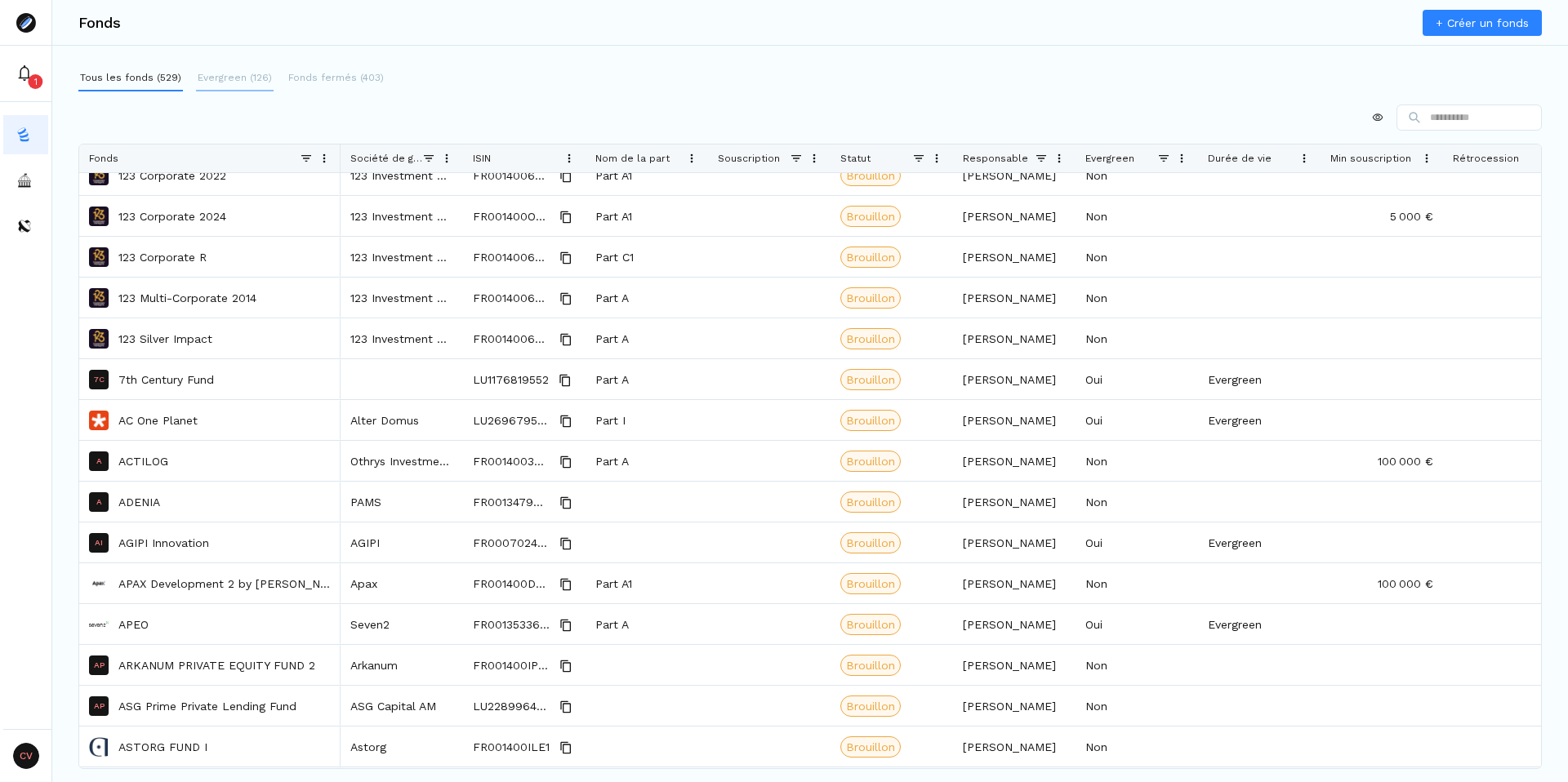
click at [244, 82] on p "Evergreen (126)" at bounding box center [234, 77] width 74 height 14
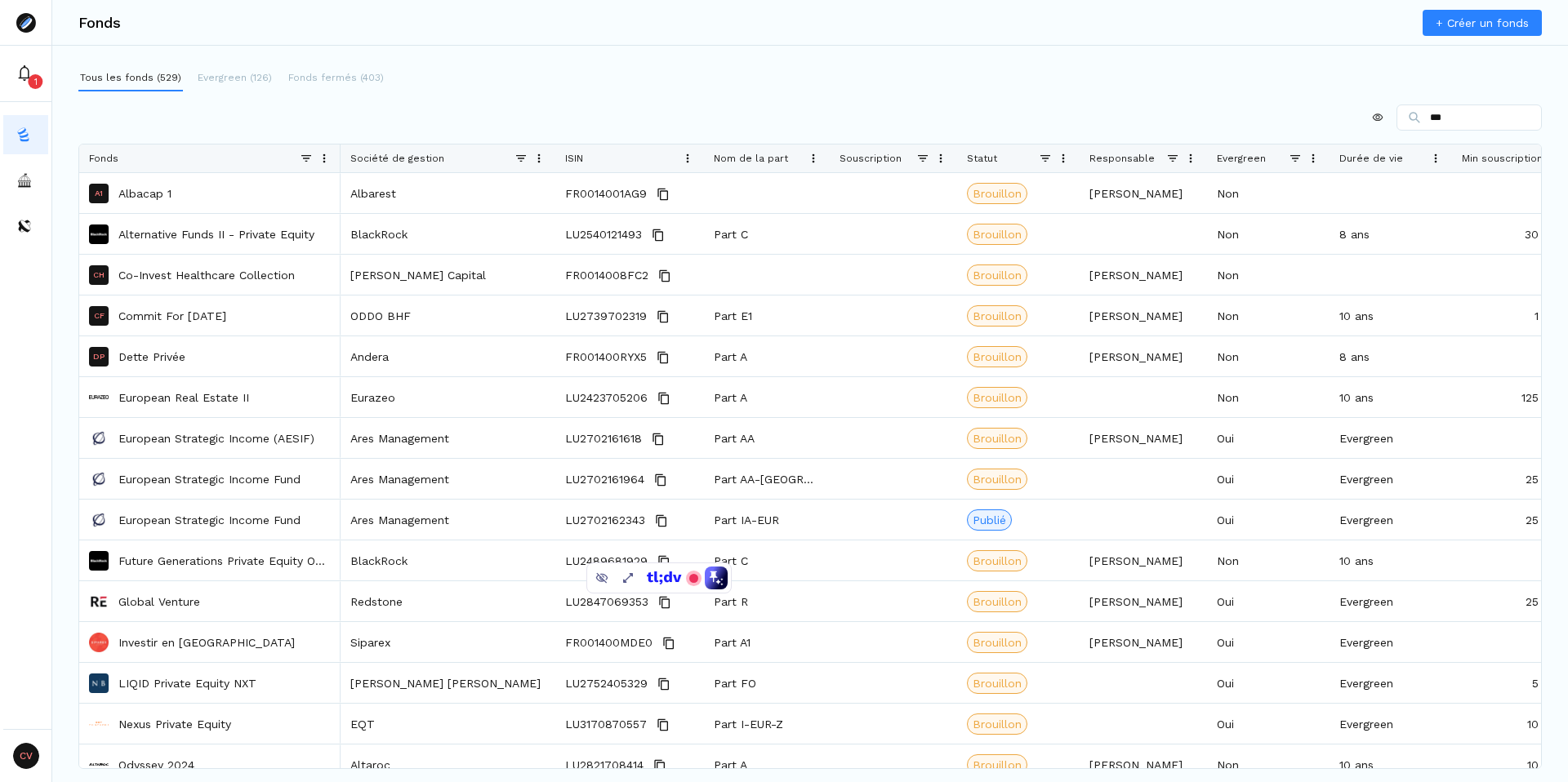
type input "****"
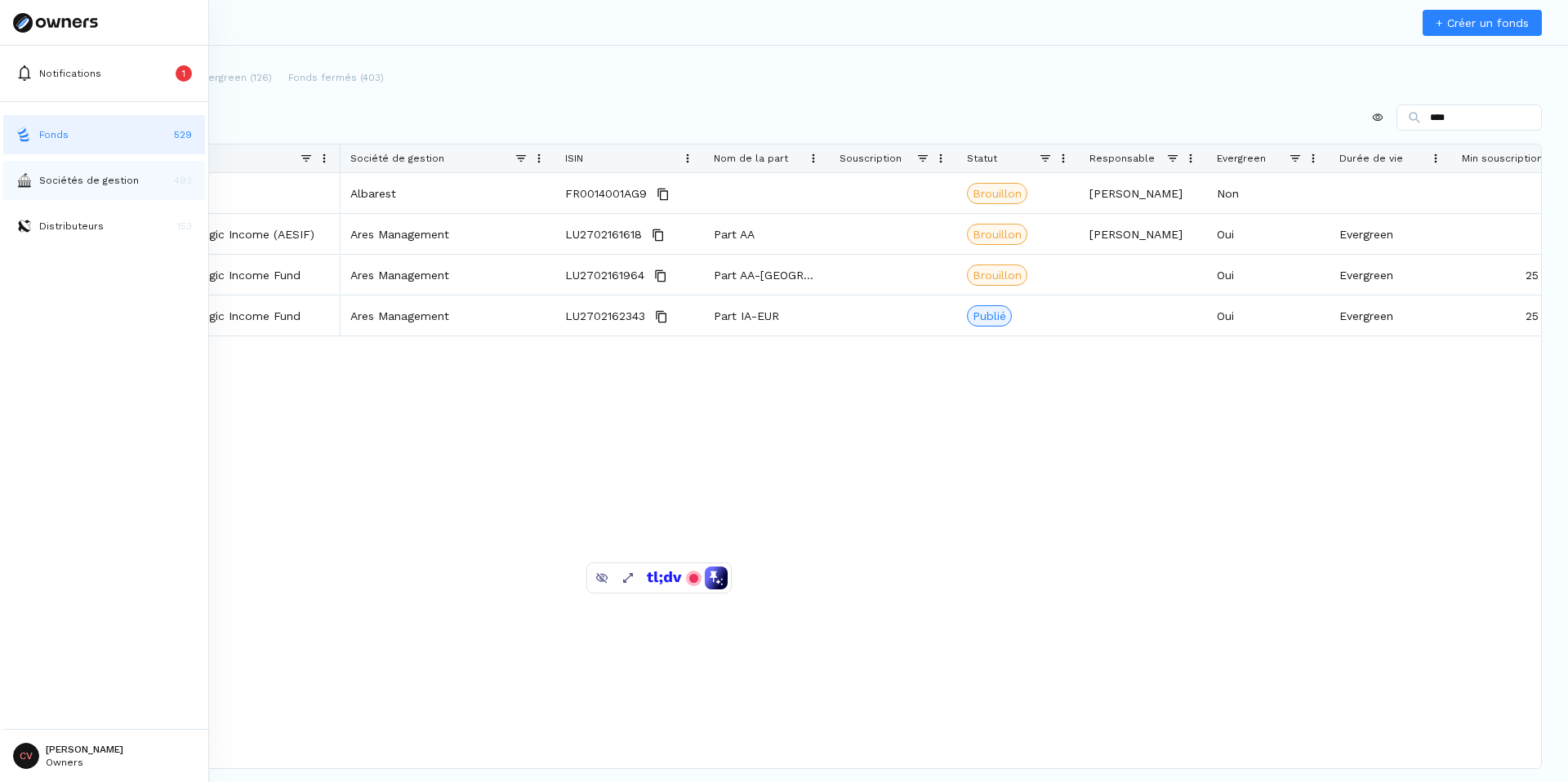
click at [29, 183] on img at bounding box center [24, 180] width 16 height 16
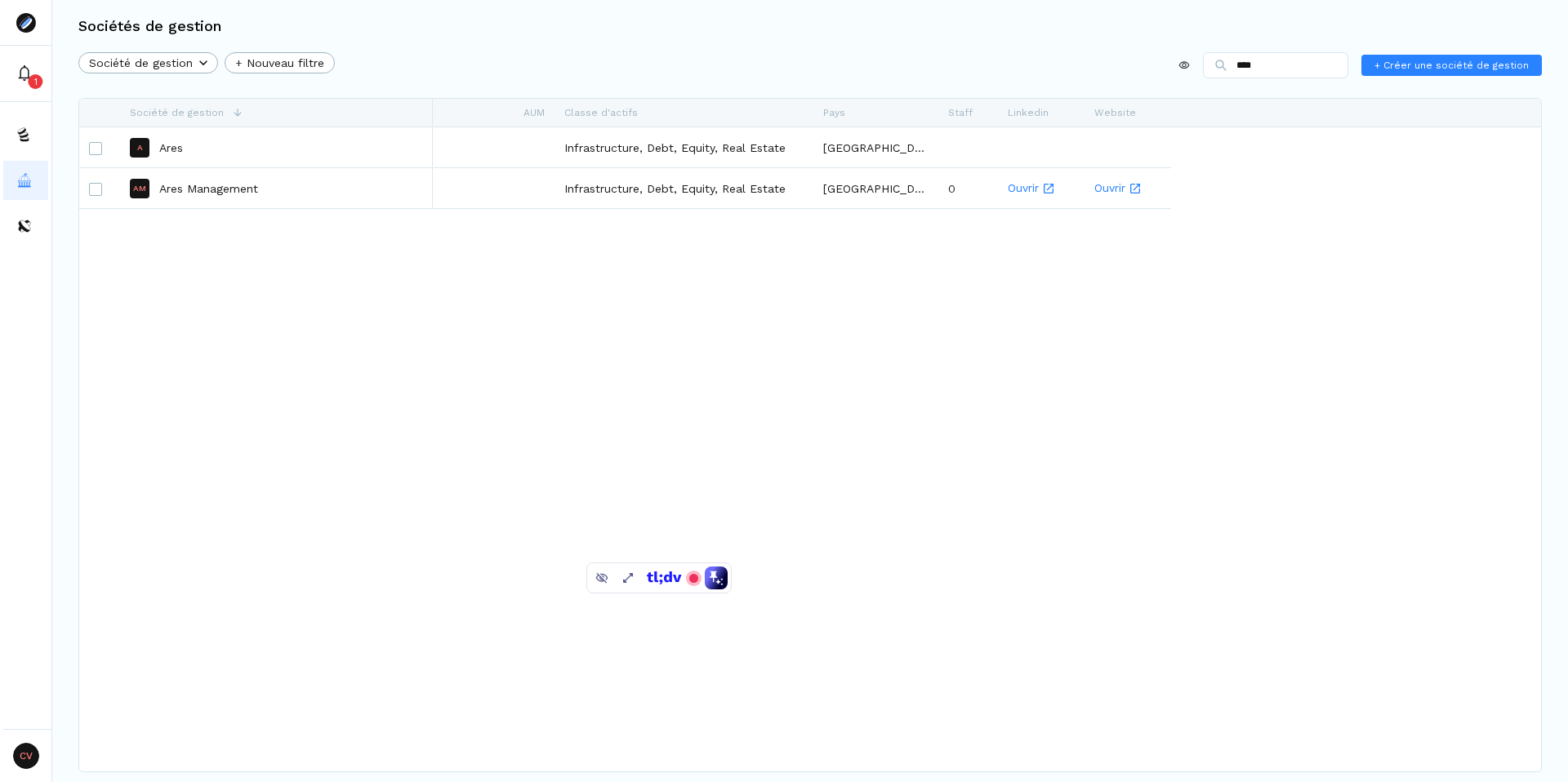
type input "****"
click at [427, 78] on div "Société de gestion + Nouveau filtre **** + Créer une société de gestion" at bounding box center [809, 68] width 1463 height 33
click at [330, 274] on div "A Ares AM Ares Management Infrastructure, Debt, Equity, Real Estate France Infr…" at bounding box center [809, 449] width 1461 height 644
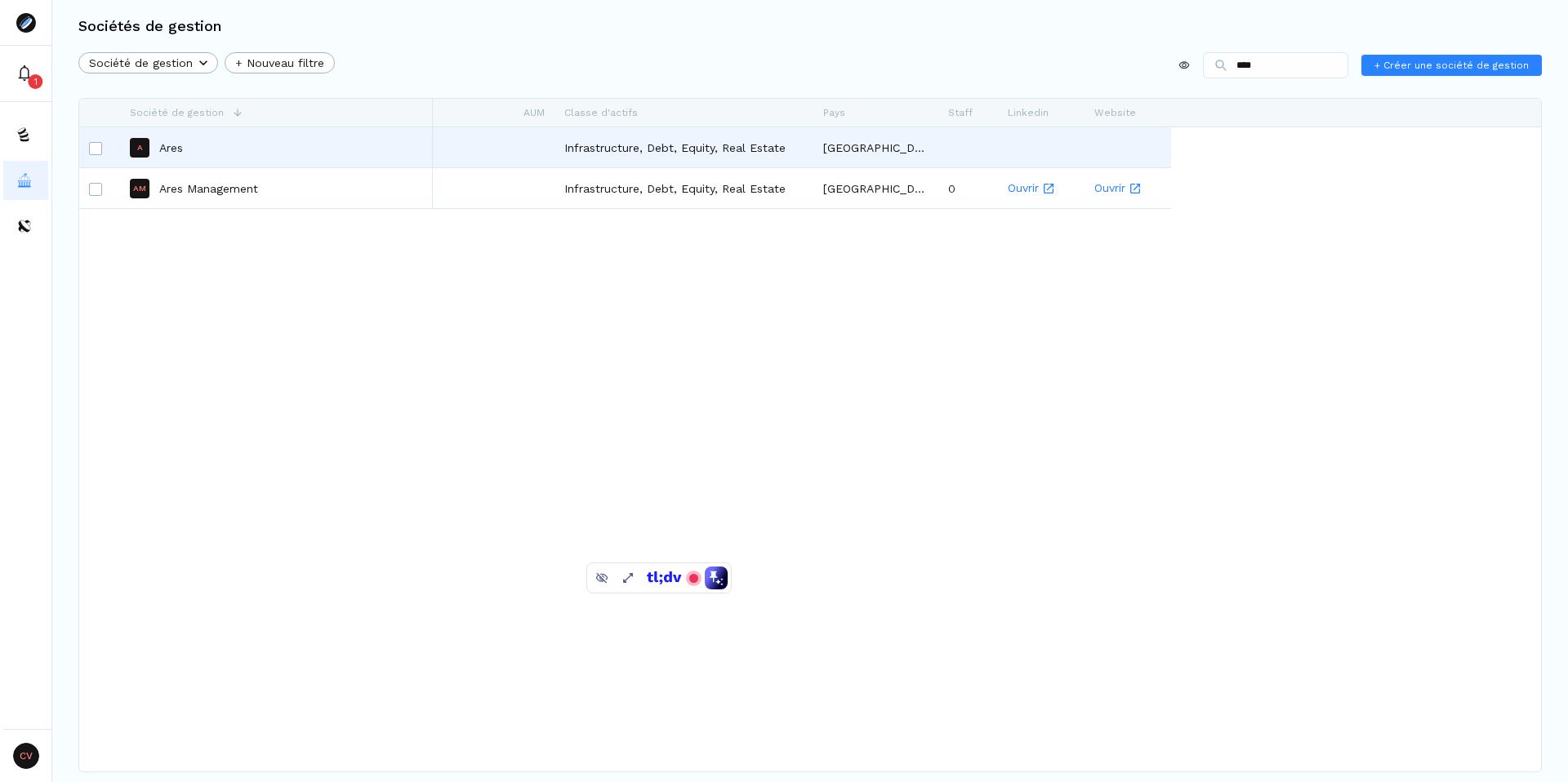
click at [172, 147] on p "Ares" at bounding box center [170, 147] width 24 height 16
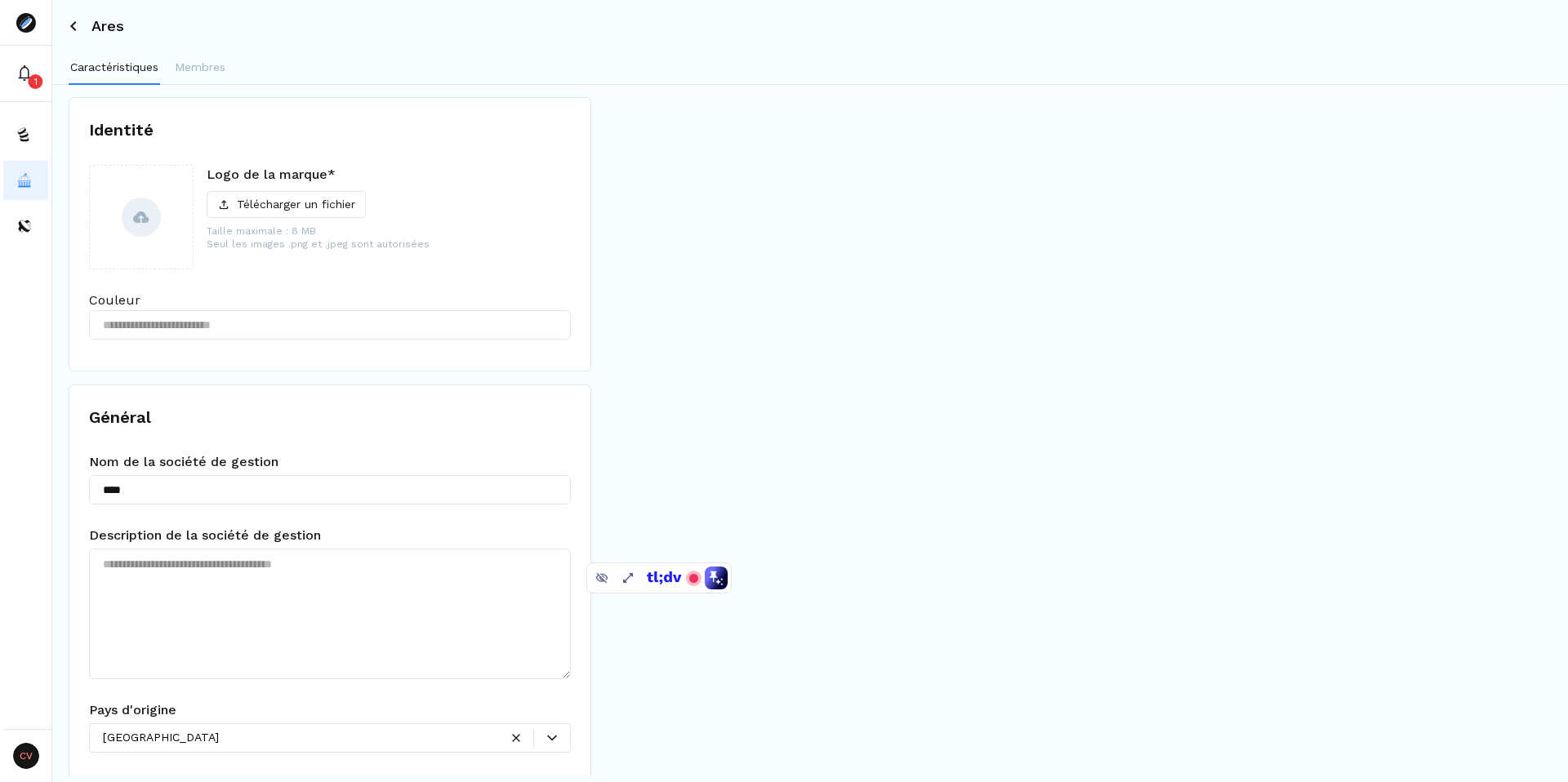
click at [69, 25] on icon at bounding box center [73, 26] width 10 height 10
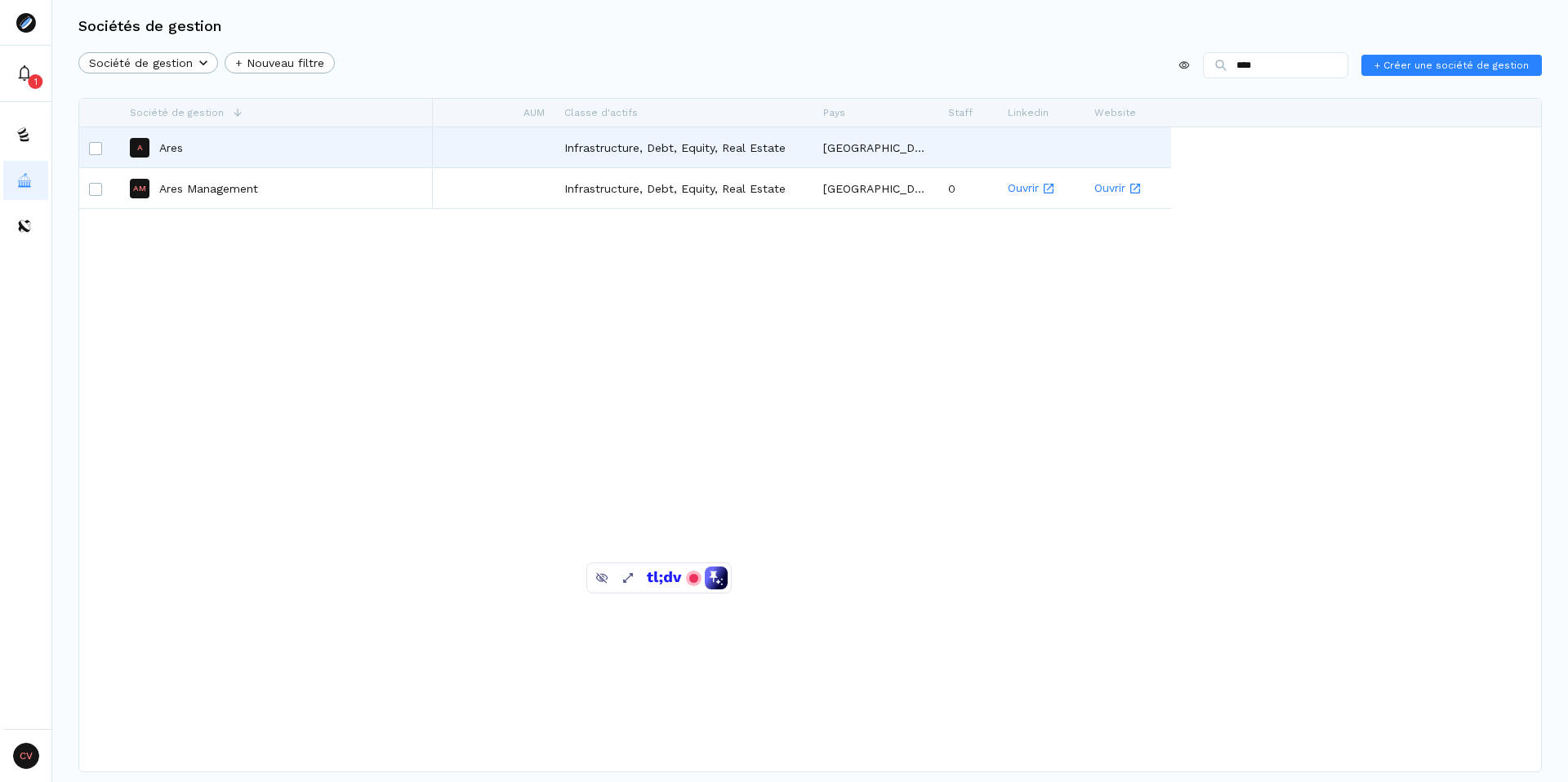
type input "****"
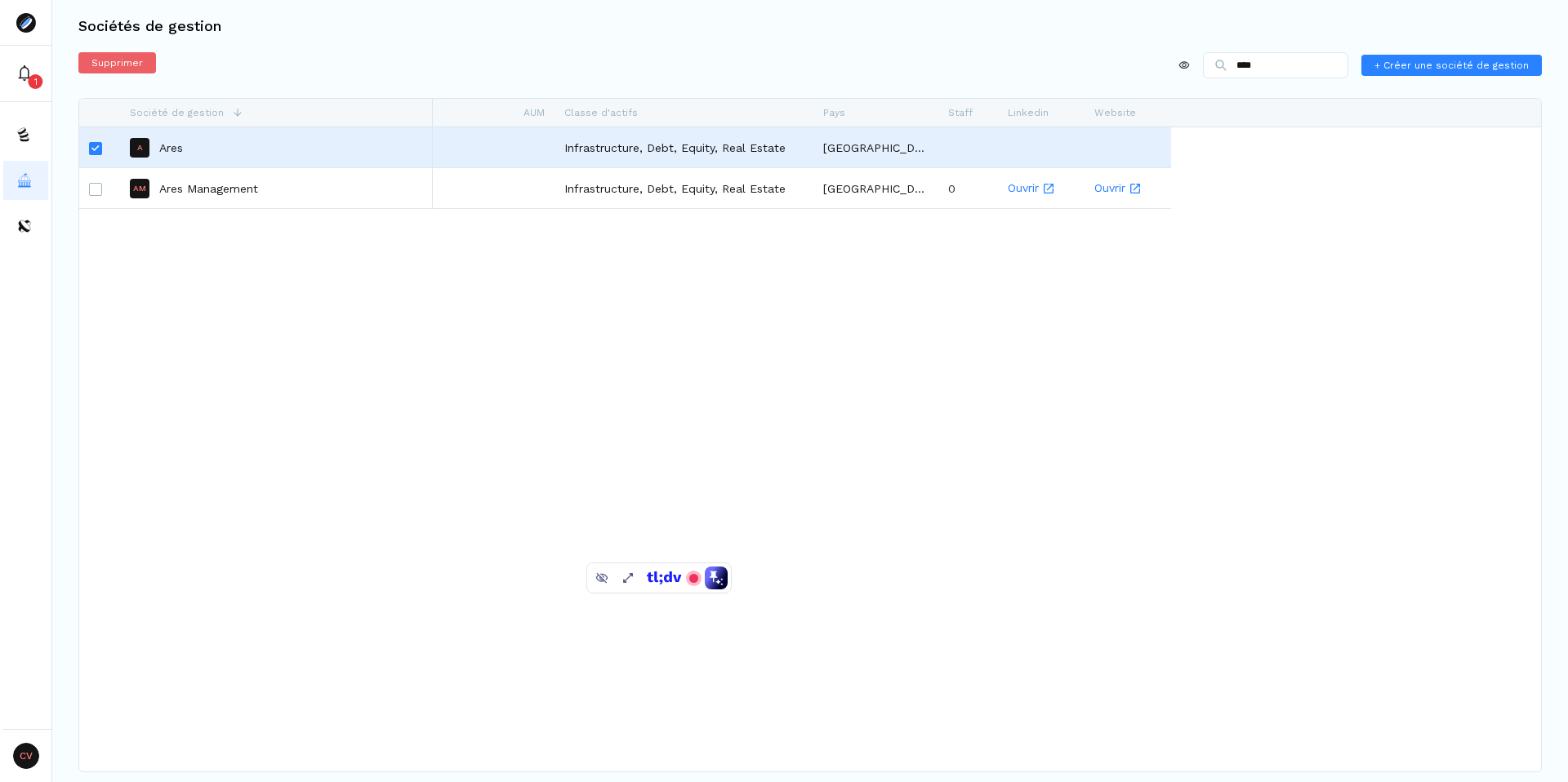
click at [110, 63] on span "Supprimer" at bounding box center [117, 63] width 51 height 14
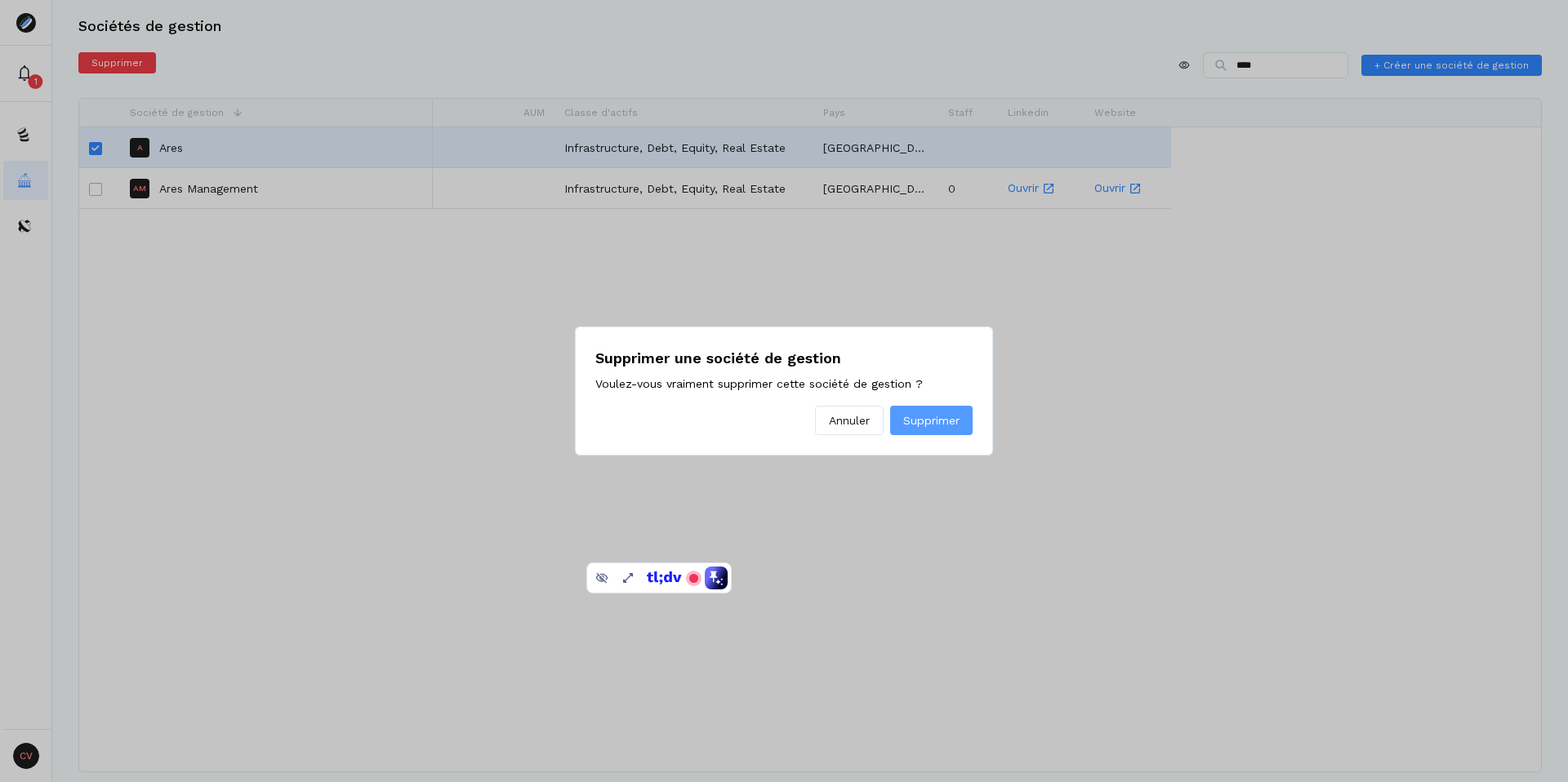
click at [928, 423] on span "Supprimer" at bounding box center [931, 421] width 56 height 17
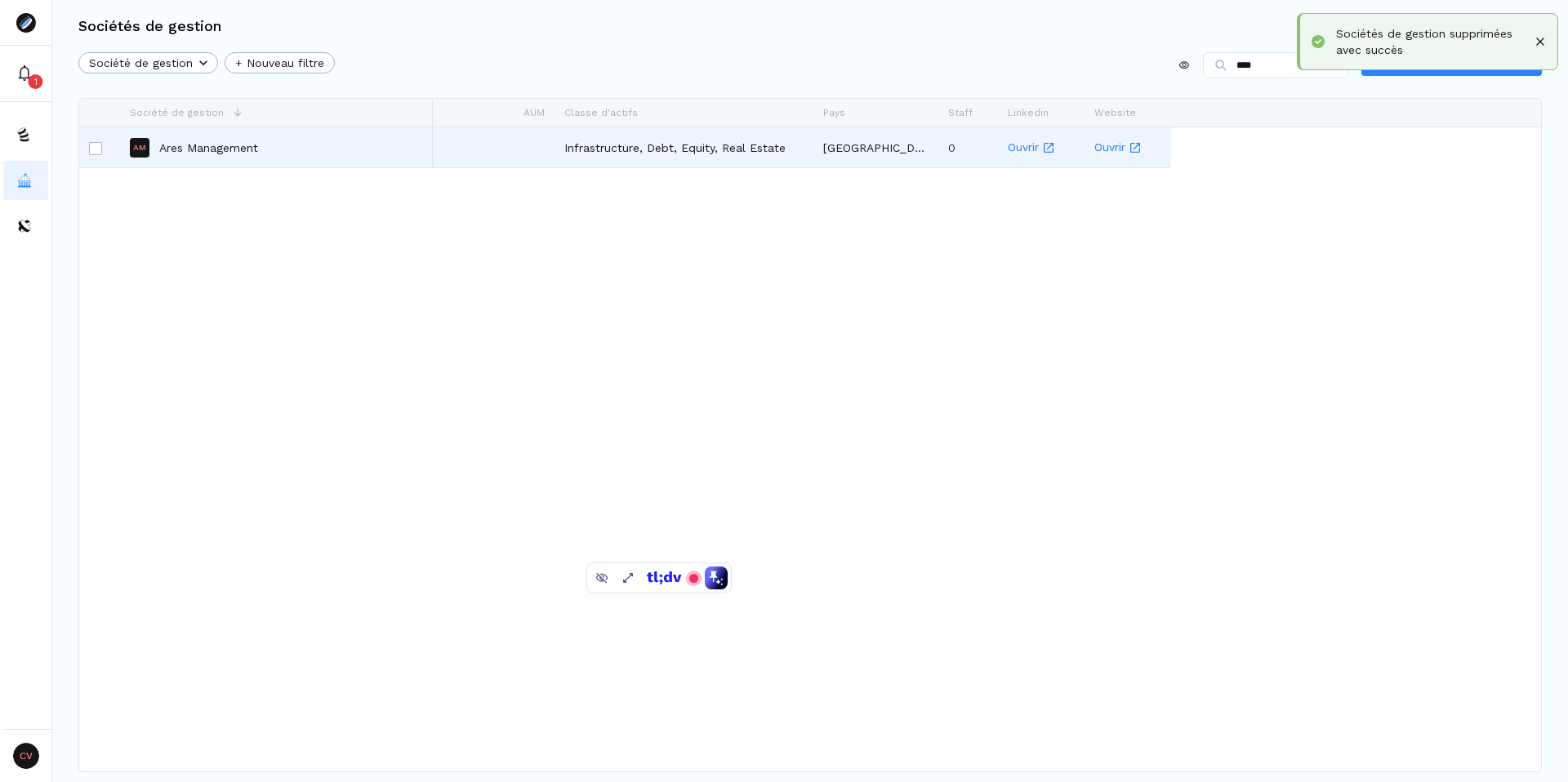
click at [200, 146] on p "Ares Management" at bounding box center [208, 147] width 99 height 16
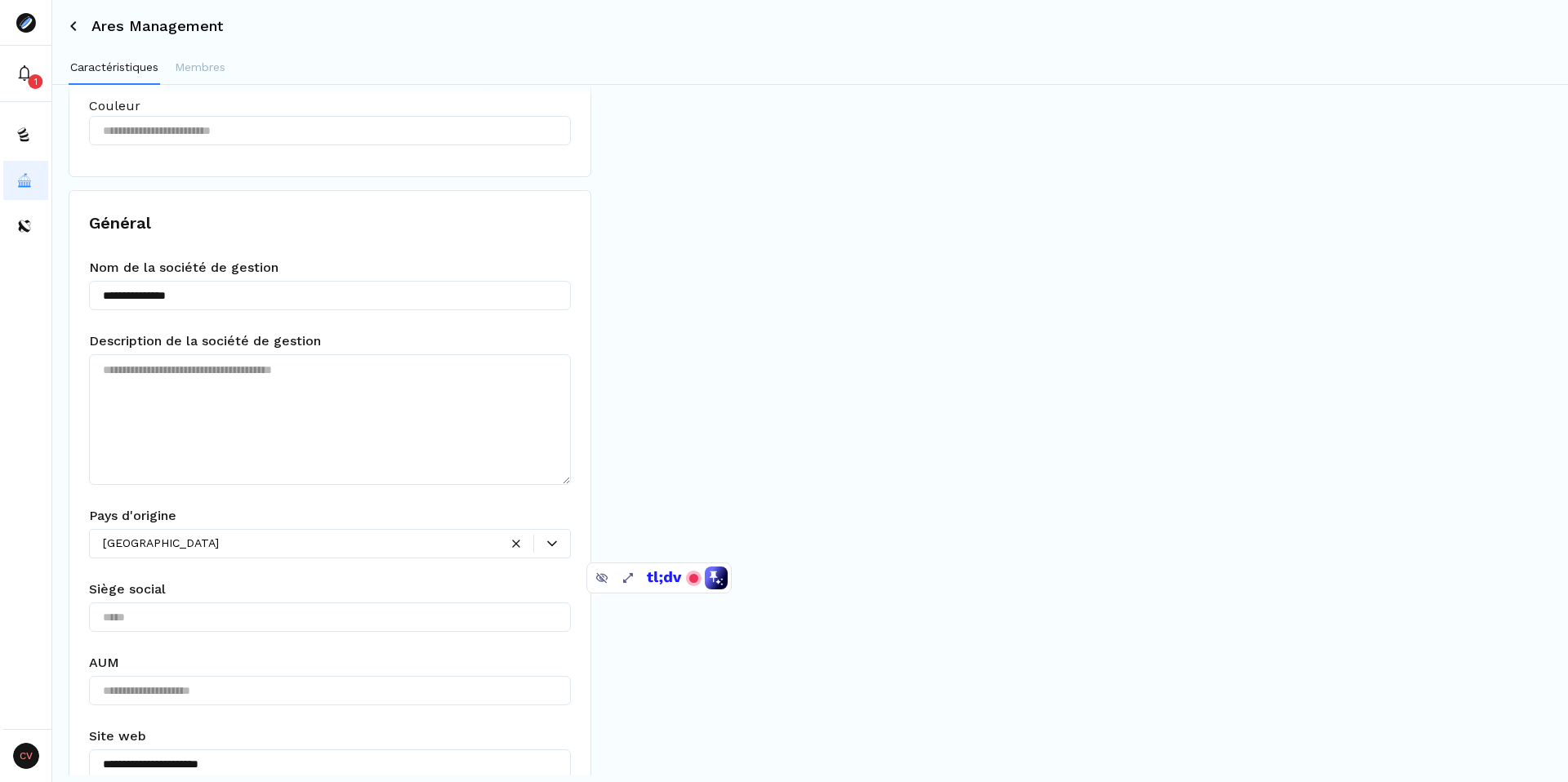
scroll to position [217, 0]
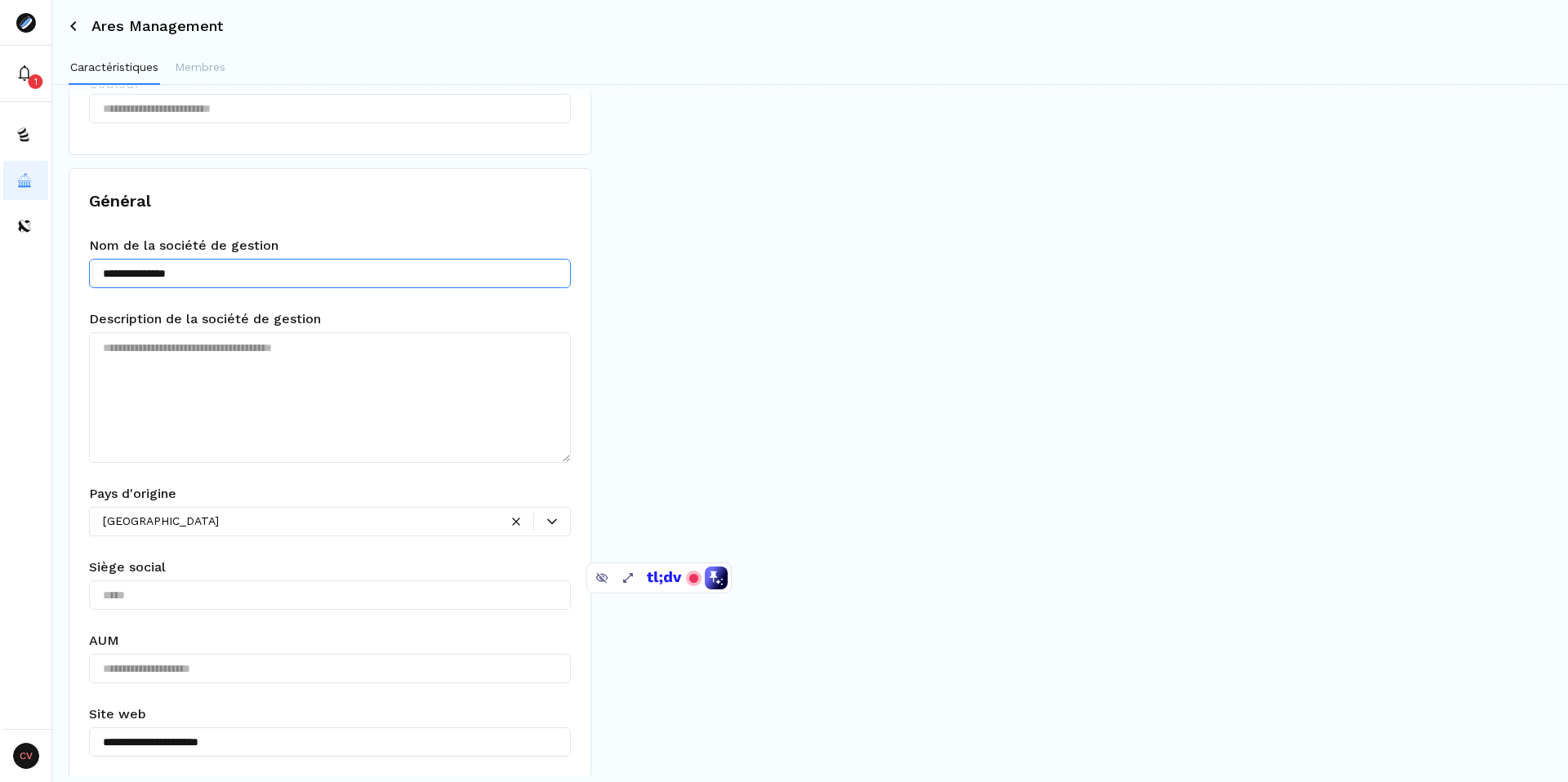
drag, startPoint x: 129, startPoint y: 276, endPoint x: 260, endPoint y: 278, distance: 131.0
click at [260, 278] on input "**********" at bounding box center [329, 274] width 482 height 30
type input "****"
click at [414, 307] on div "**********" at bounding box center [329, 552] width 523 height 768
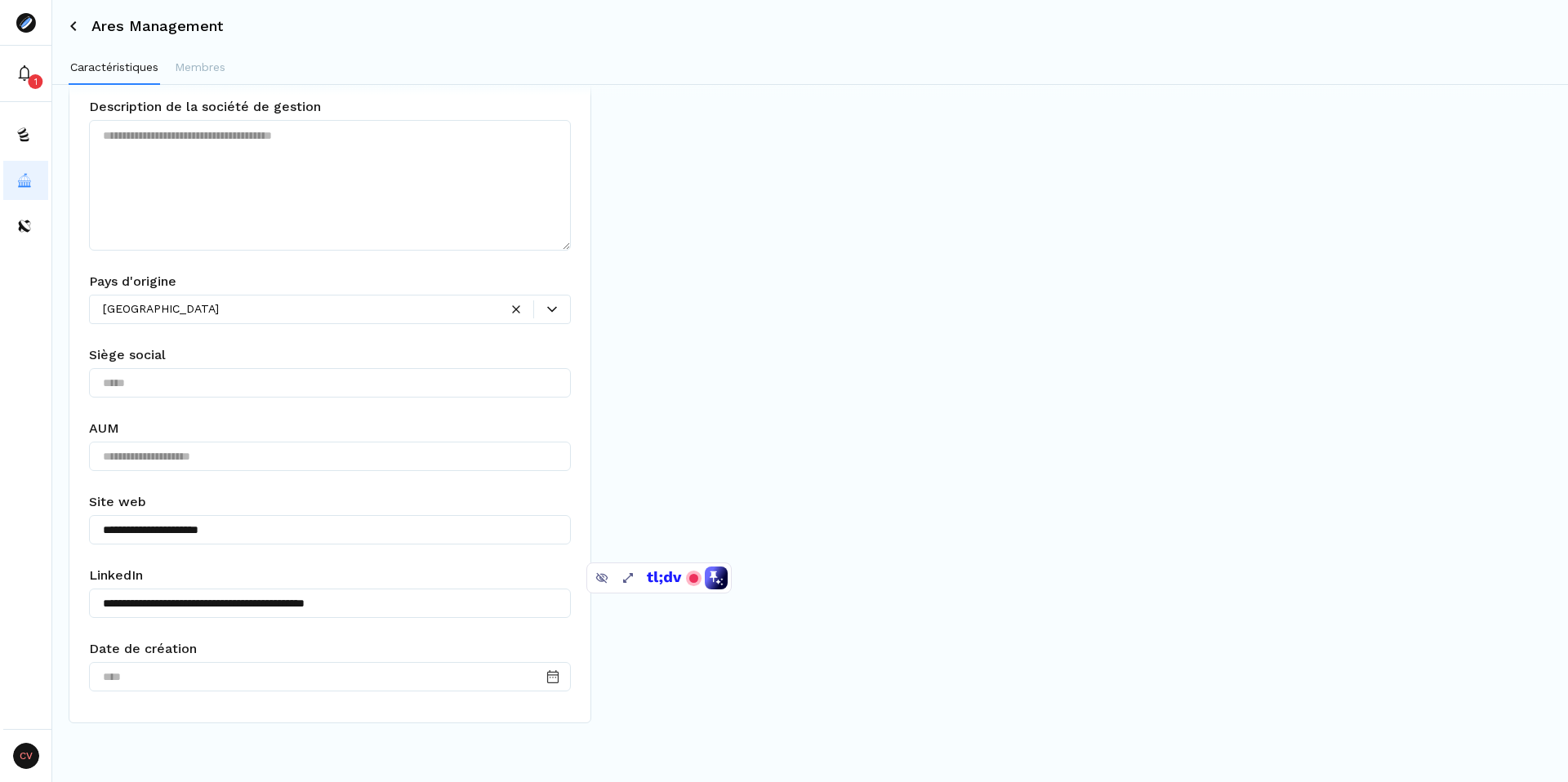
scroll to position [0, 0]
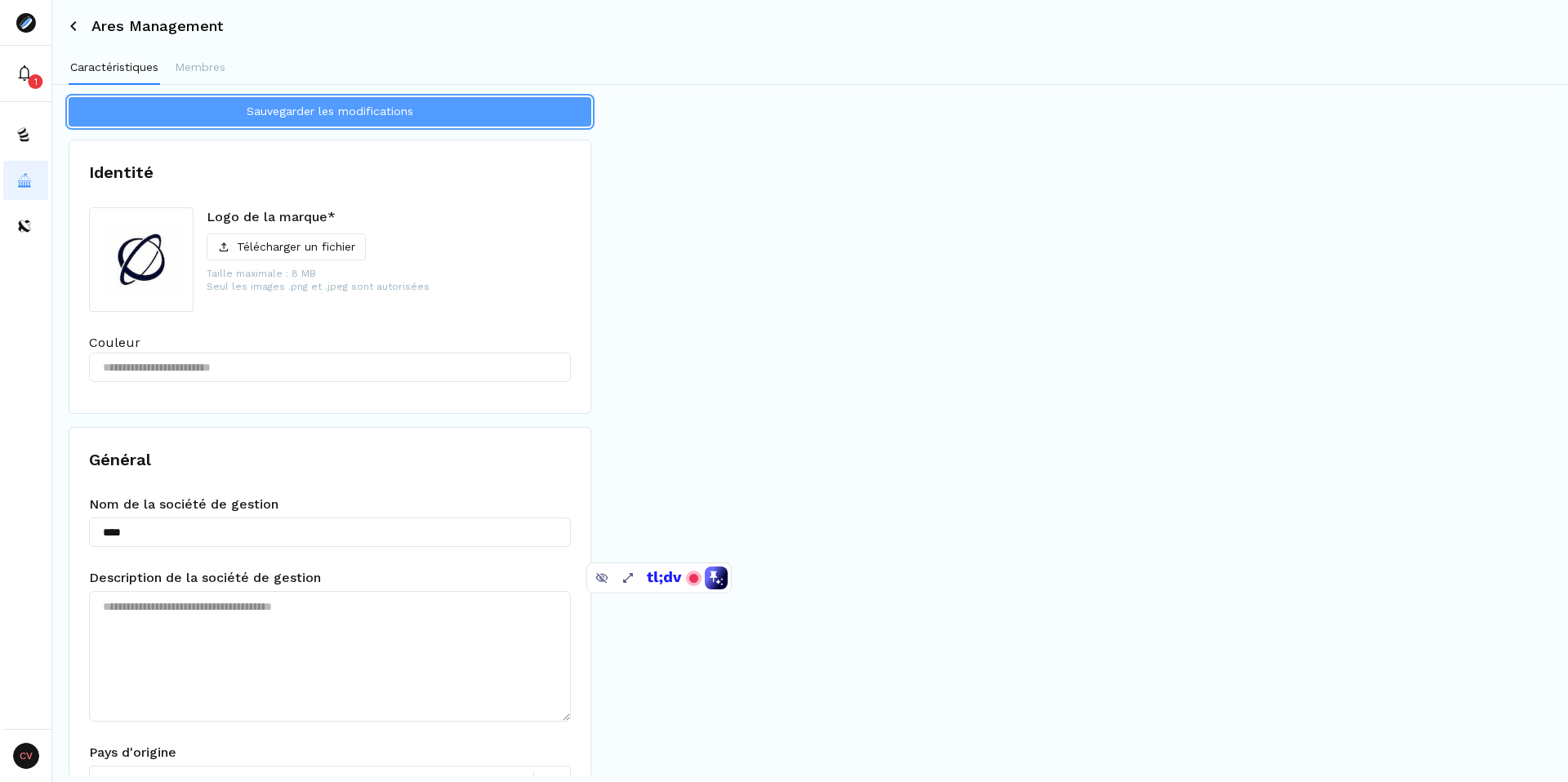
click at [296, 102] on button "Sauvegarder les modifications" at bounding box center [329, 112] width 523 height 30
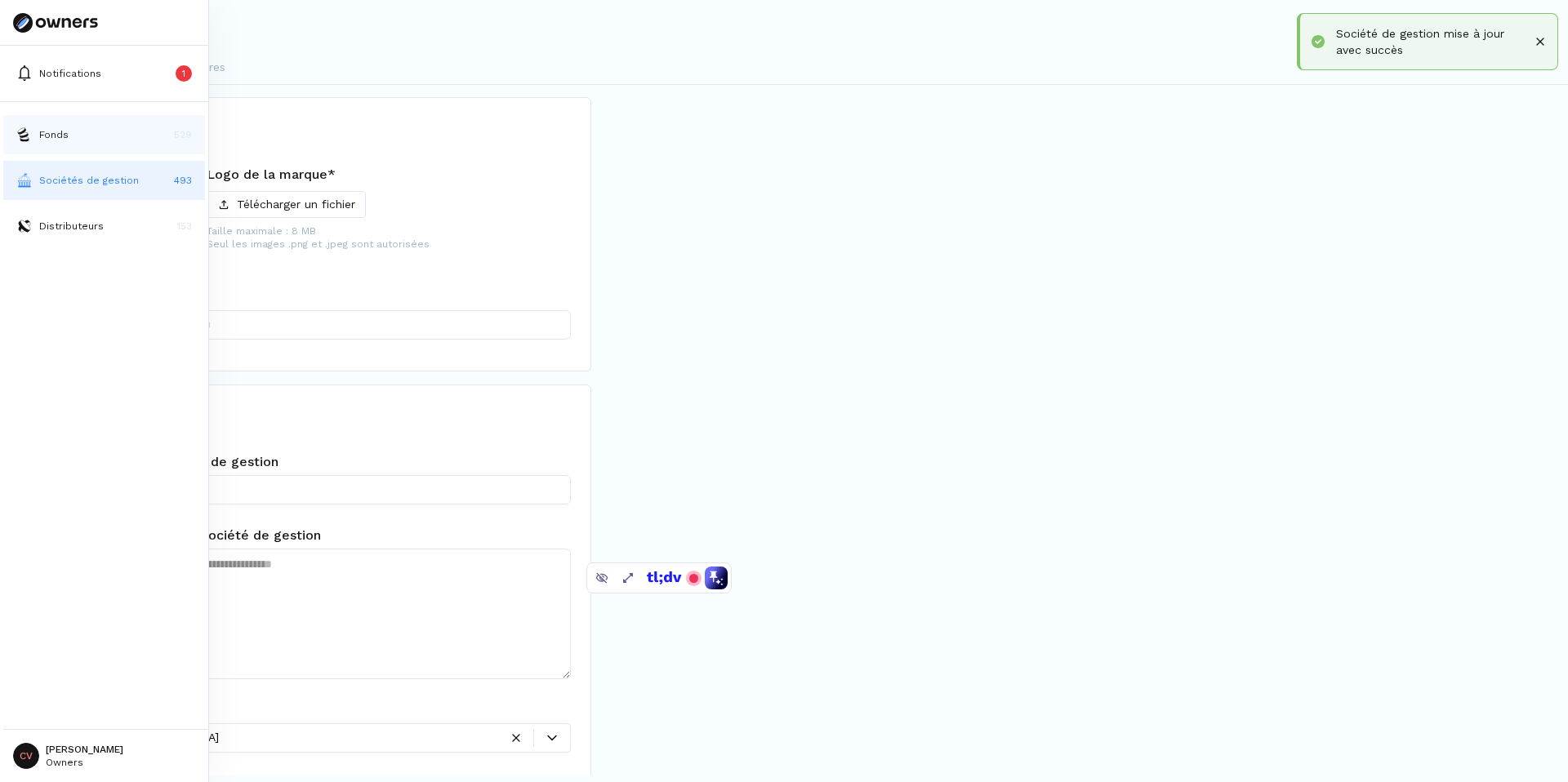
click at [28, 142] on img at bounding box center [24, 134] width 16 height 16
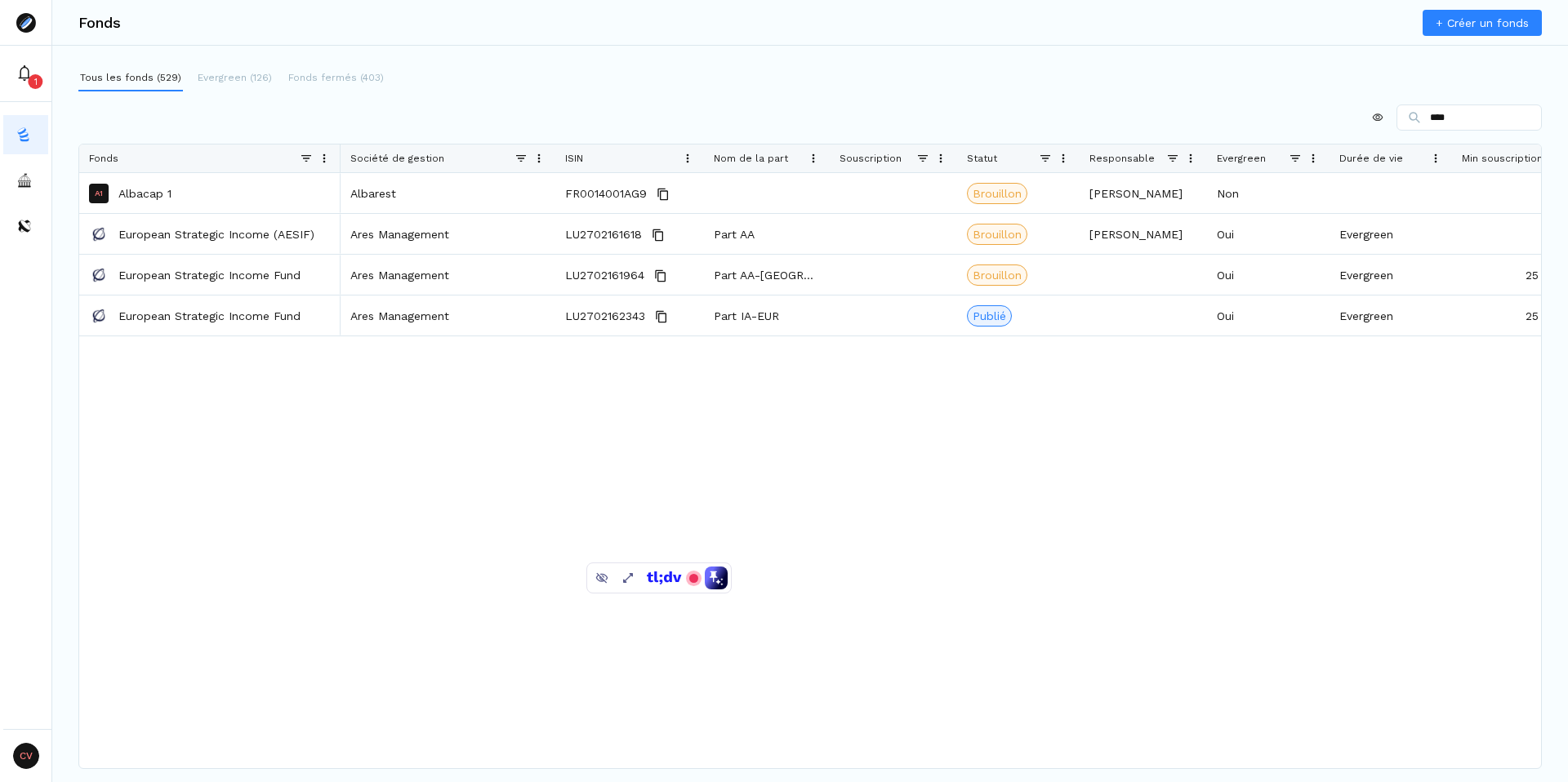
type input "****"
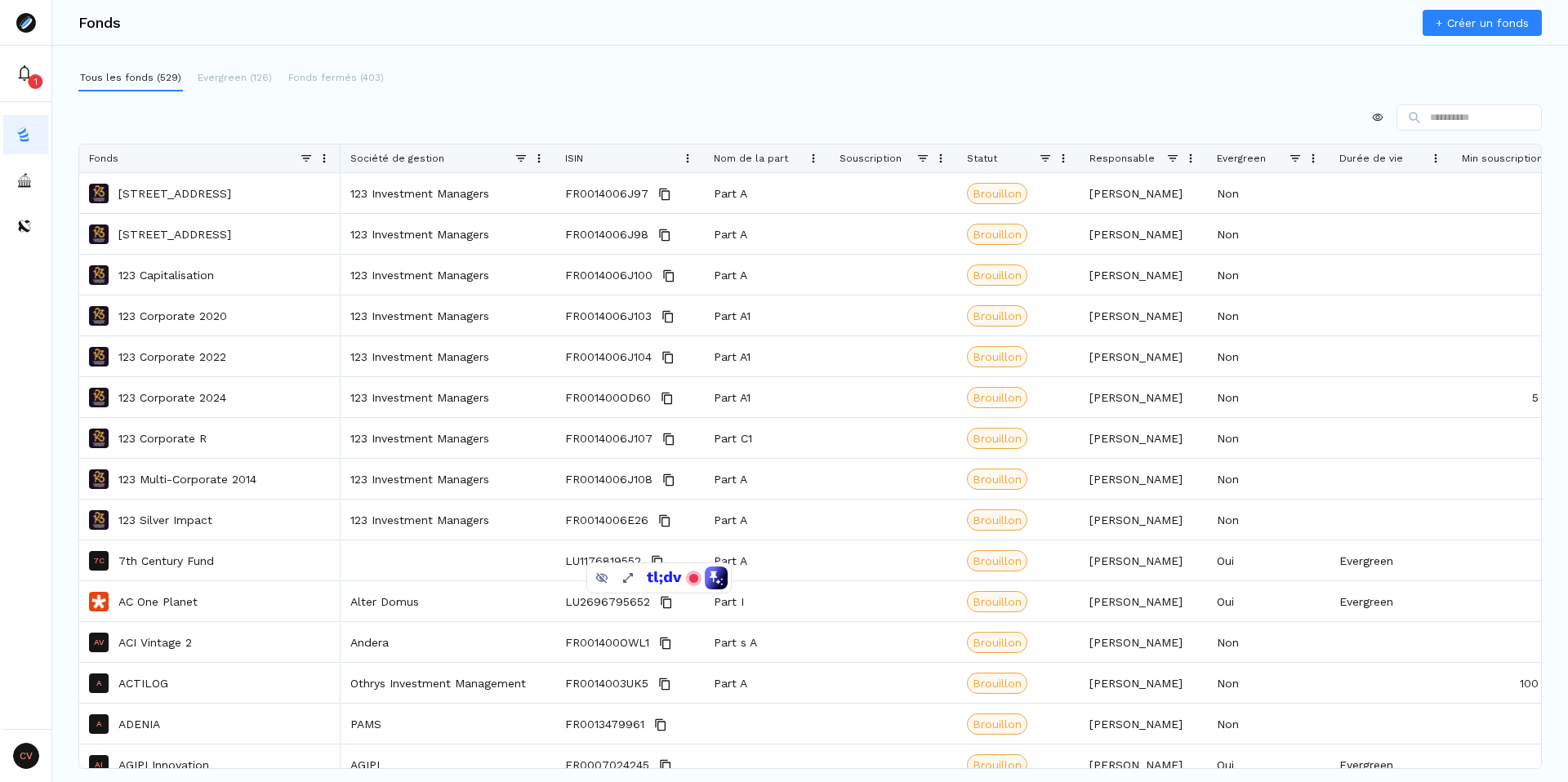
click at [1439, 122] on input at bounding box center [1469, 117] width 145 height 26
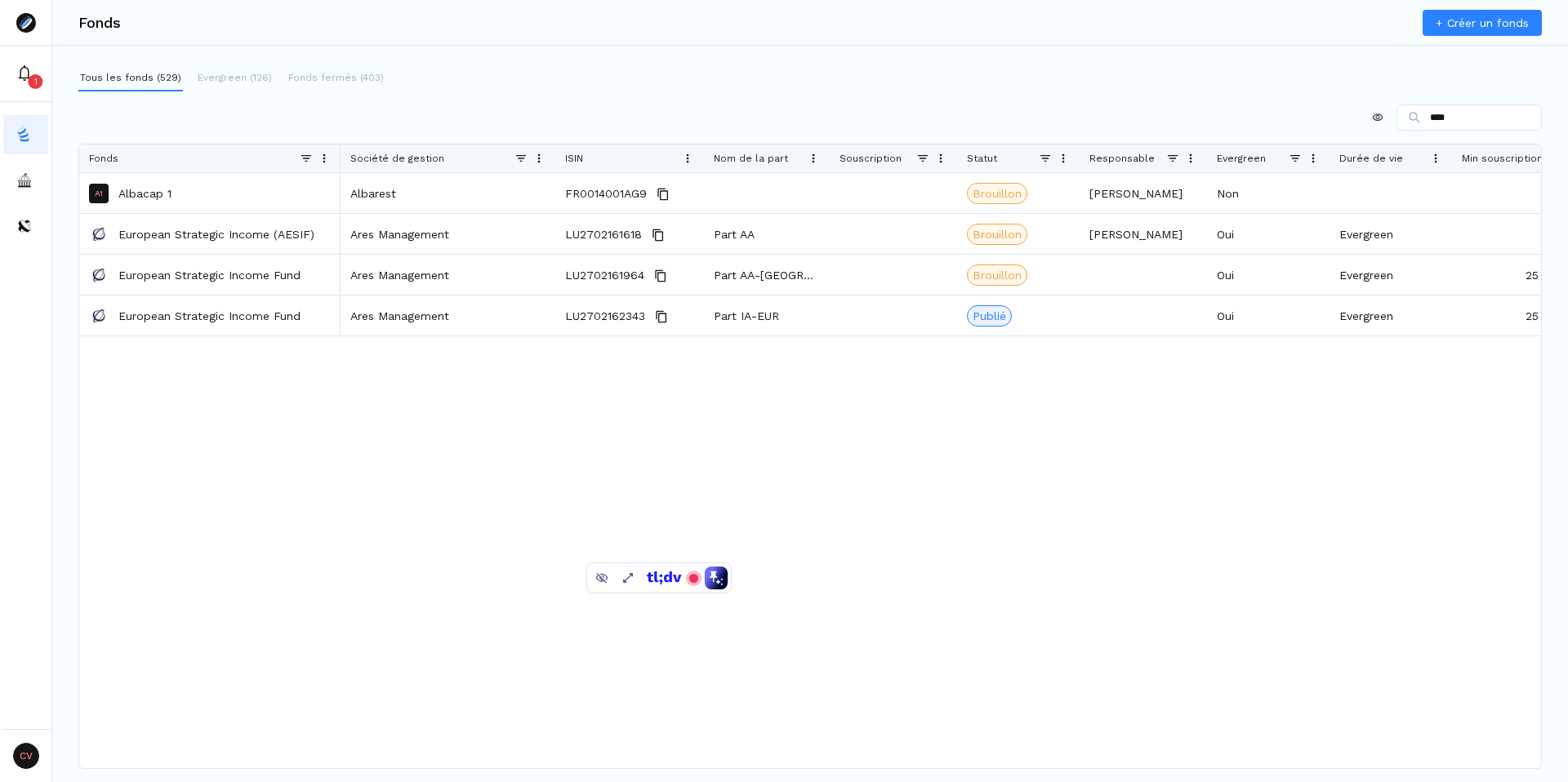
type input "****"
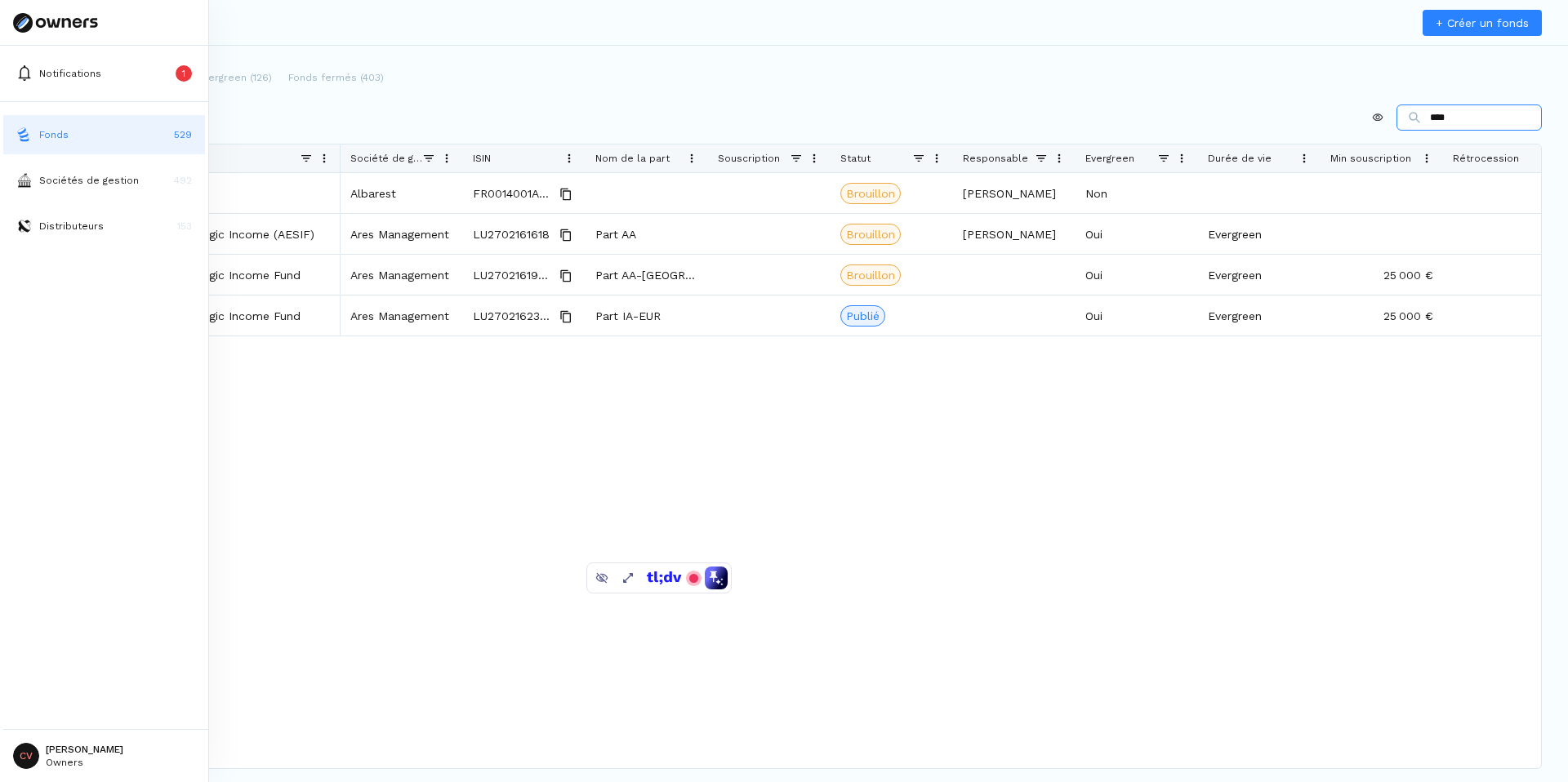
click at [52, 137] on p "Fonds" at bounding box center [54, 134] width 30 height 14
click at [78, 189] on button "Sociétés de gestion 492" at bounding box center [103, 180] width 201 height 39
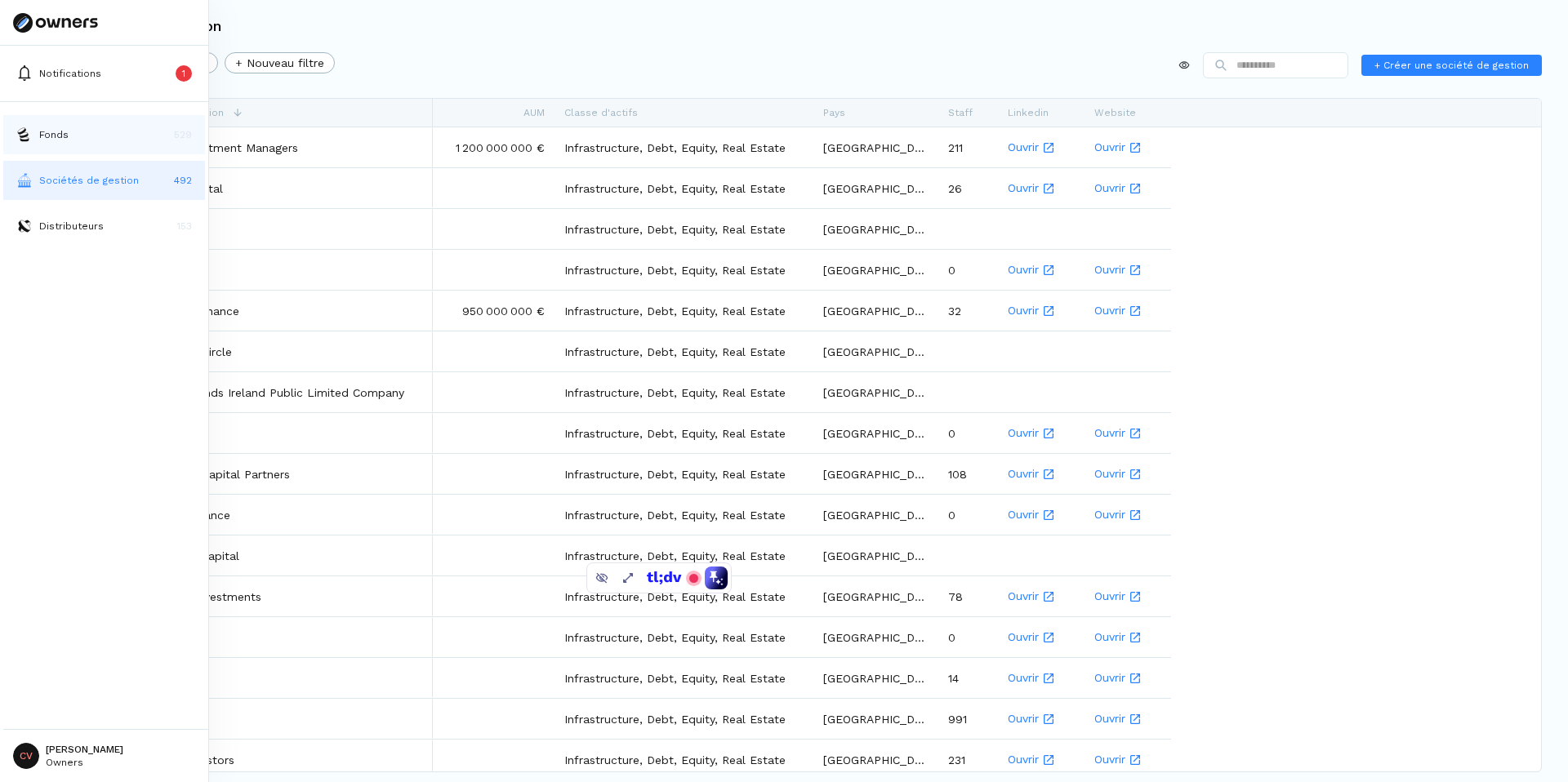
click at [65, 129] on p "Fonds" at bounding box center [54, 134] width 30 height 14
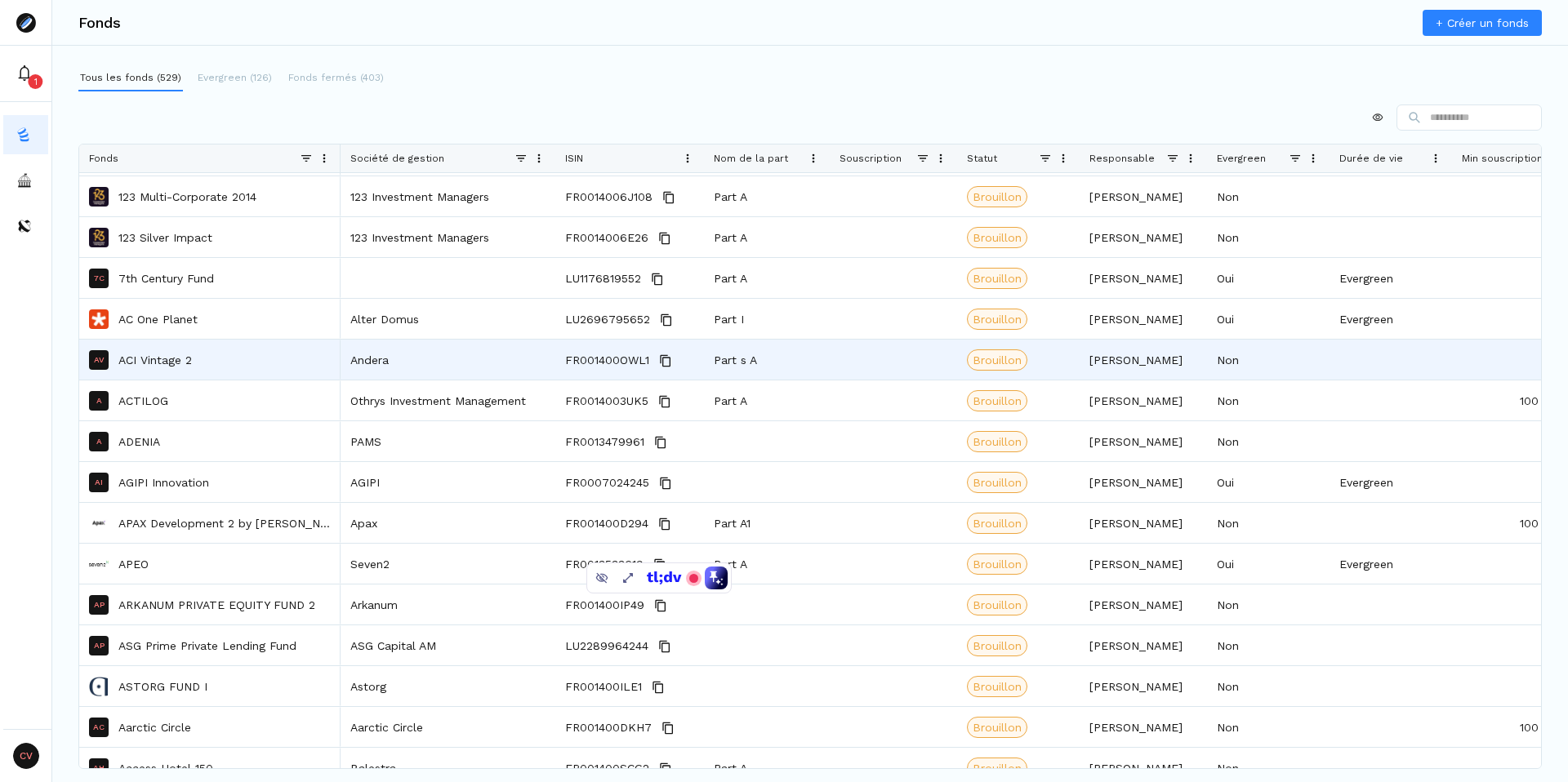
scroll to position [292, 0]
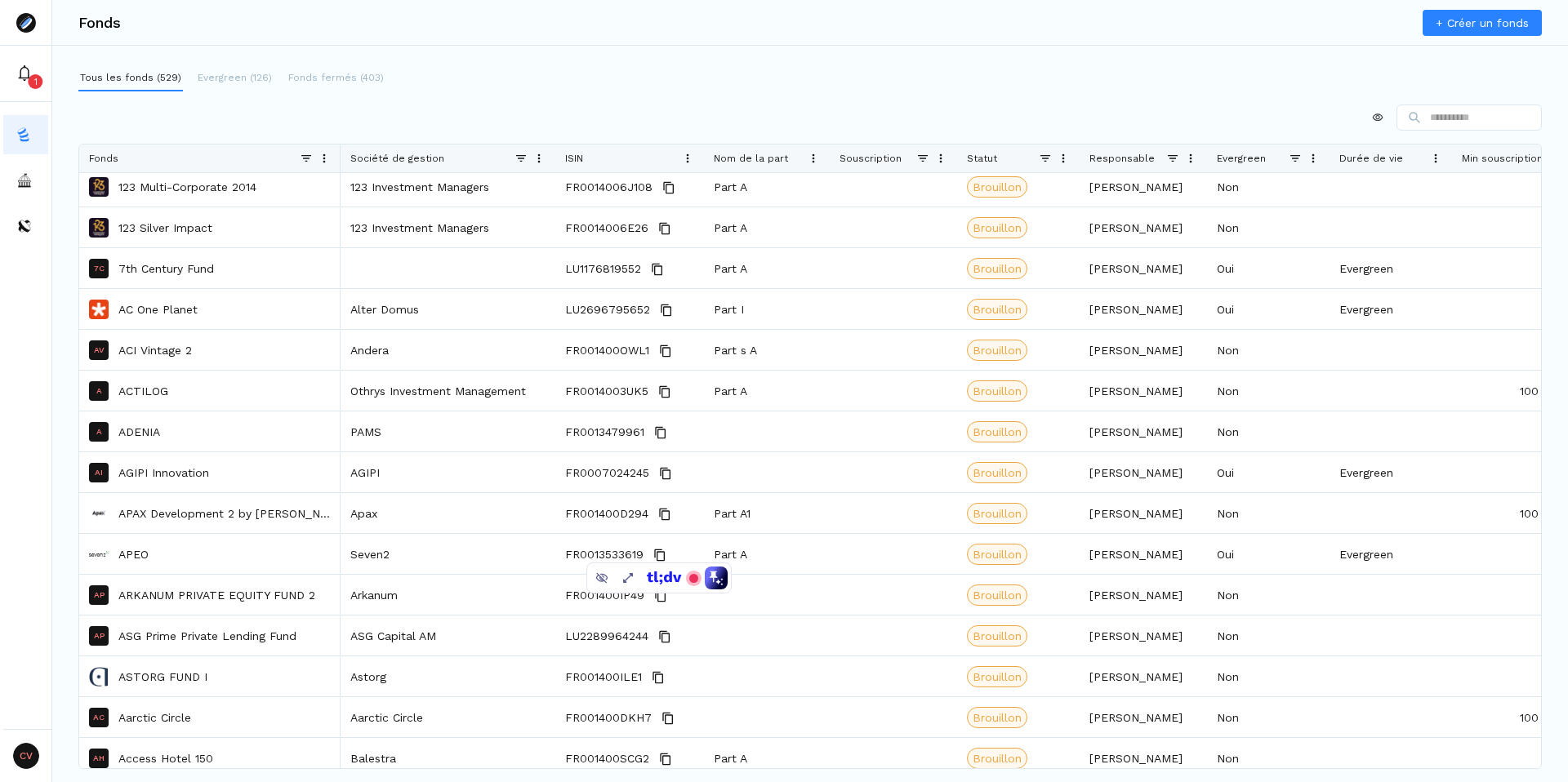
click at [522, 156] on span at bounding box center [521, 159] width 13 height 13
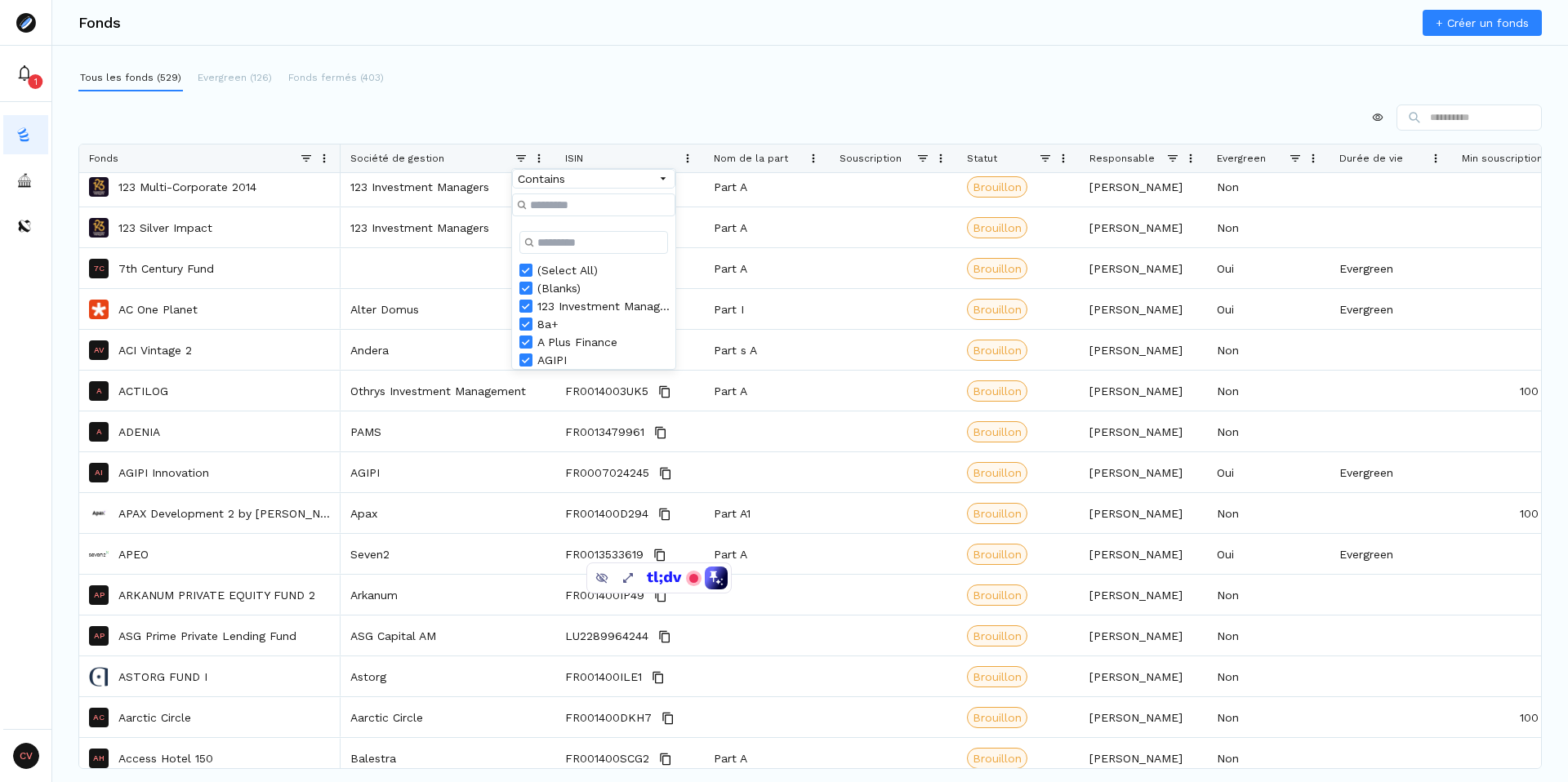
click at [924, 66] on div "Tous les fonds (529) Evergreen (126) Fonds fermés (403)" at bounding box center [809, 78] width 1463 height 26
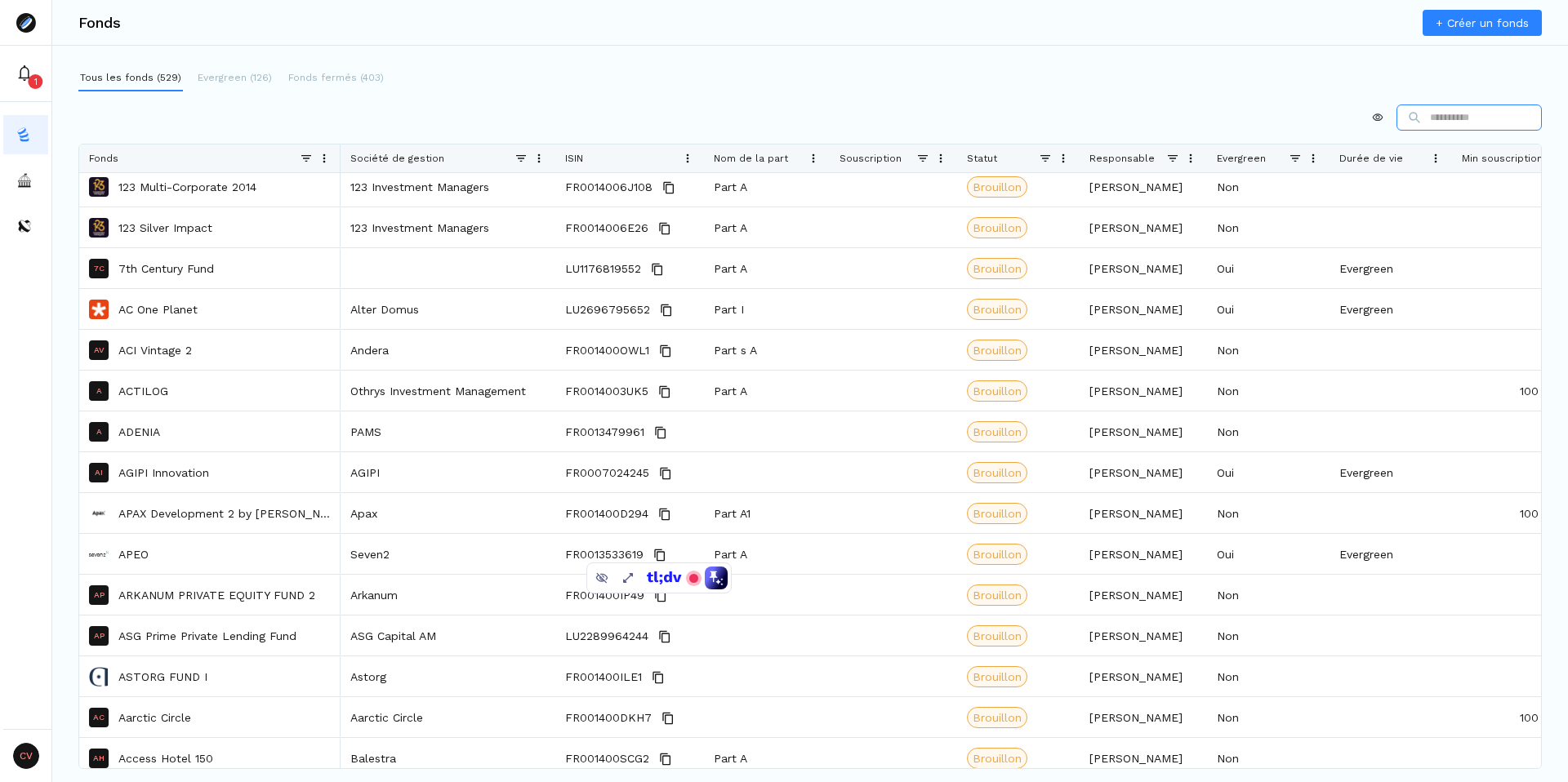
click at [1477, 118] on input at bounding box center [1469, 117] width 145 height 26
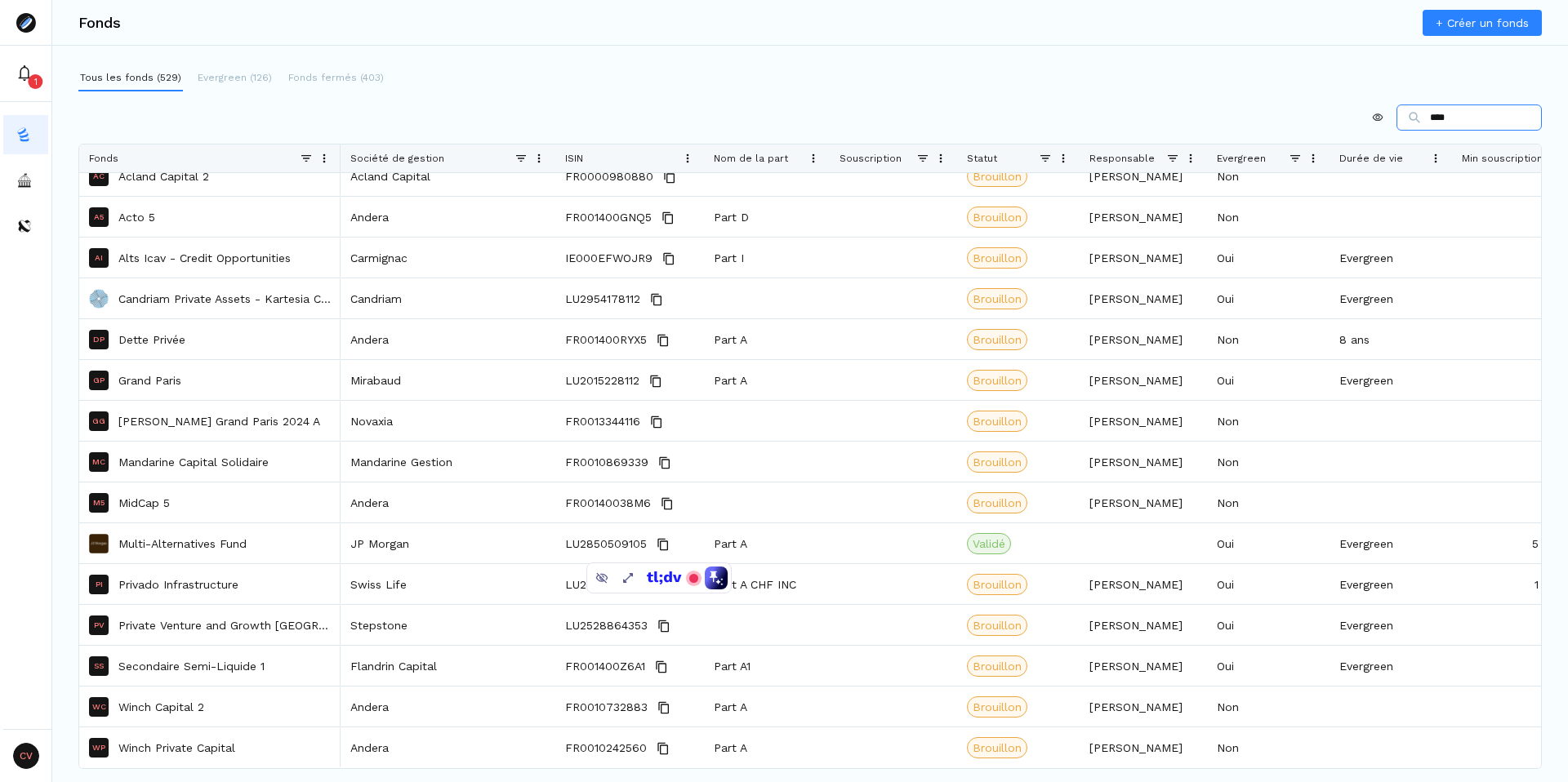
scroll to position [0, 0]
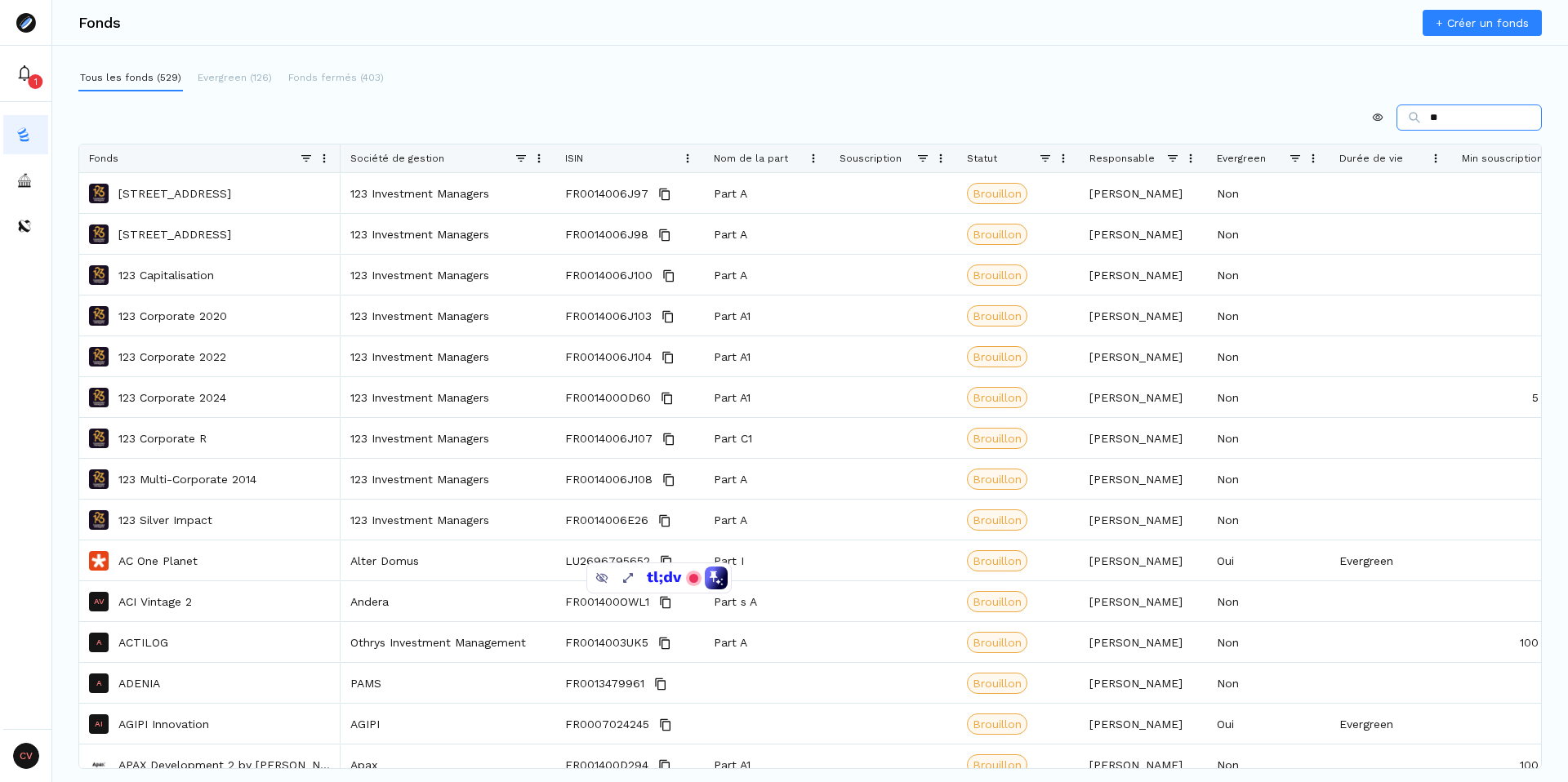
type input "*"
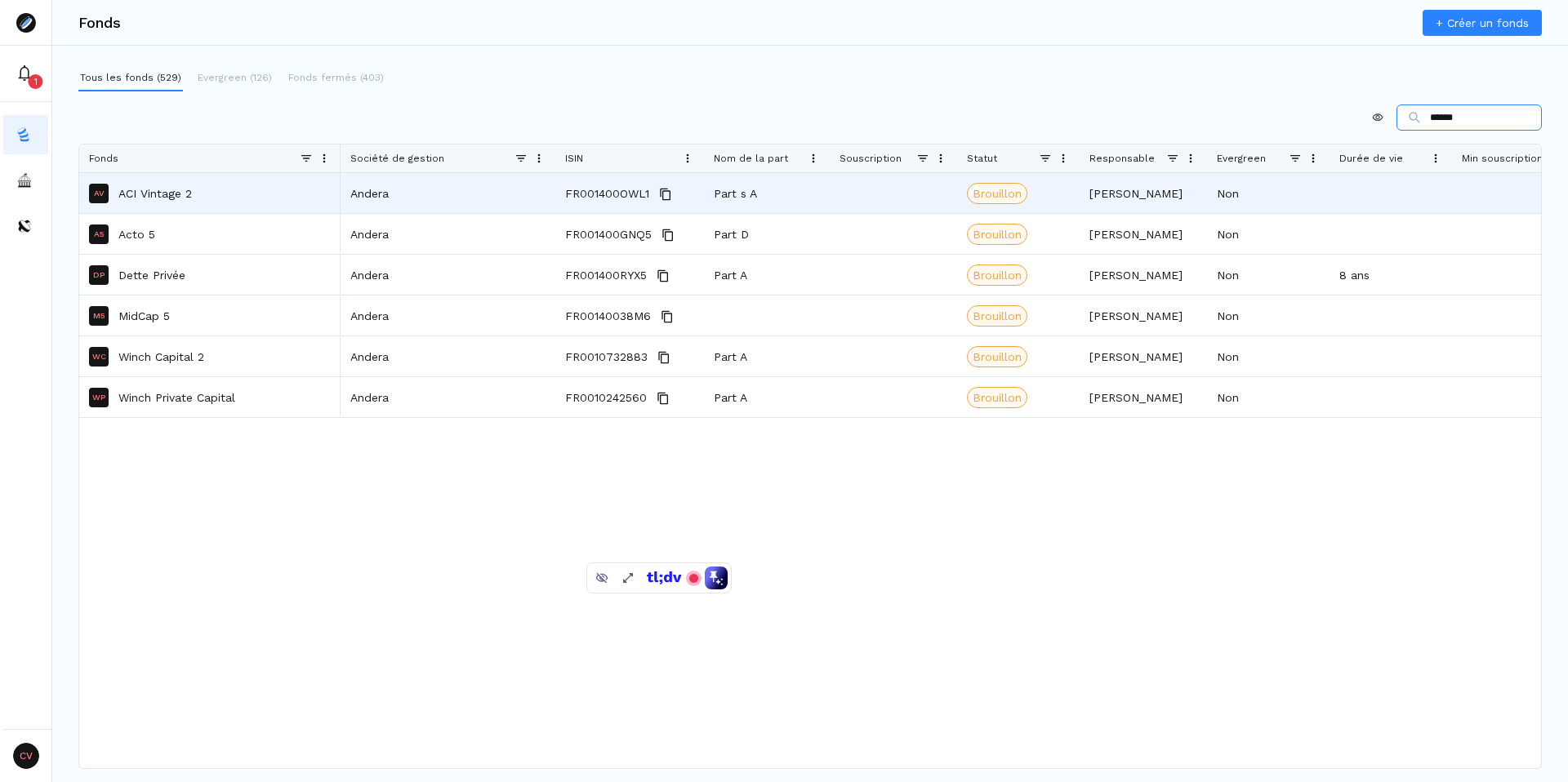
type input "******"
click at [147, 194] on p "ACI Vintage 2" at bounding box center [155, 193] width 73 height 16
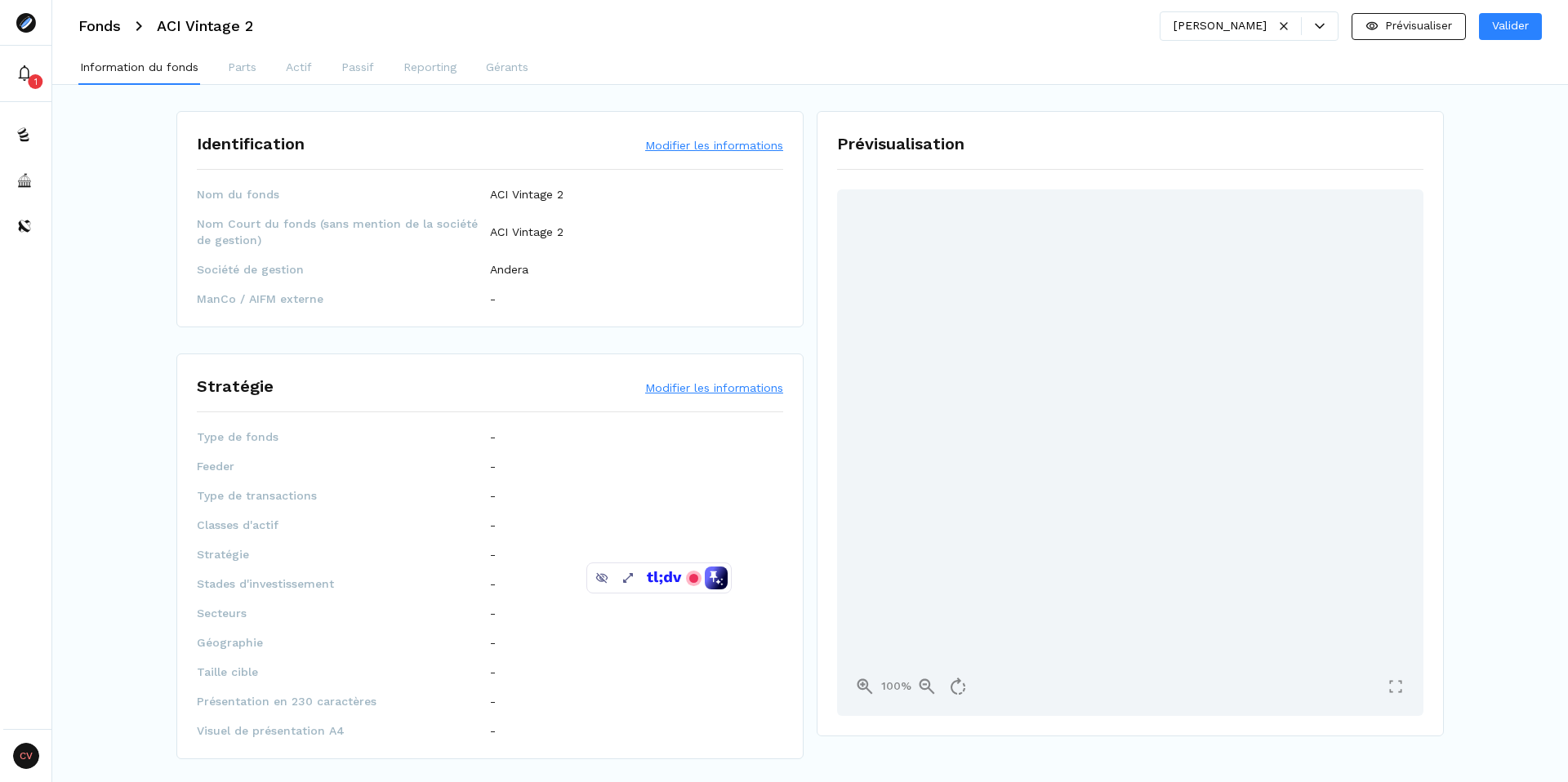
click at [688, 142] on button "Modifier les informations" at bounding box center [714, 144] width 138 height 16
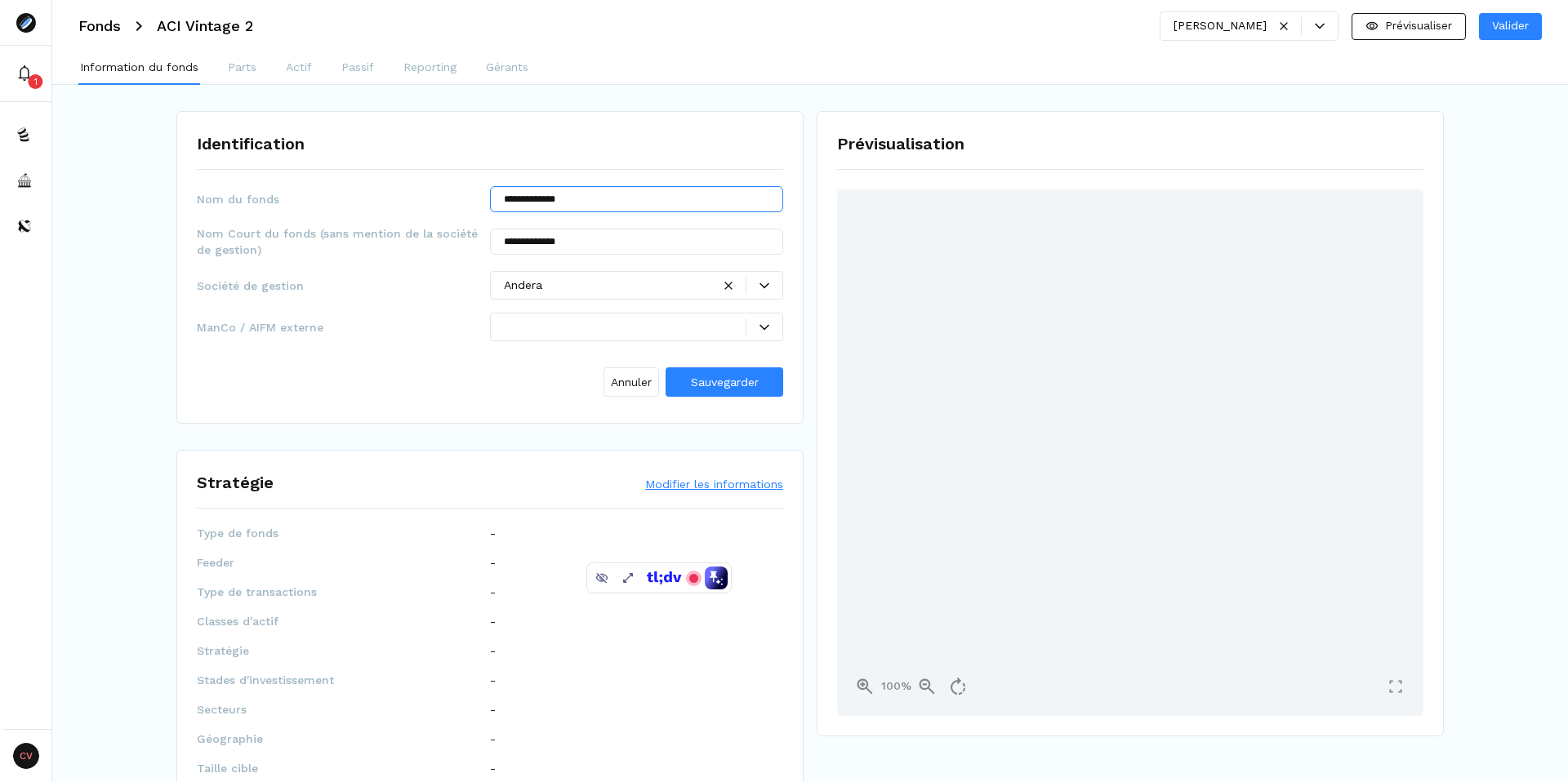
click at [534, 201] on input "**********" at bounding box center [637, 198] width 293 height 26
drag, startPoint x: 556, startPoint y: 196, endPoint x: 423, endPoint y: 197, distance: 133.0
click at [423, 197] on div "**********" at bounding box center [489, 198] width 587 height 26
type input "**********"
click at [727, 383] on span "Sauvegarder" at bounding box center [724, 382] width 67 height 13
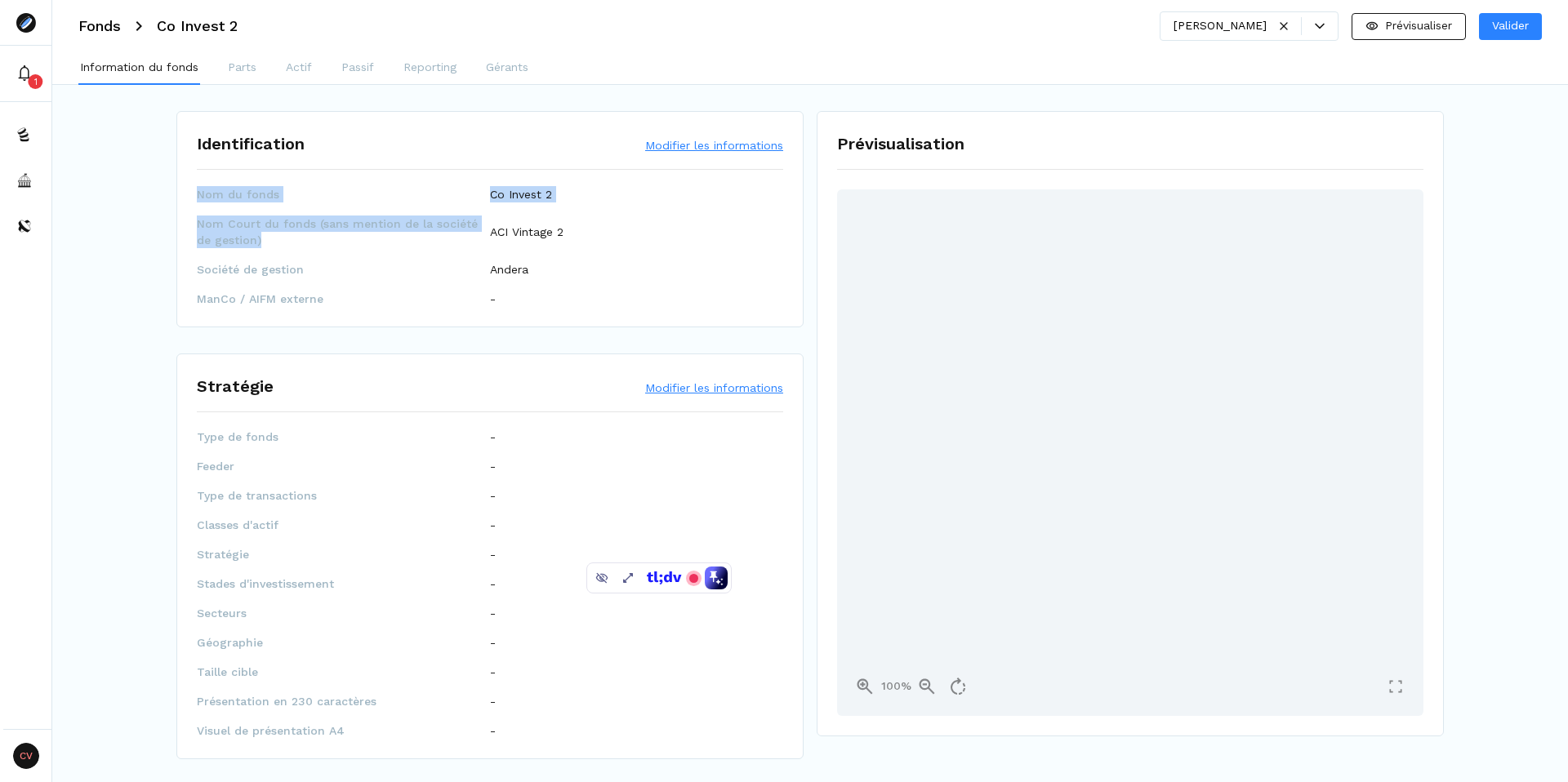
drag, startPoint x: 196, startPoint y: 197, endPoint x: 258, endPoint y: 244, distance: 77.8
click at [258, 244] on div "Identification Modifier les informations Nom du fonds Co Invest 2 Nom Court du …" at bounding box center [489, 219] width 627 height 217
click at [258, 244] on span "Nom Court du fonds (sans mention de la société de gestion)" at bounding box center [343, 232] width 293 height 33
click at [711, 143] on button "Modifier les informations" at bounding box center [714, 144] width 138 height 16
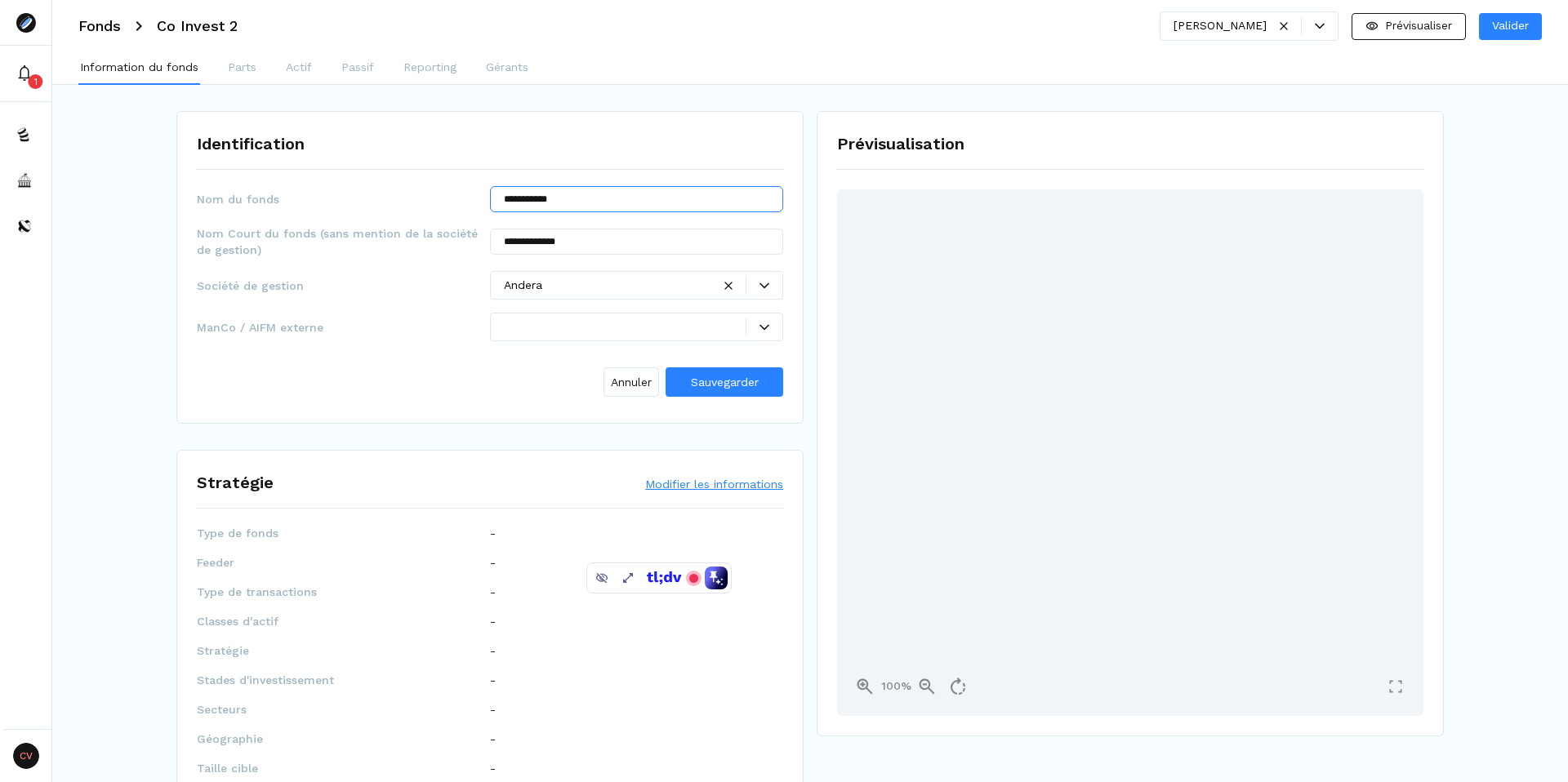
click at [555, 196] on input "**********" at bounding box center [637, 198] width 293 height 26
click at [415, 260] on div "**********" at bounding box center [489, 294] width 587 height 217
click at [550, 245] on input "**********" at bounding box center [637, 241] width 293 height 26
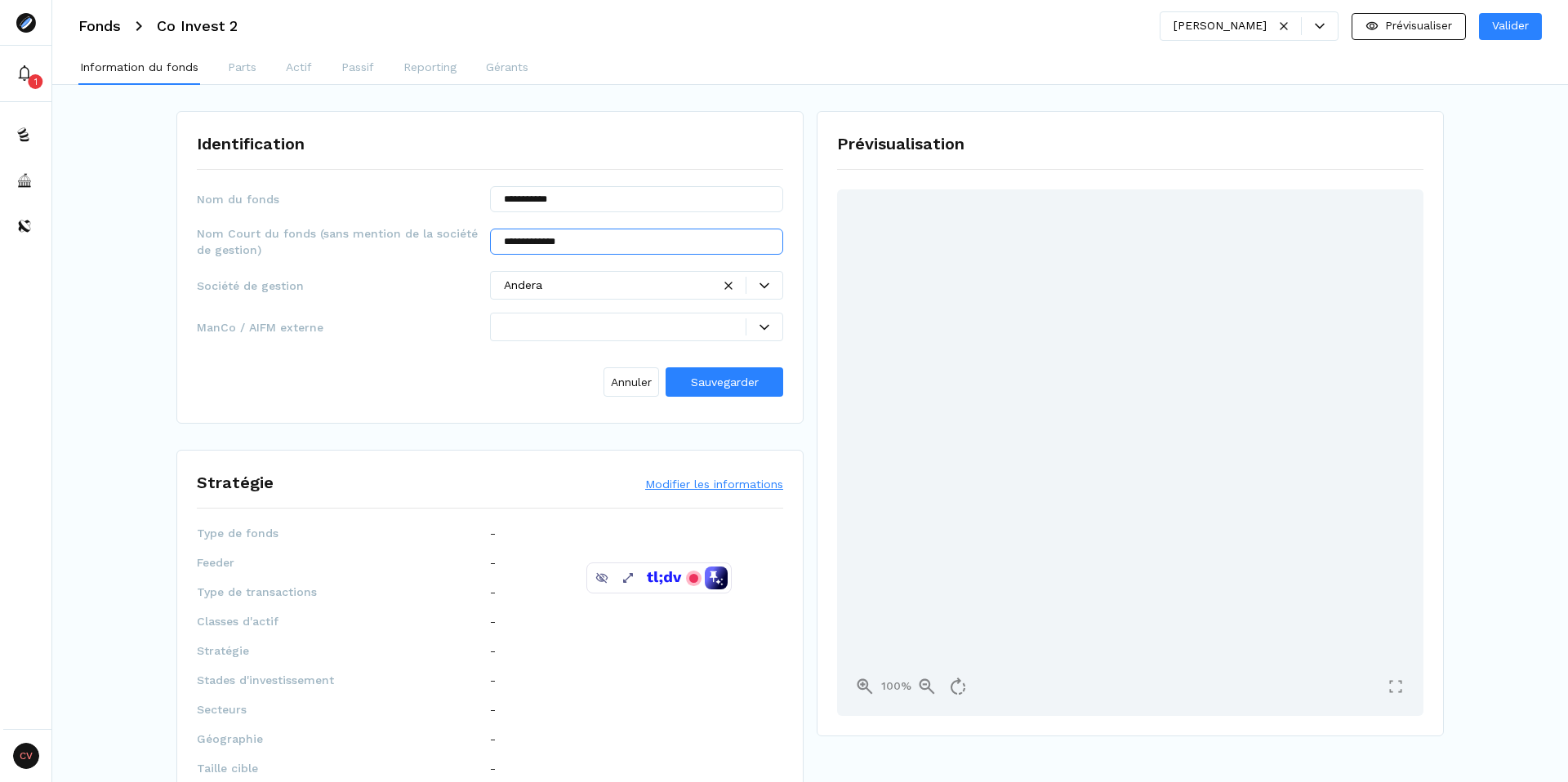
click at [550, 245] on input "**********" at bounding box center [637, 241] width 293 height 26
paste input "text"
type input "**********"
click at [443, 271] on div "Société de gestion Andera" at bounding box center [489, 285] width 587 height 29
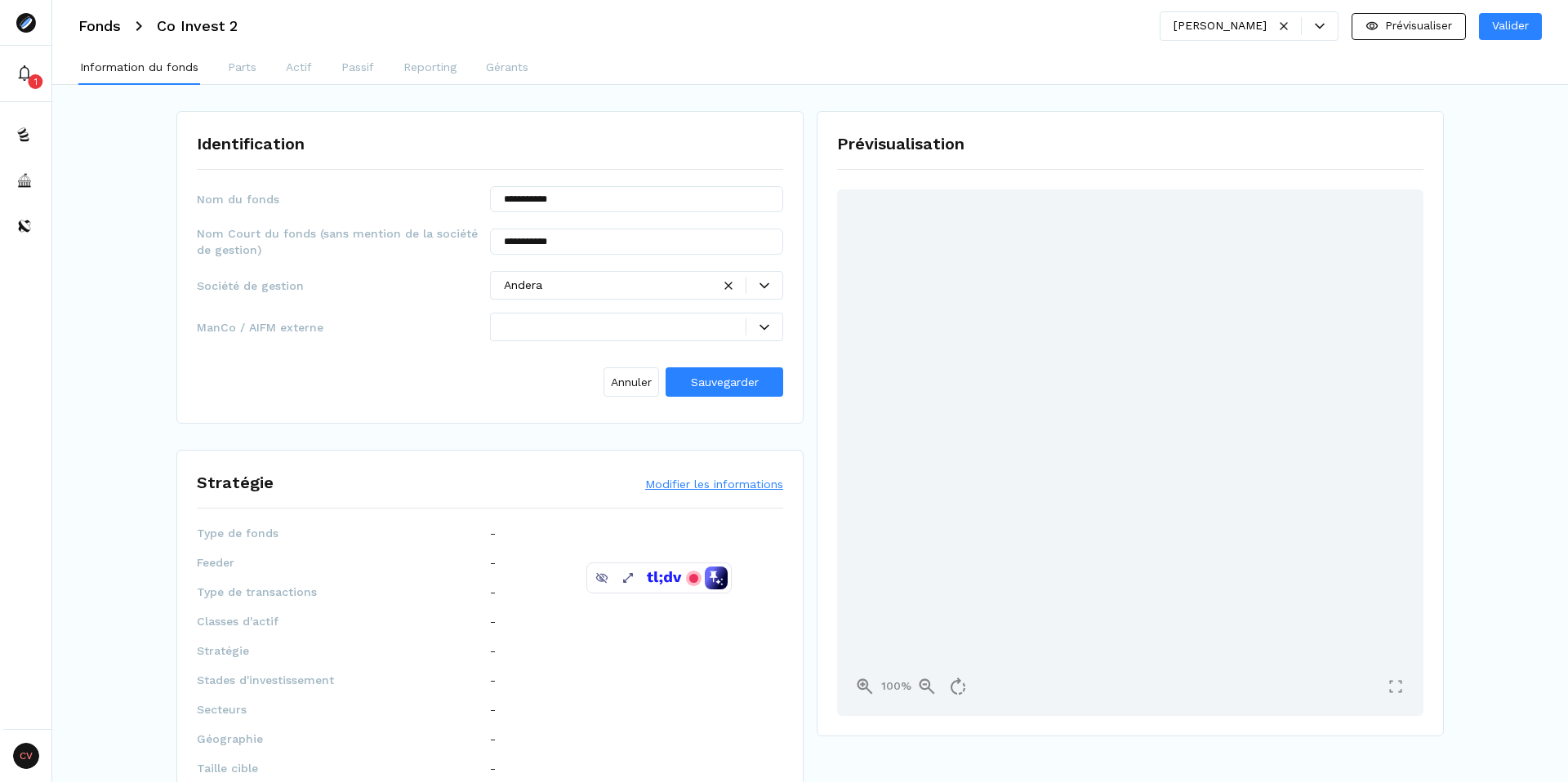
click at [221, 239] on span "Nom Court du fonds (sans mention de la société de gestion)" at bounding box center [343, 242] width 293 height 33
drag, startPoint x: 201, startPoint y: 235, endPoint x: 262, endPoint y: 267, distance: 68.9
click at [262, 267] on div "**********" at bounding box center [489, 294] width 587 height 217
click at [377, 244] on span "Nom Court du fonds (sans mention de la société de gestion)" at bounding box center [343, 242] width 293 height 33
drag, startPoint x: 206, startPoint y: 234, endPoint x: 297, endPoint y: 254, distance: 93.2
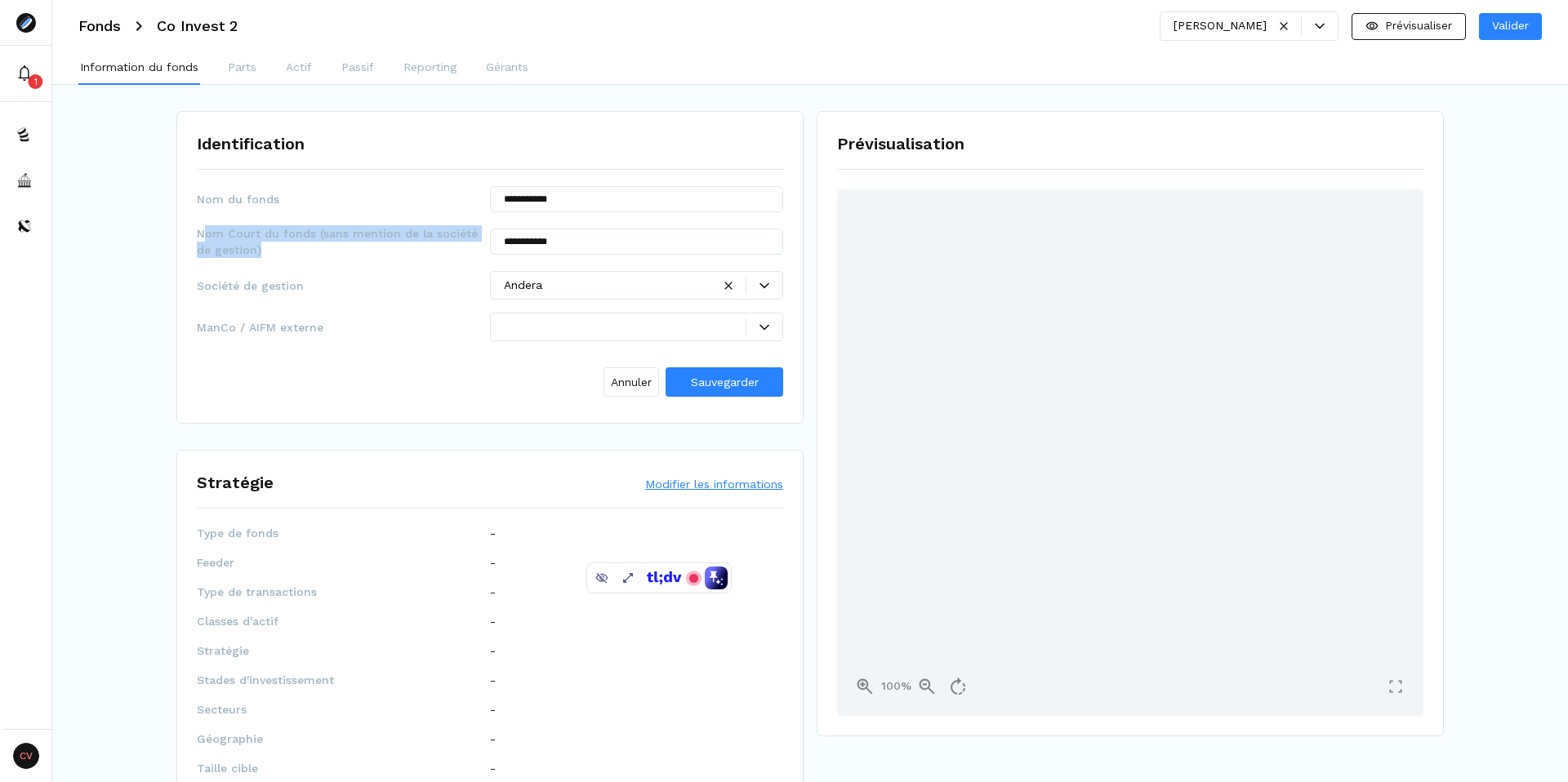
click at [297, 254] on span "Nom Court du fonds (sans mention de la société de gestion)" at bounding box center [343, 242] width 293 height 33
click at [357, 255] on span "Nom Court du fonds (sans mention de la société de gestion)" at bounding box center [343, 242] width 293 height 33
click at [734, 386] on span "Sauvegarder" at bounding box center [724, 382] width 67 height 13
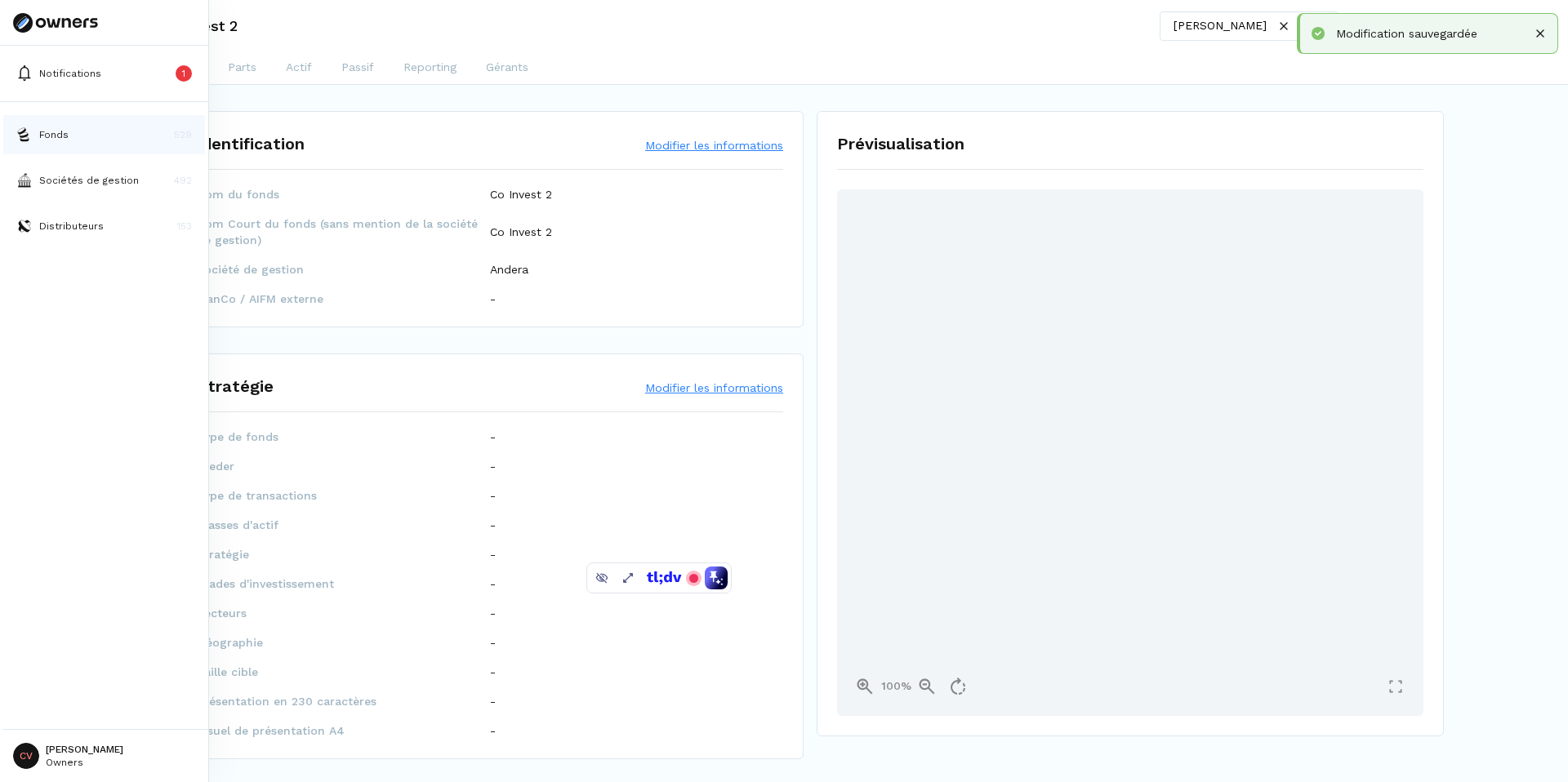
click at [56, 140] on p "Fonds" at bounding box center [54, 134] width 30 height 14
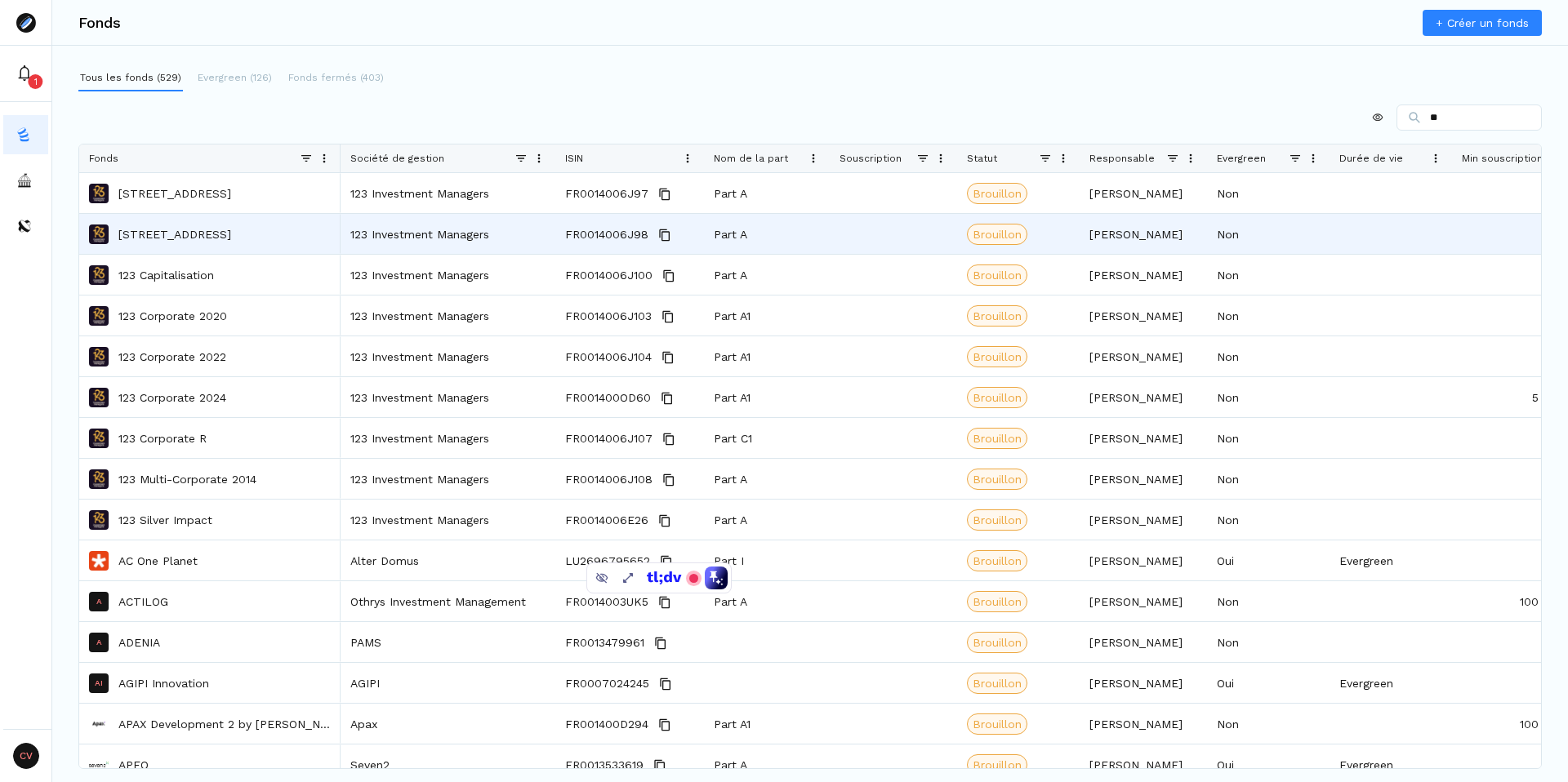
type input "*"
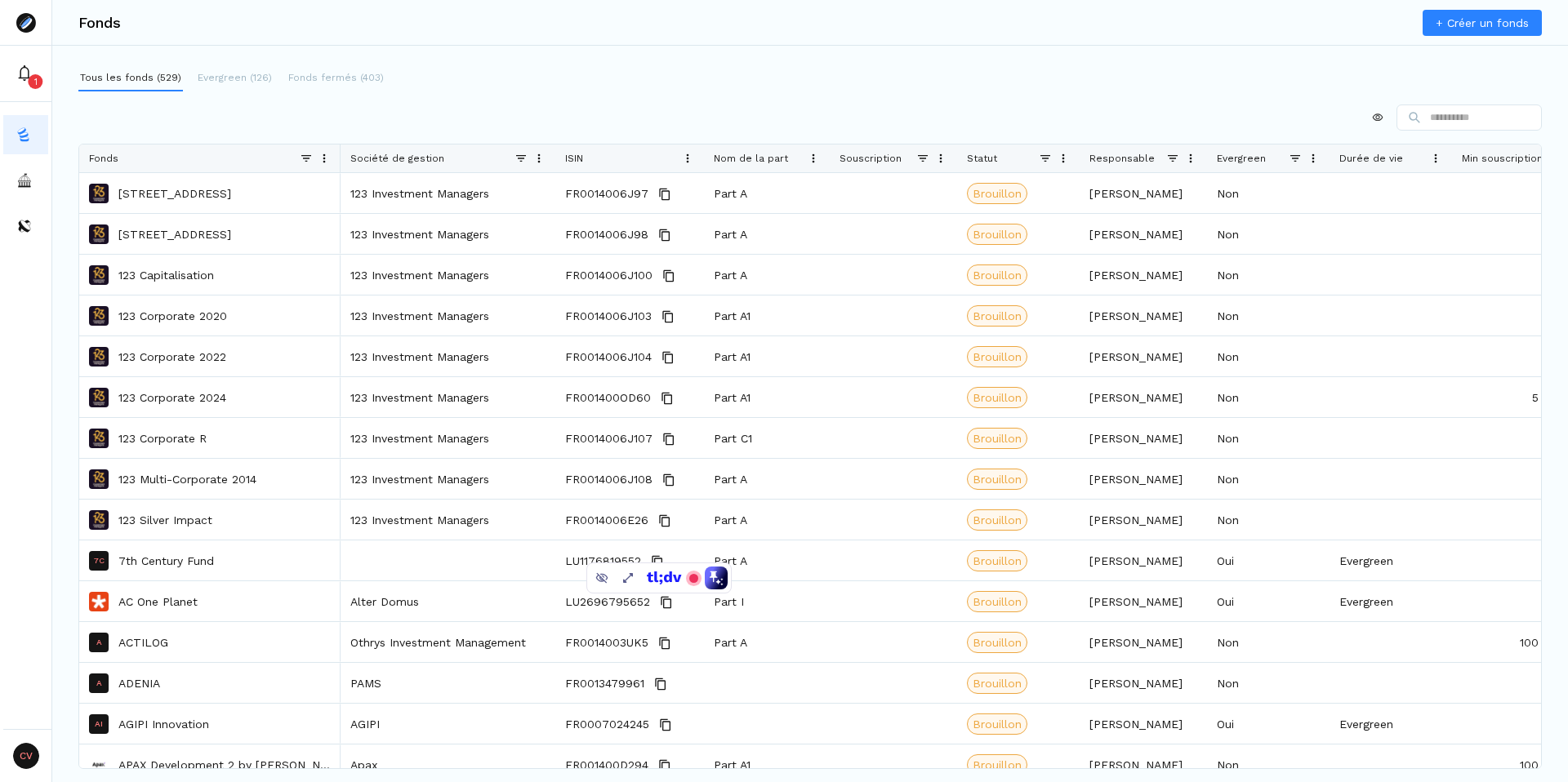
click at [480, 124] on div at bounding box center [809, 117] width 1463 height 26
click at [875, 160] on span "Souscription" at bounding box center [870, 159] width 62 height 12
click at [942, 158] on span at bounding box center [941, 159] width 13 height 13
click at [891, 158] on span "Souscription" at bounding box center [870, 159] width 62 height 12
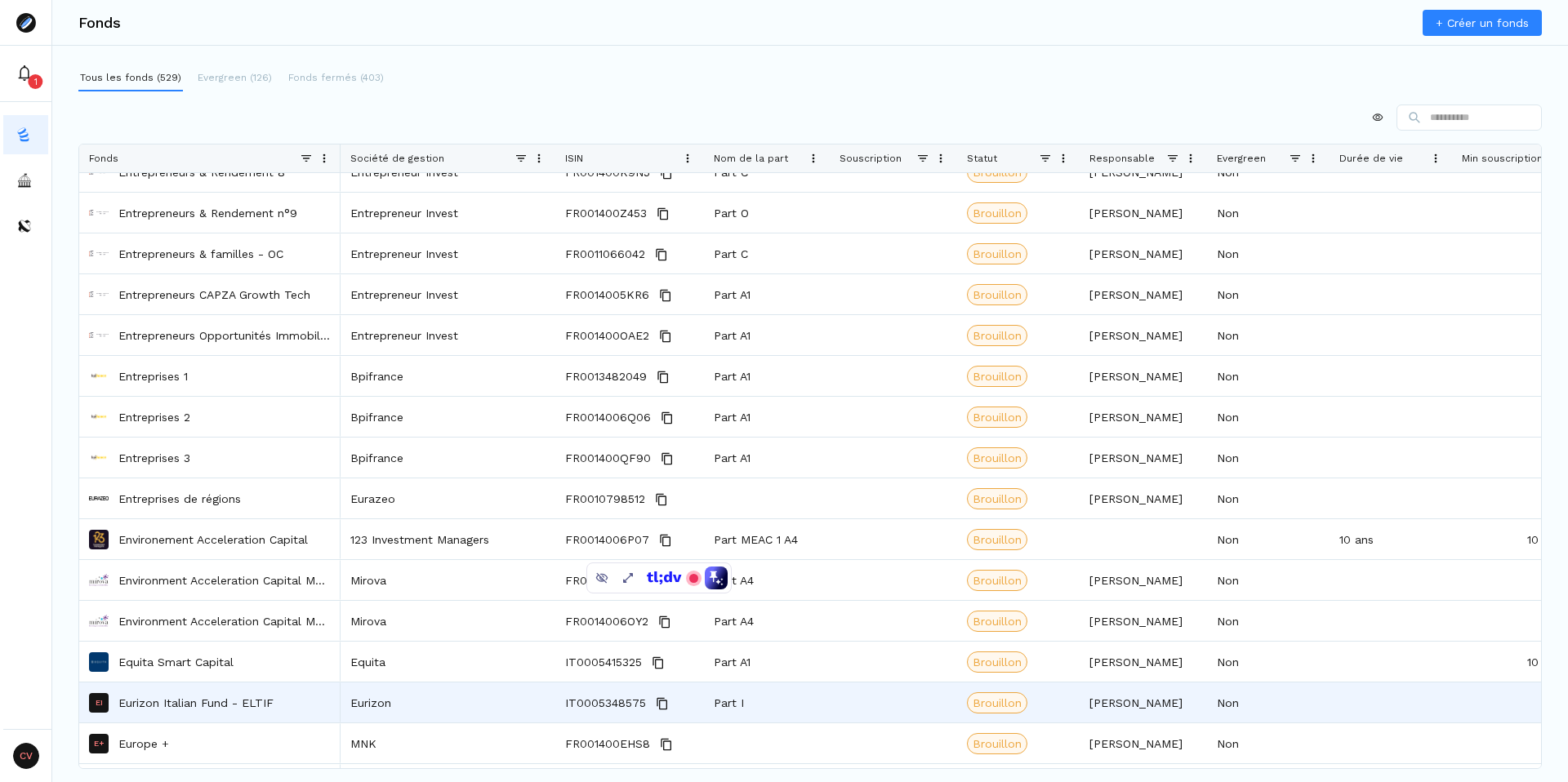
scroll to position [5828, 0]
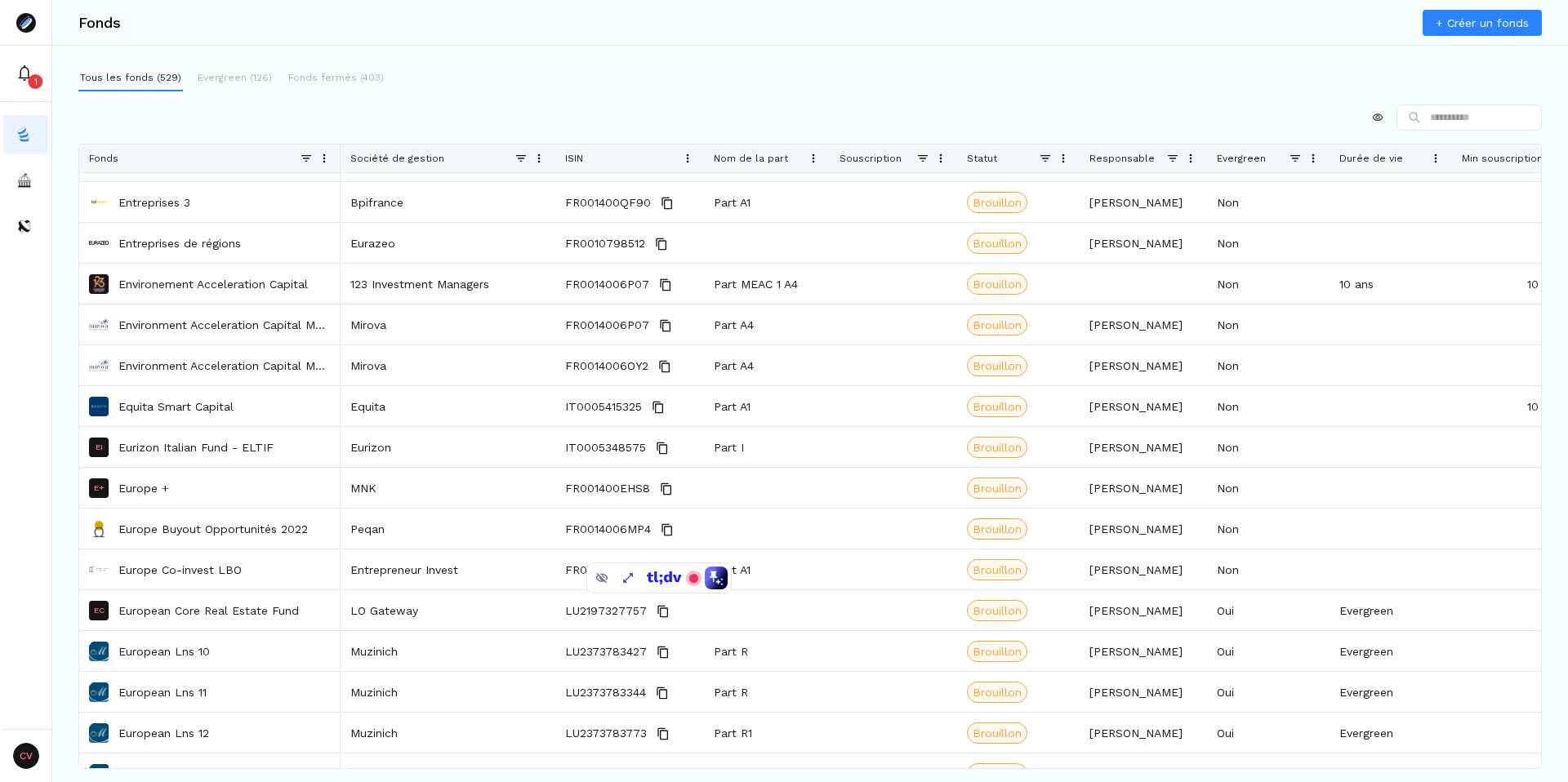
click at [923, 158] on span at bounding box center [923, 159] width 13 height 13
click at [891, 100] on div "Tous les fonds (529) Evergreen (126) Fonds fermés (403) Press ALT DOWN to open …" at bounding box center [809, 398] width 1515 height 665
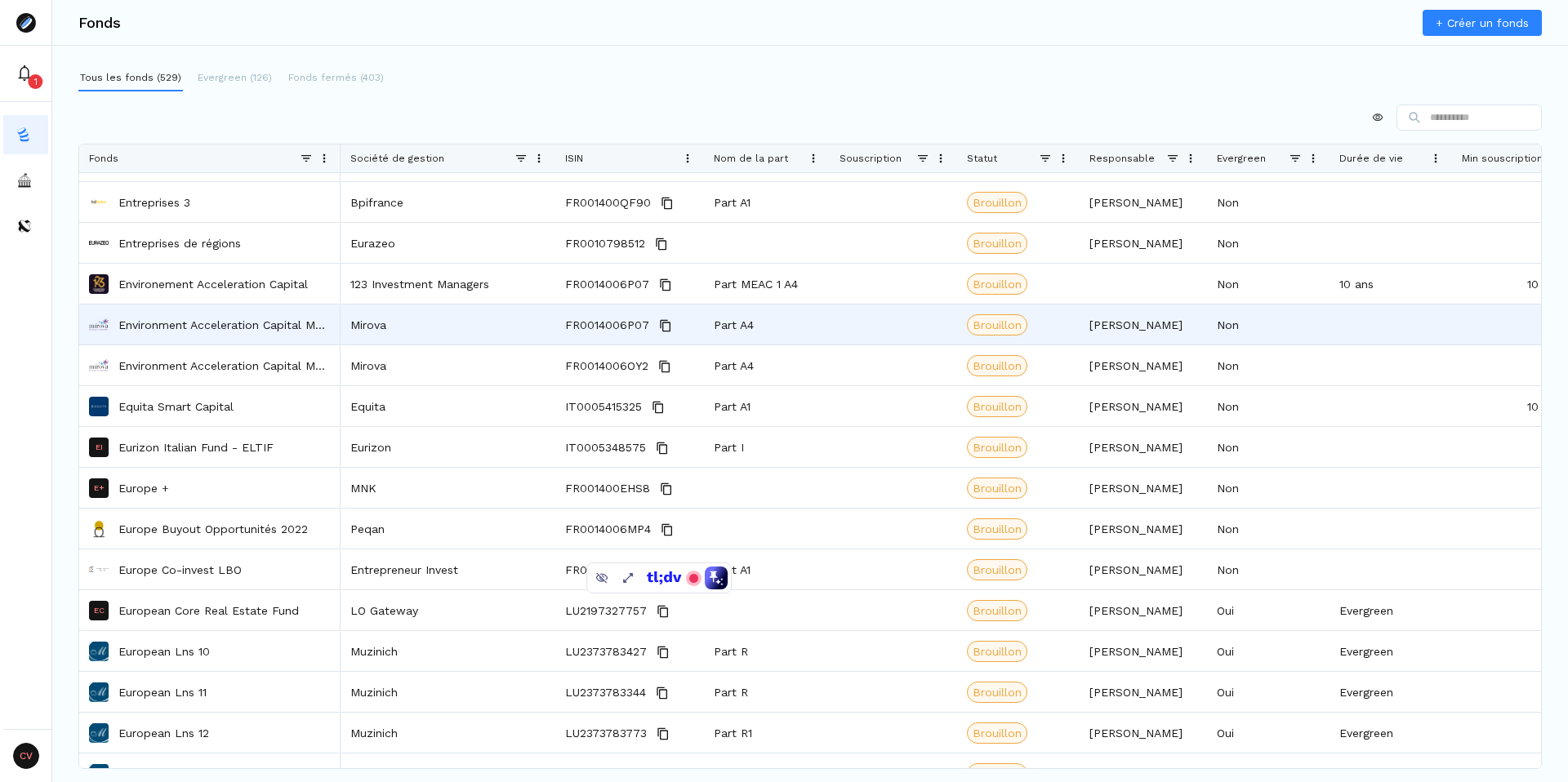
scroll to position [6781, 0]
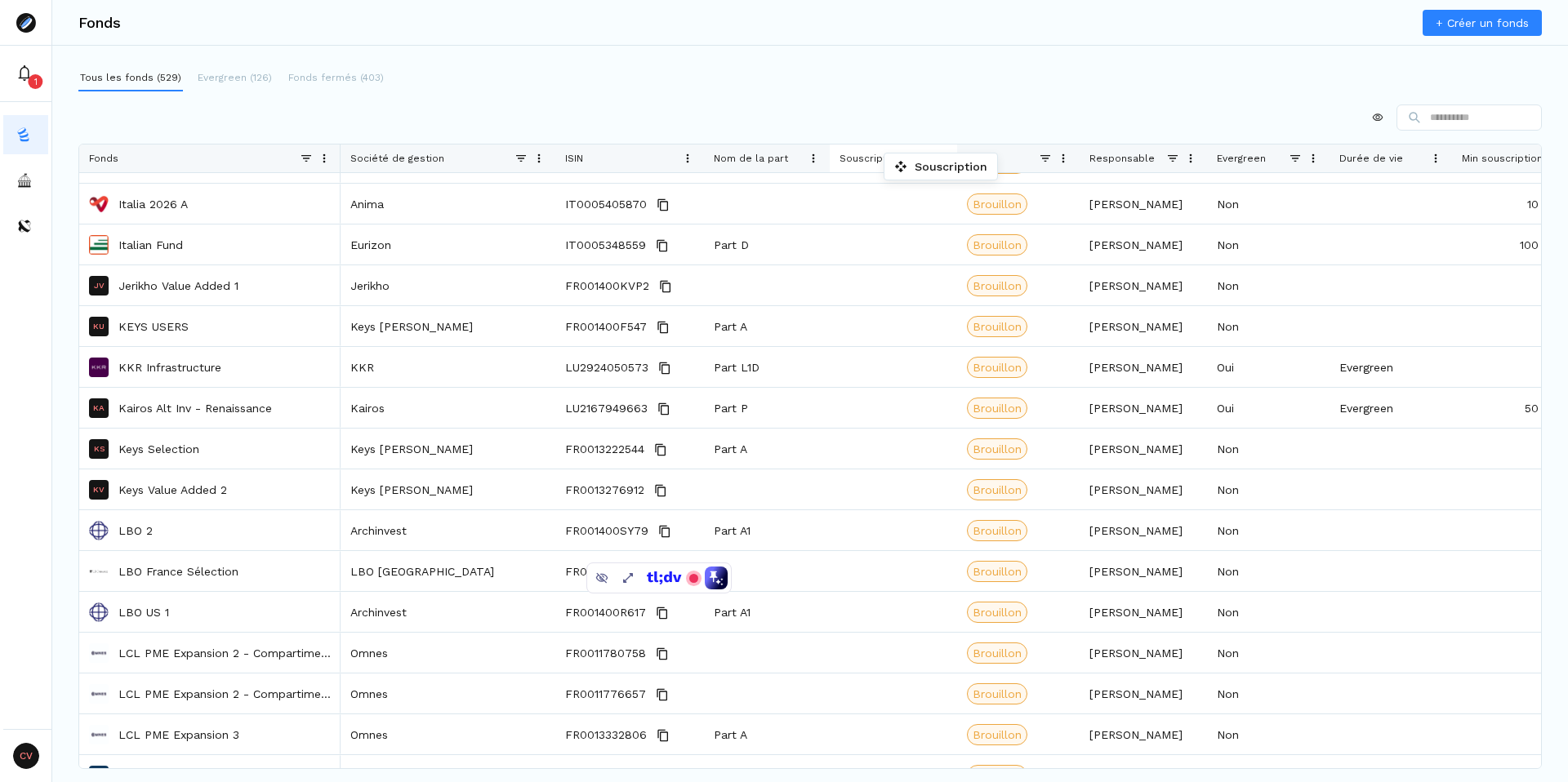
drag, startPoint x: 876, startPoint y: 157, endPoint x: 866, endPoint y: 159, distance: 10.2
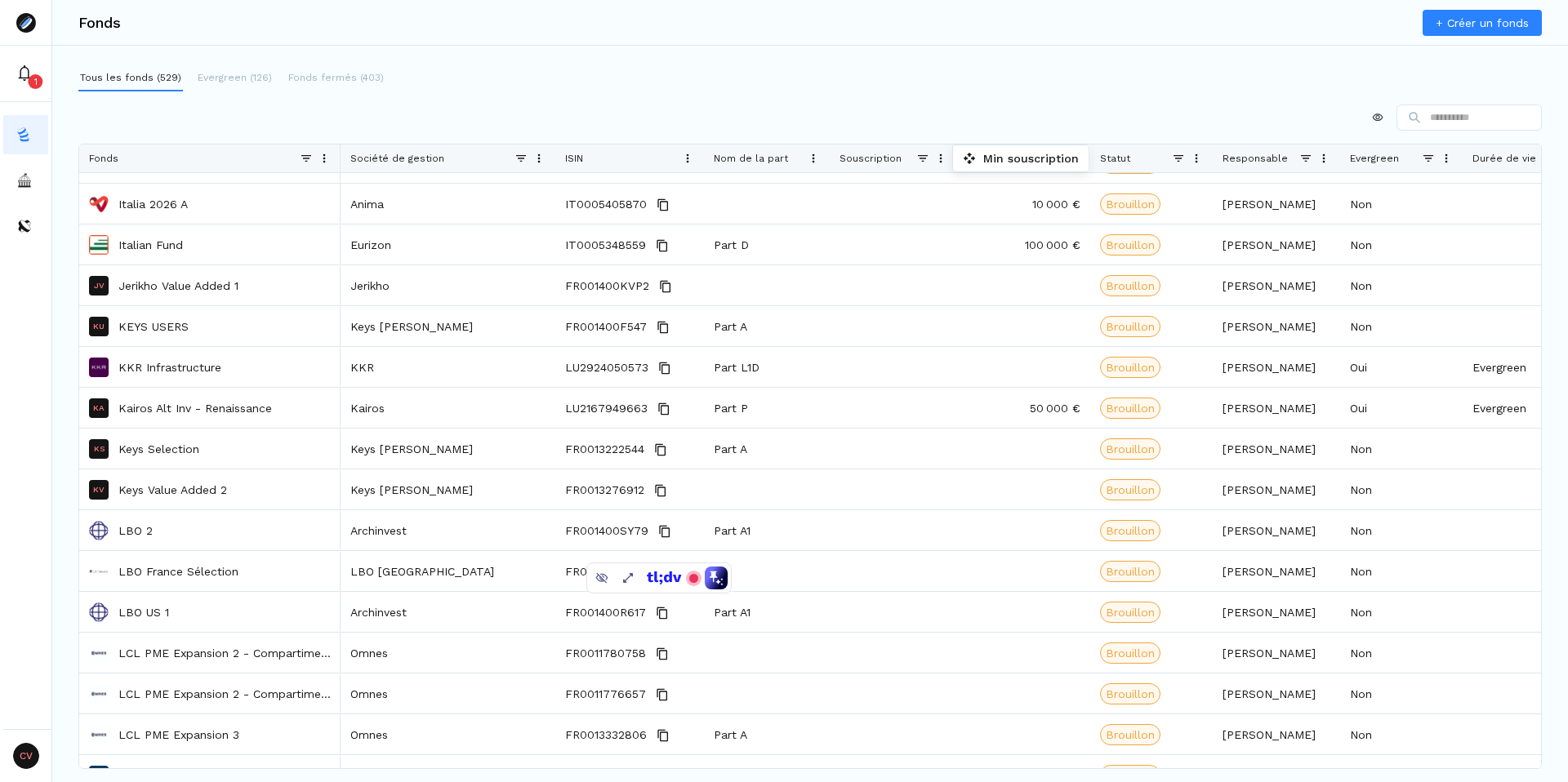
drag, startPoint x: 1496, startPoint y: 157, endPoint x: 960, endPoint y: 148, distance: 536.1
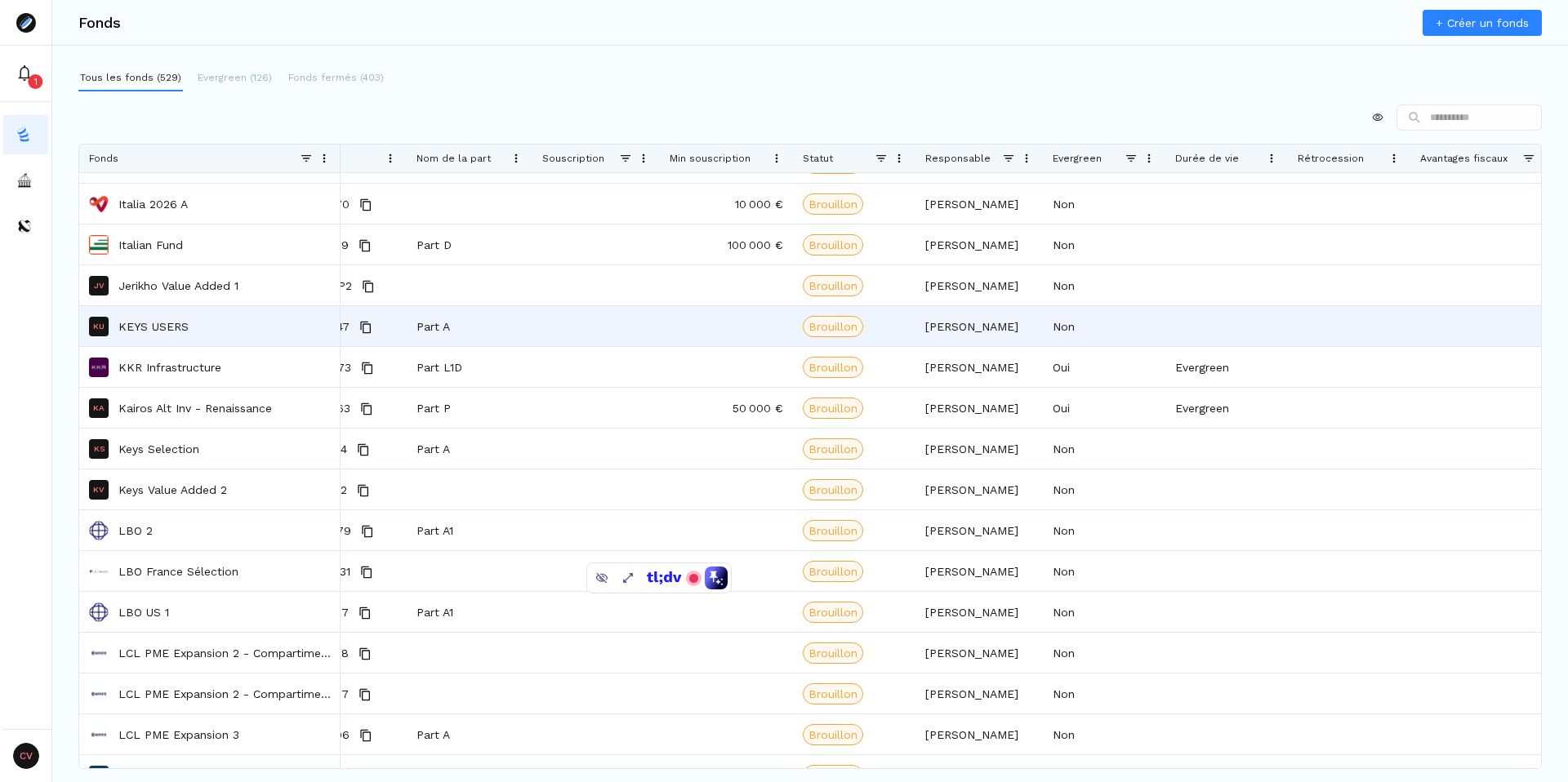
scroll to position [0, 503]
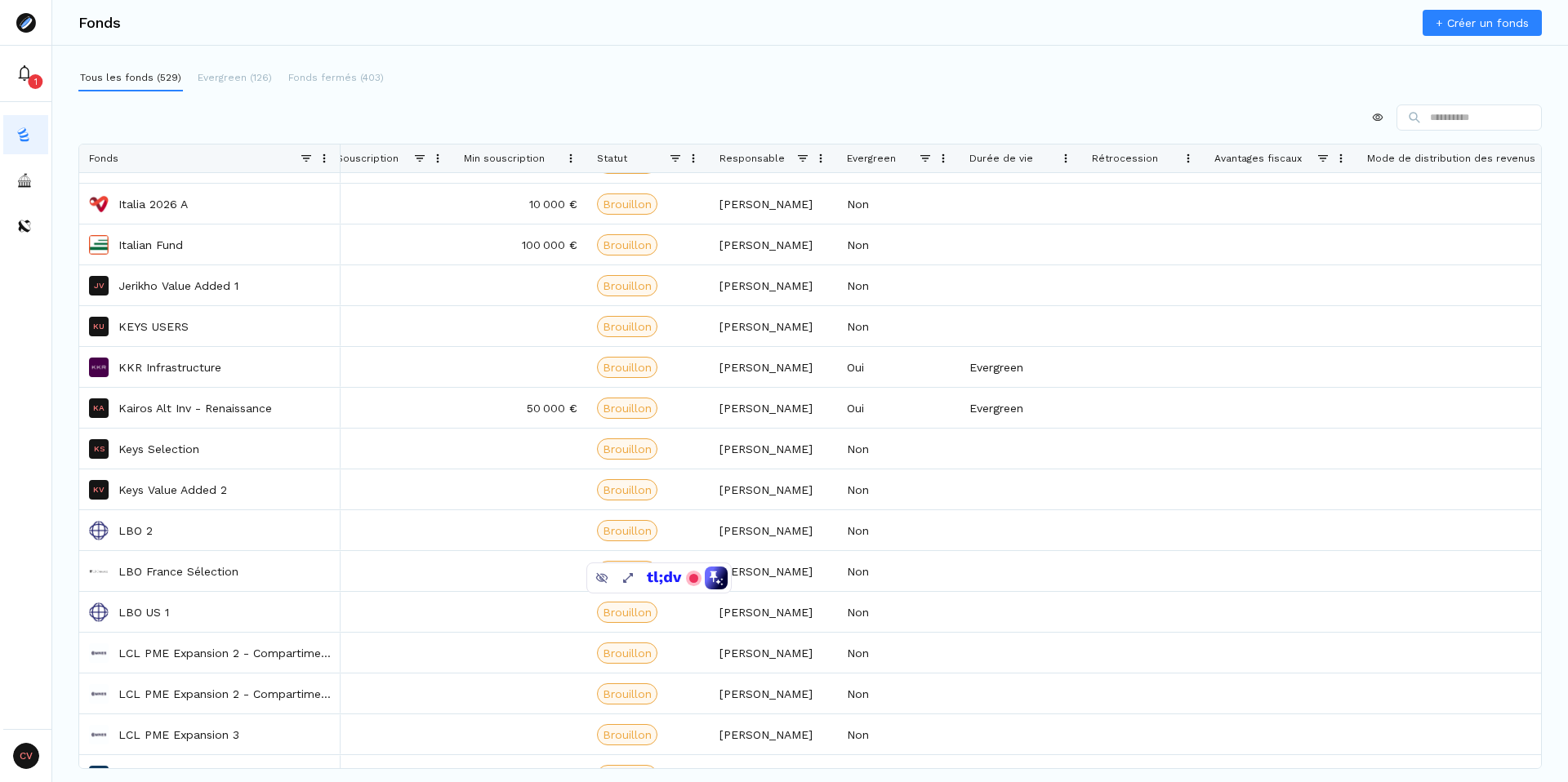
click at [1069, 158] on span at bounding box center [1066, 159] width 13 height 13
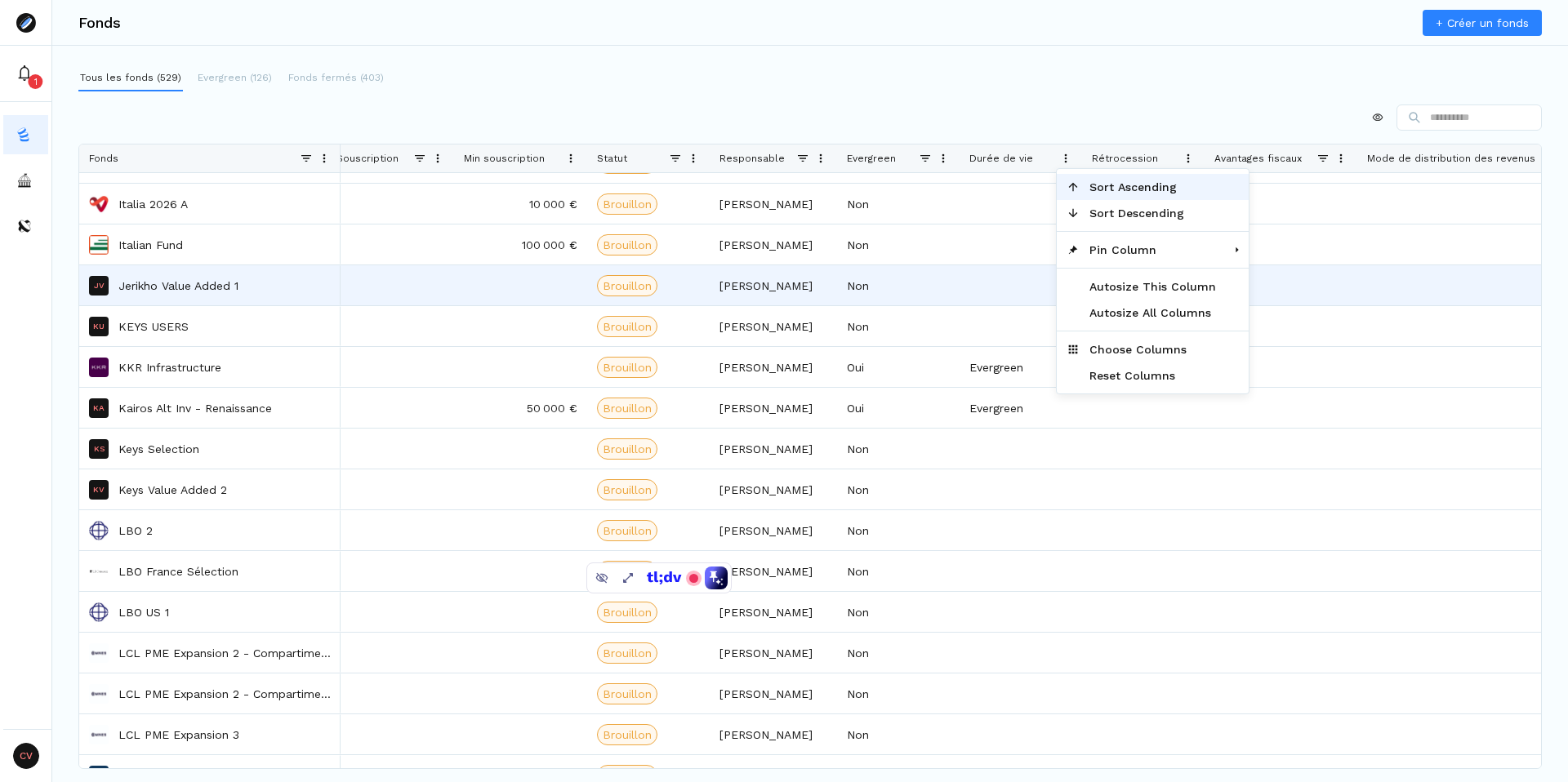
click at [1001, 270] on div at bounding box center [1020, 286] width 122 height 40
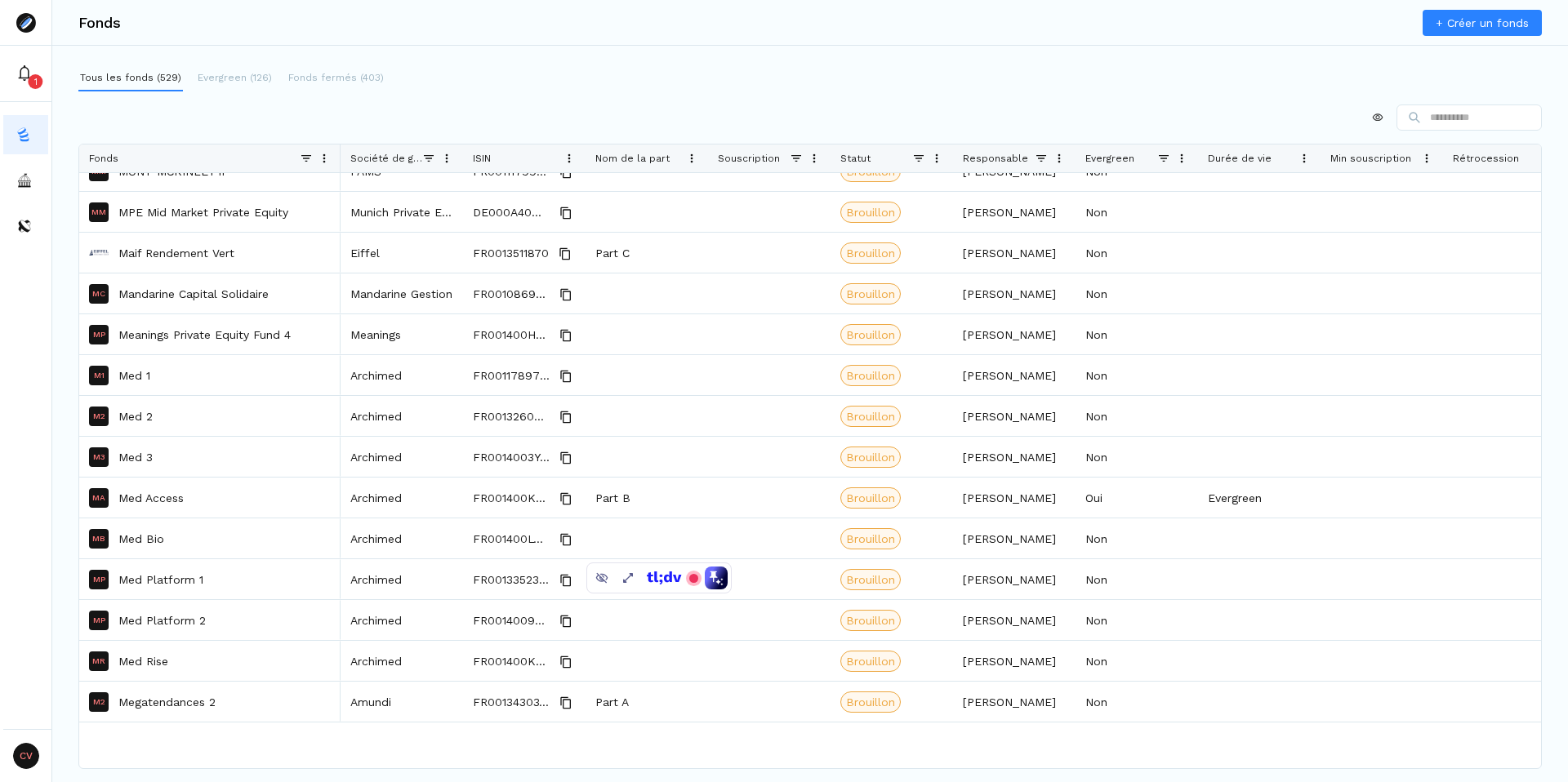
scroll to position [11220, 0]
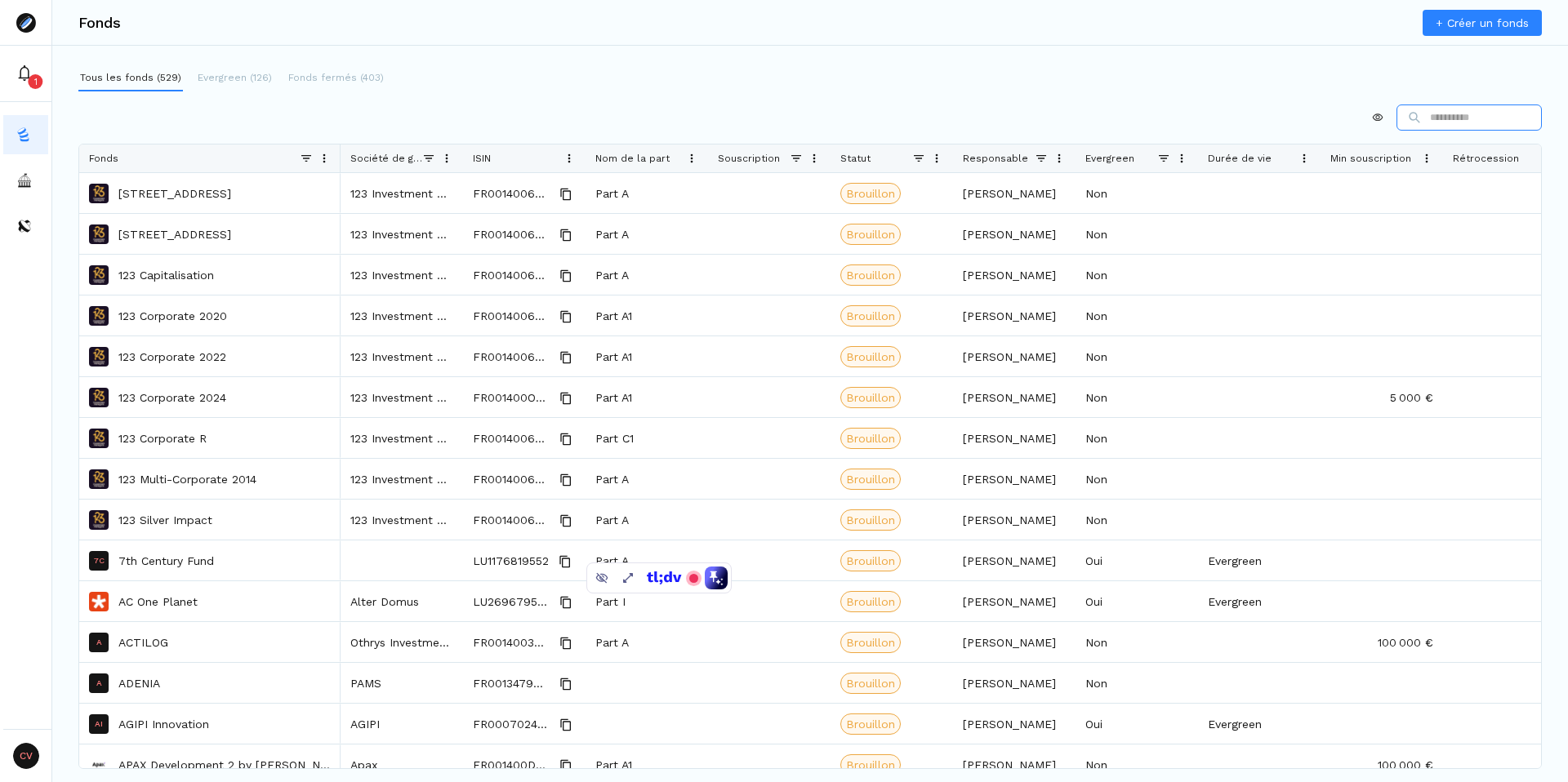
click at [1442, 118] on input at bounding box center [1469, 117] width 145 height 26
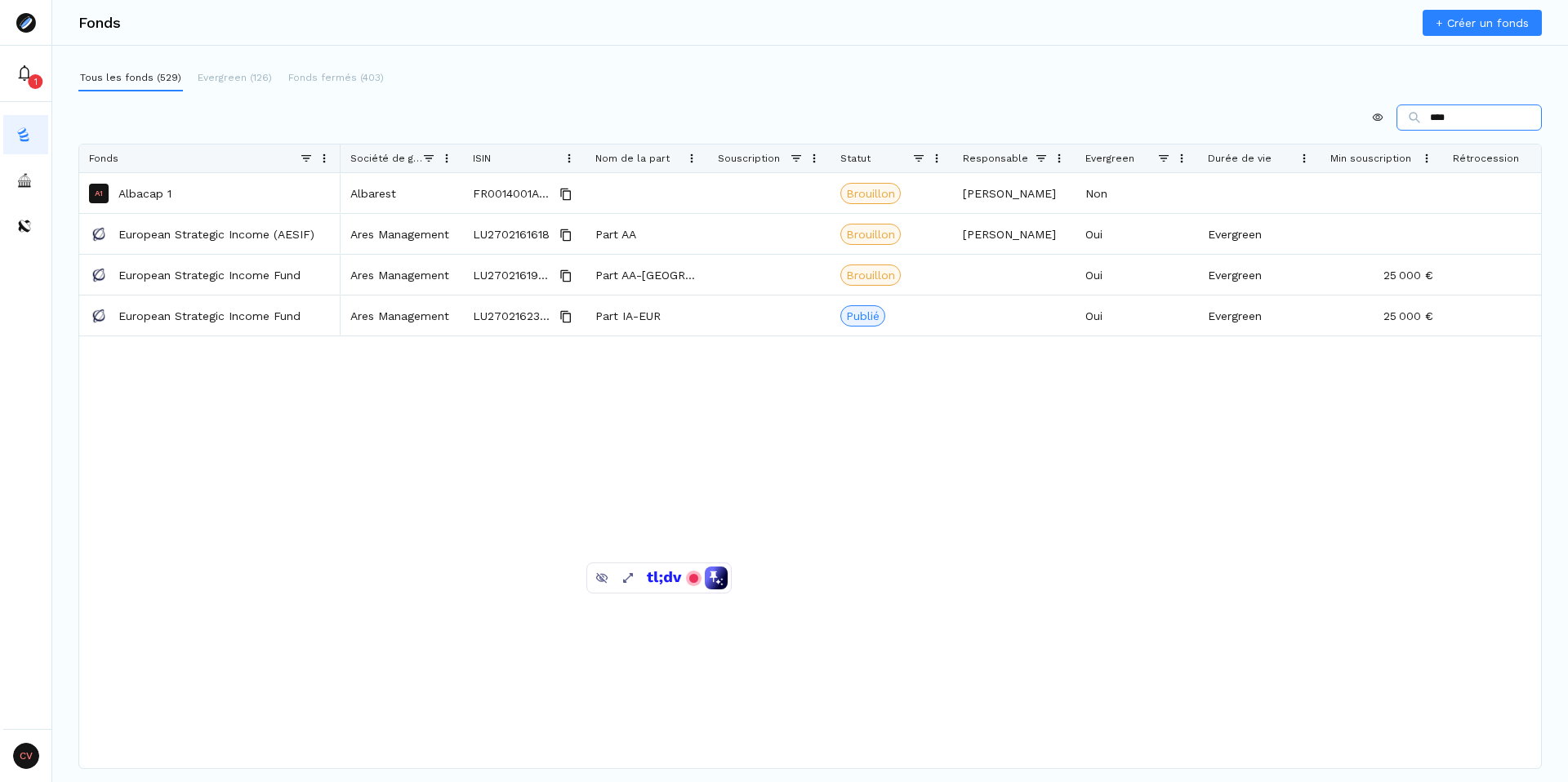
type input "****"
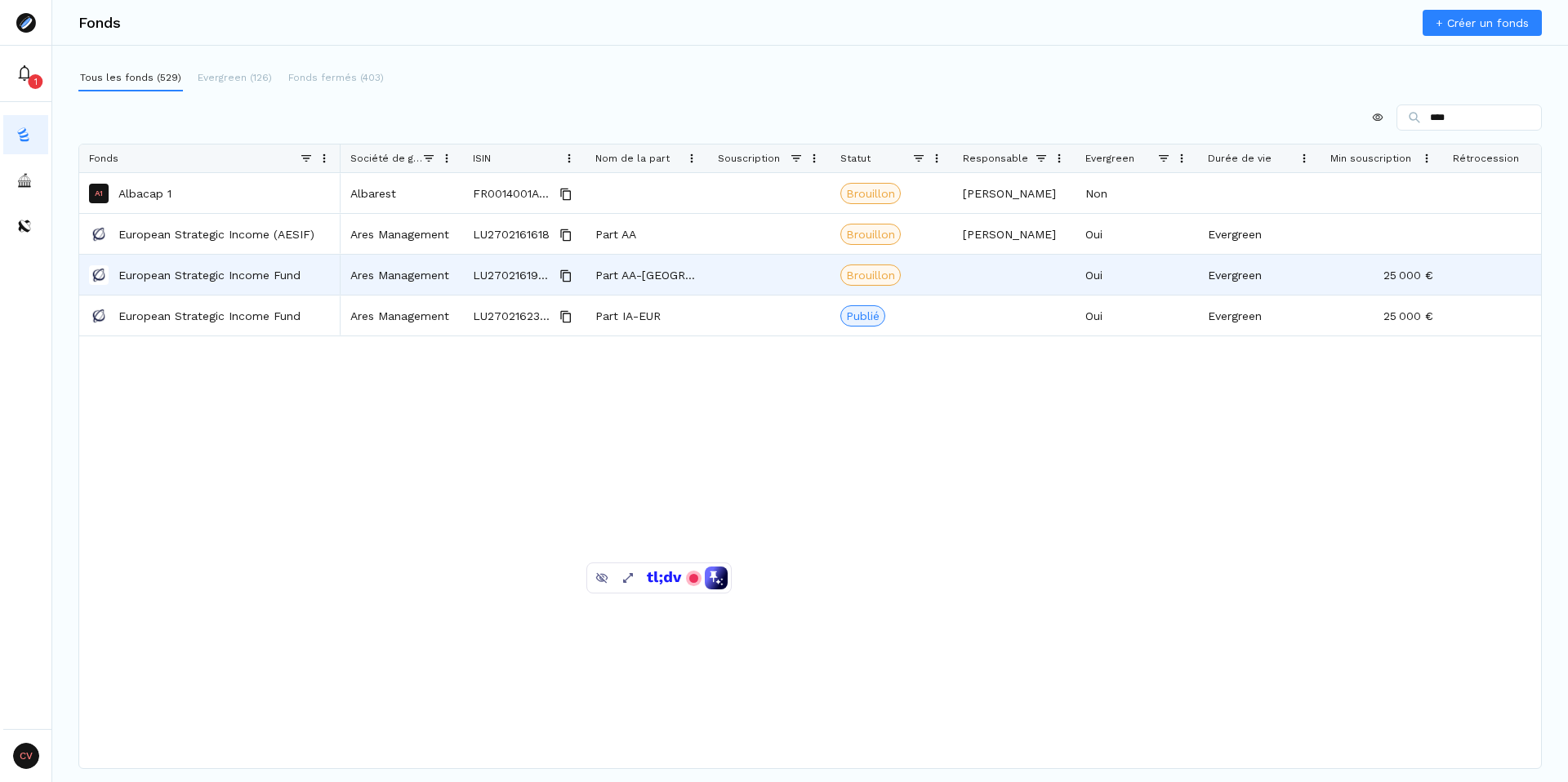
click at [169, 281] on p "European Strategic Income Fund" at bounding box center [209, 274] width 182 height 16
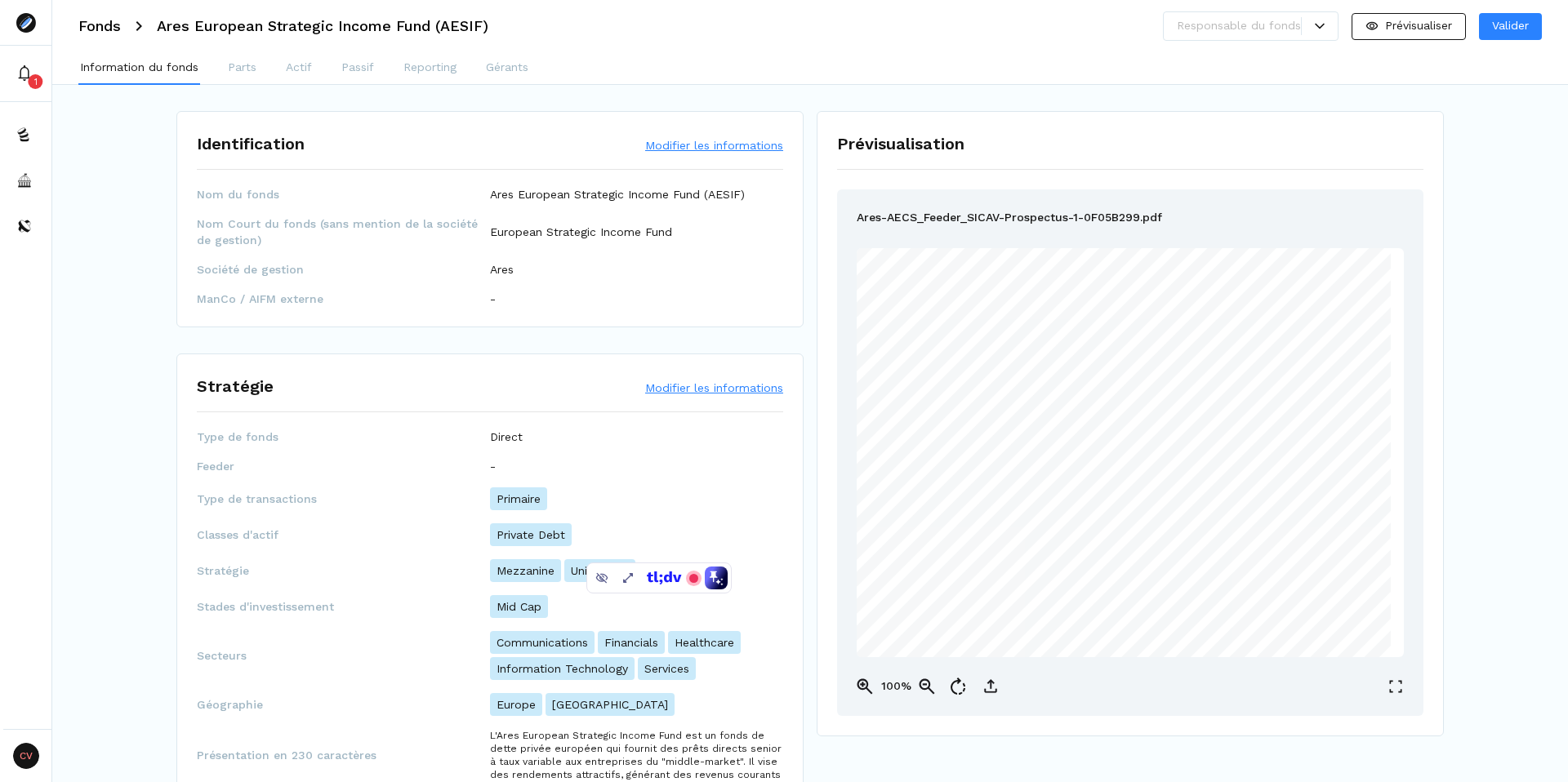
click at [731, 137] on button "Modifier les informations" at bounding box center [714, 144] width 138 height 16
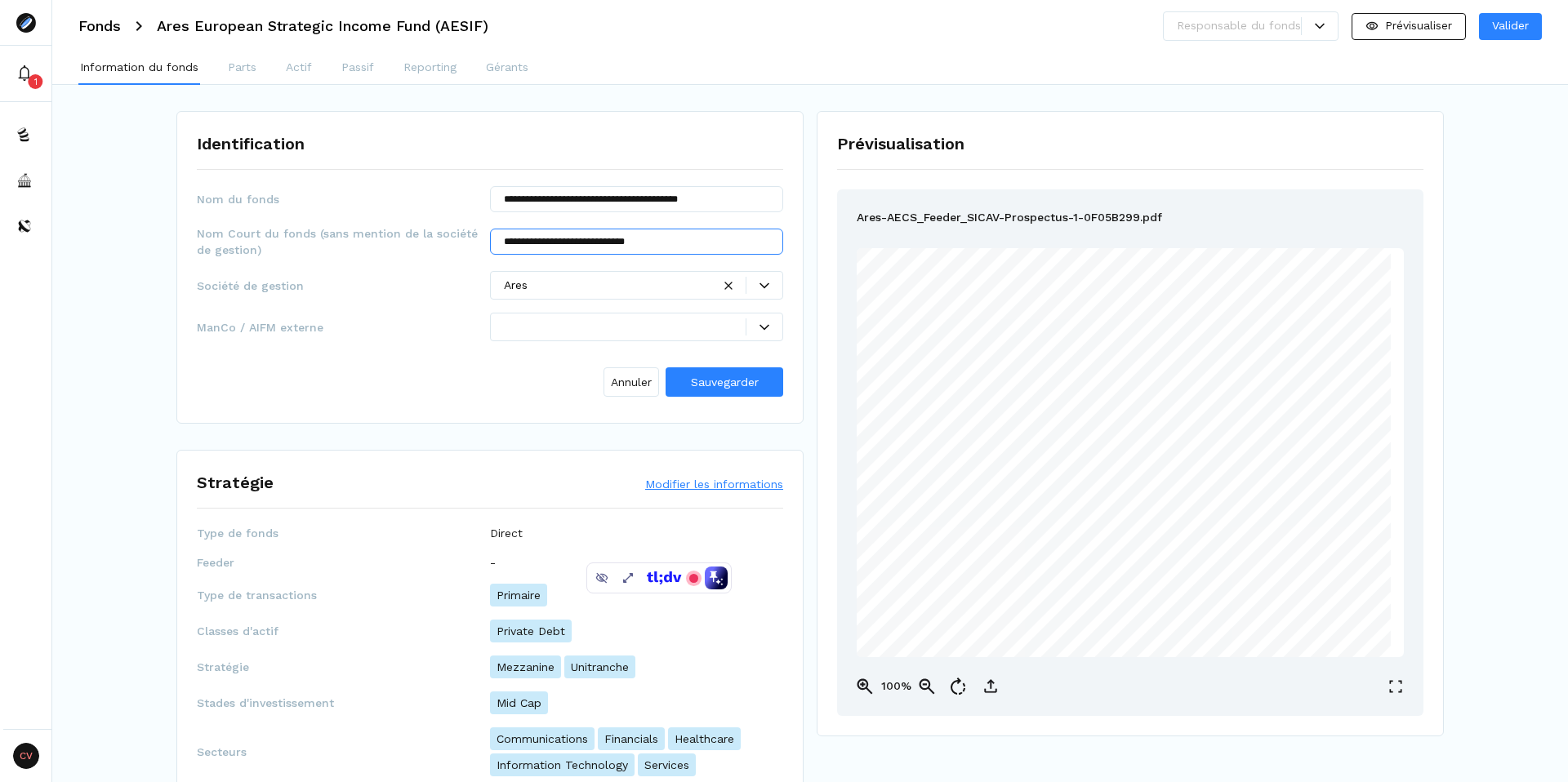
click at [580, 246] on input "**********" at bounding box center [637, 241] width 293 height 26
drag, startPoint x: 640, startPoint y: 242, endPoint x: 705, endPoint y: 239, distance: 65.1
click at [705, 239] on input "**********" at bounding box center [637, 241] width 293 height 26
type input "**********"
click at [716, 380] on span "Sauvegarder" at bounding box center [724, 382] width 67 height 13
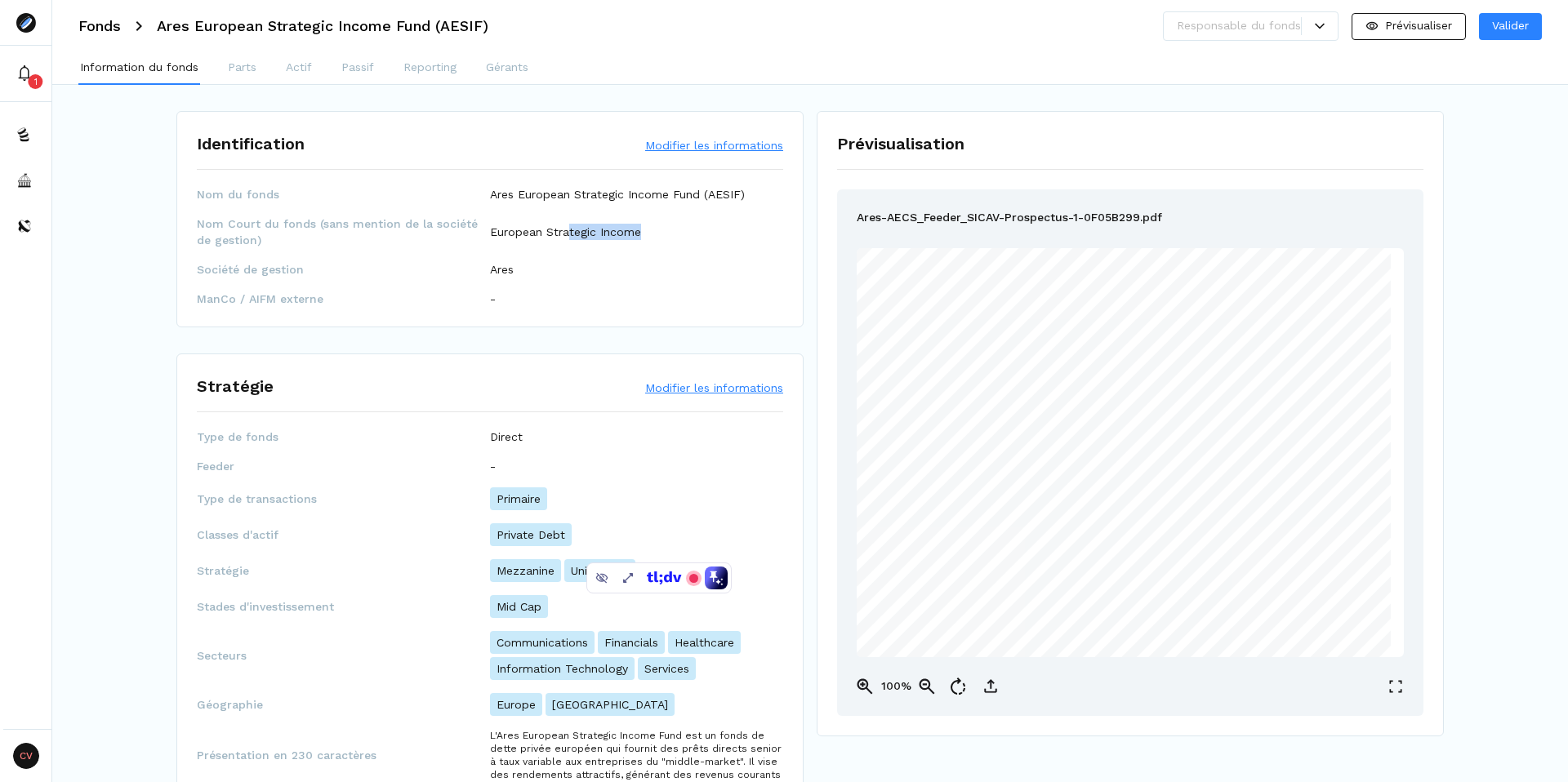
drag, startPoint x: 568, startPoint y: 233, endPoint x: 662, endPoint y: 231, distance: 94.0
click at [662, 231] on div "European Strategic Income" at bounding box center [637, 231] width 293 height 16
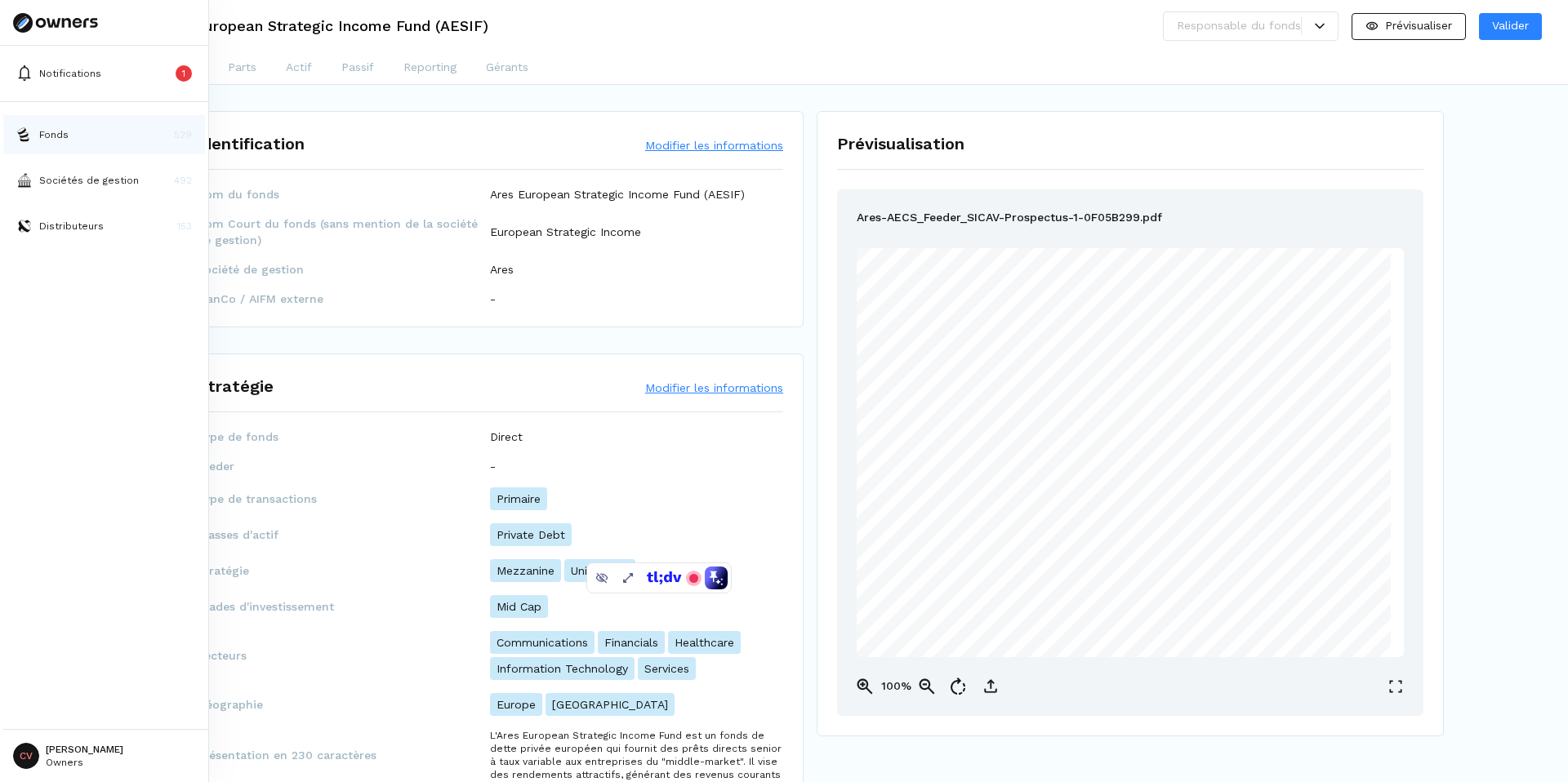
click at [29, 137] on img at bounding box center [24, 134] width 16 height 16
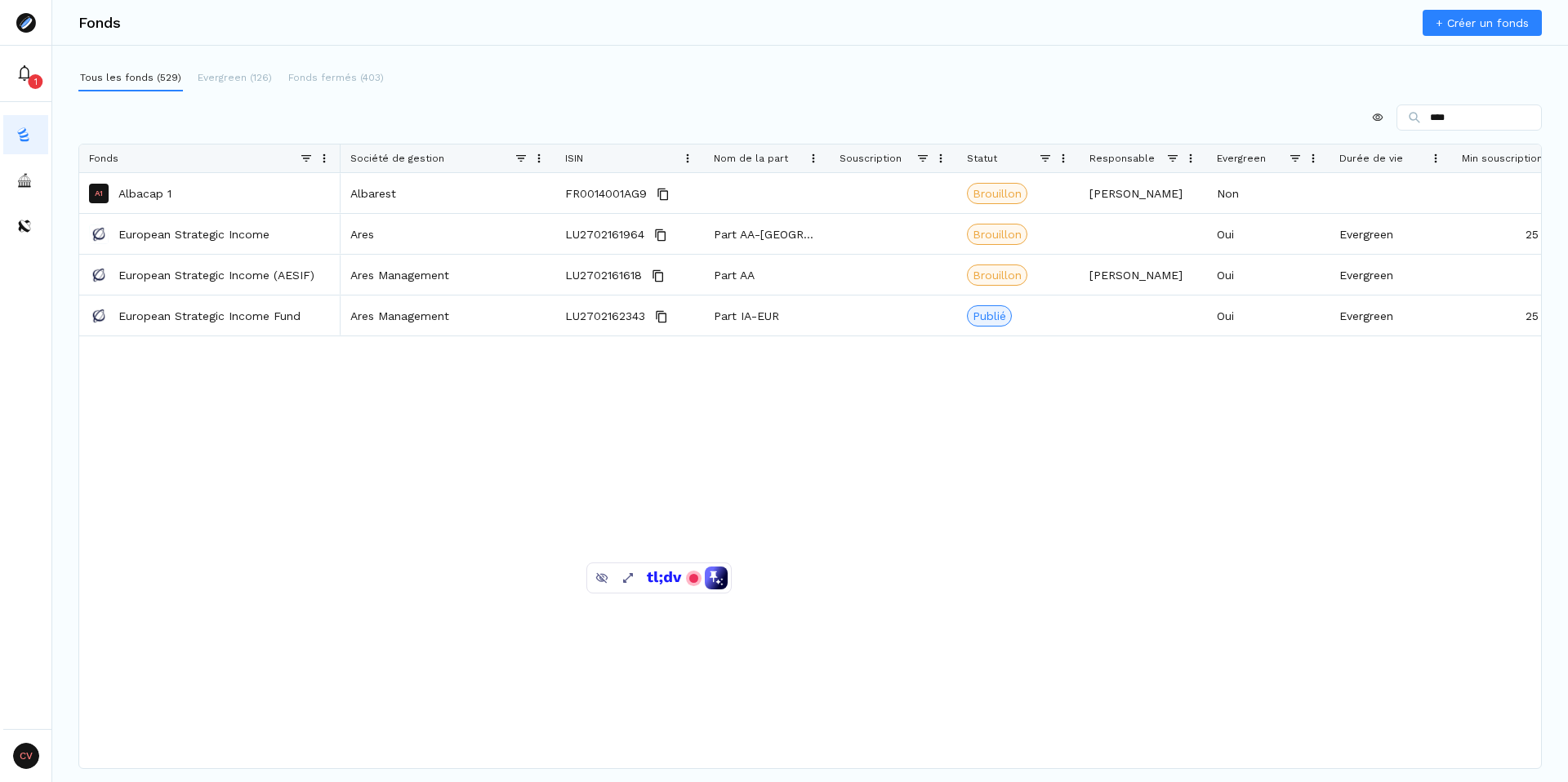
type input "****"
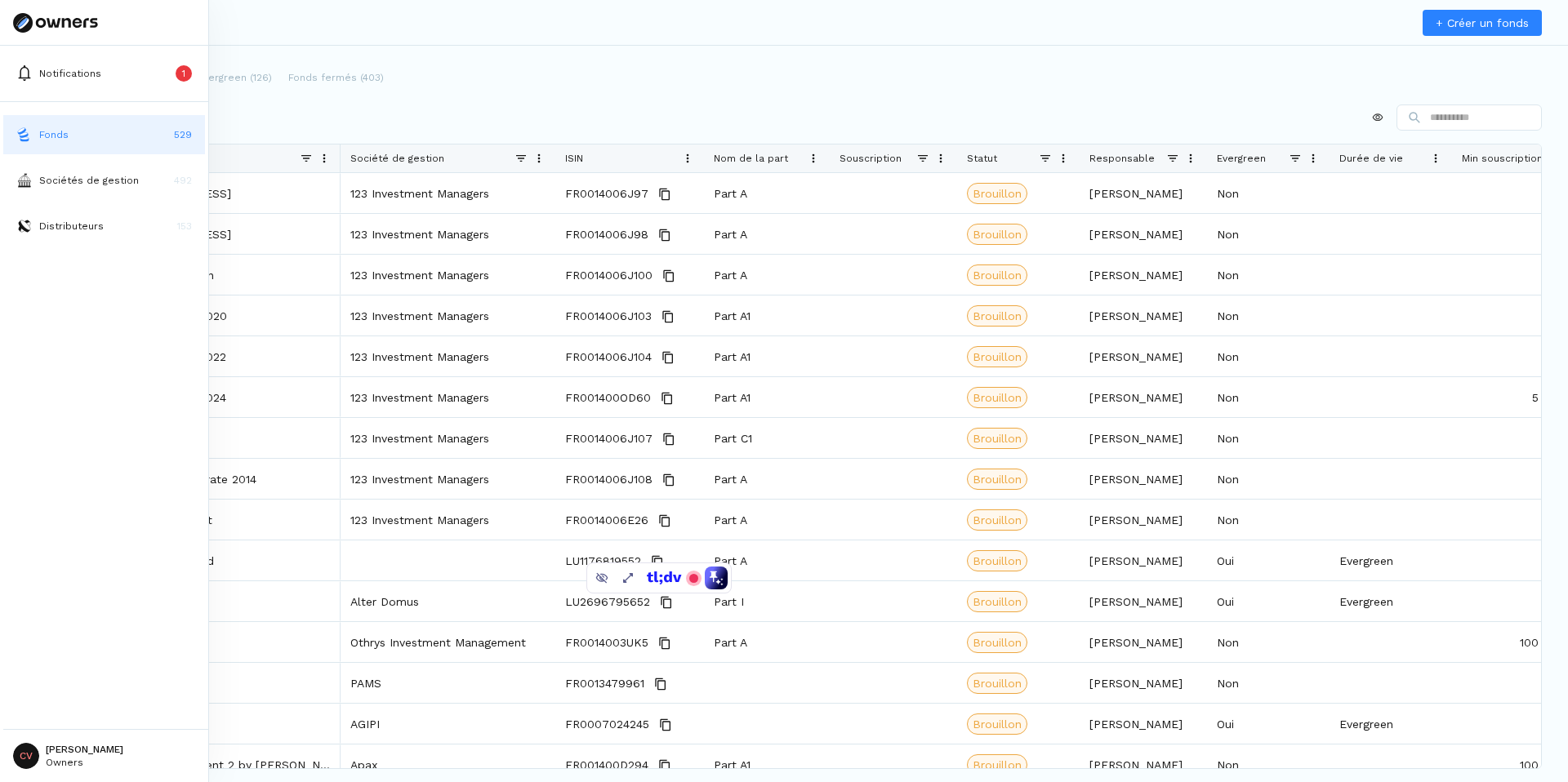
click at [38, 772] on html "Notifications 1 Fonds 529 Sociétés de gestion 492 Distributeurs 153 CV Charleli…" at bounding box center [784, 391] width 1568 height 782
click at [41, 710] on div "Déconnexion" at bounding box center [76, 709] width 93 height 17
